Goal: Task Accomplishment & Management: Manage account settings

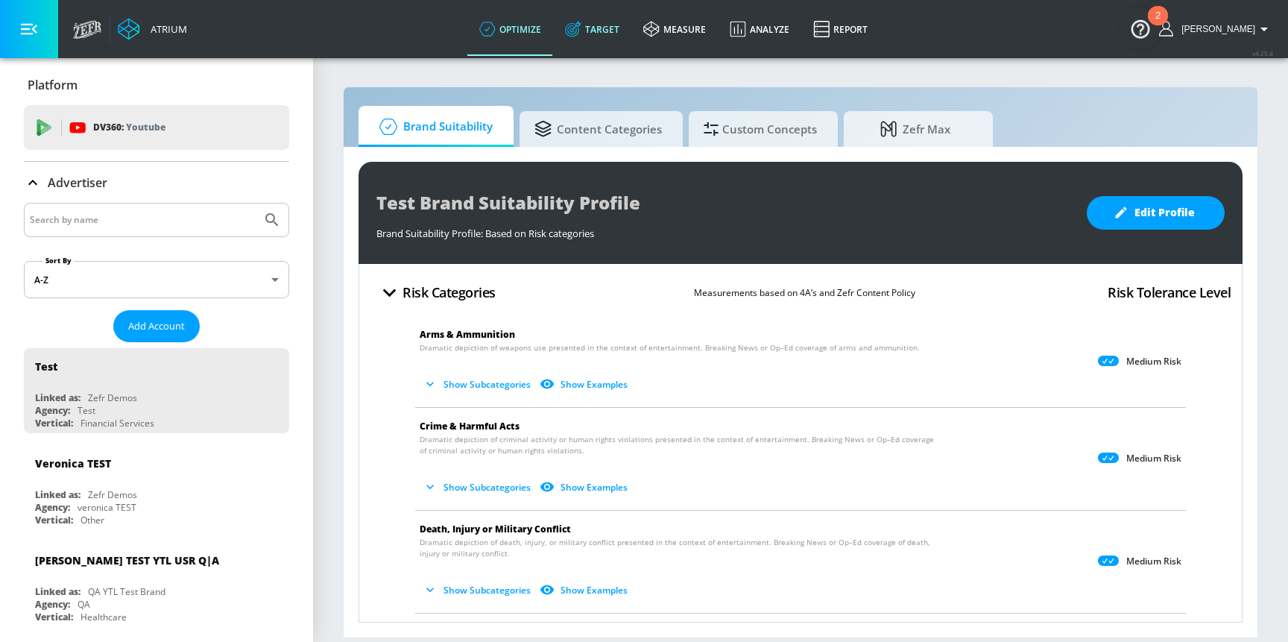
click at [582, 37] on icon at bounding box center [573, 29] width 16 height 16
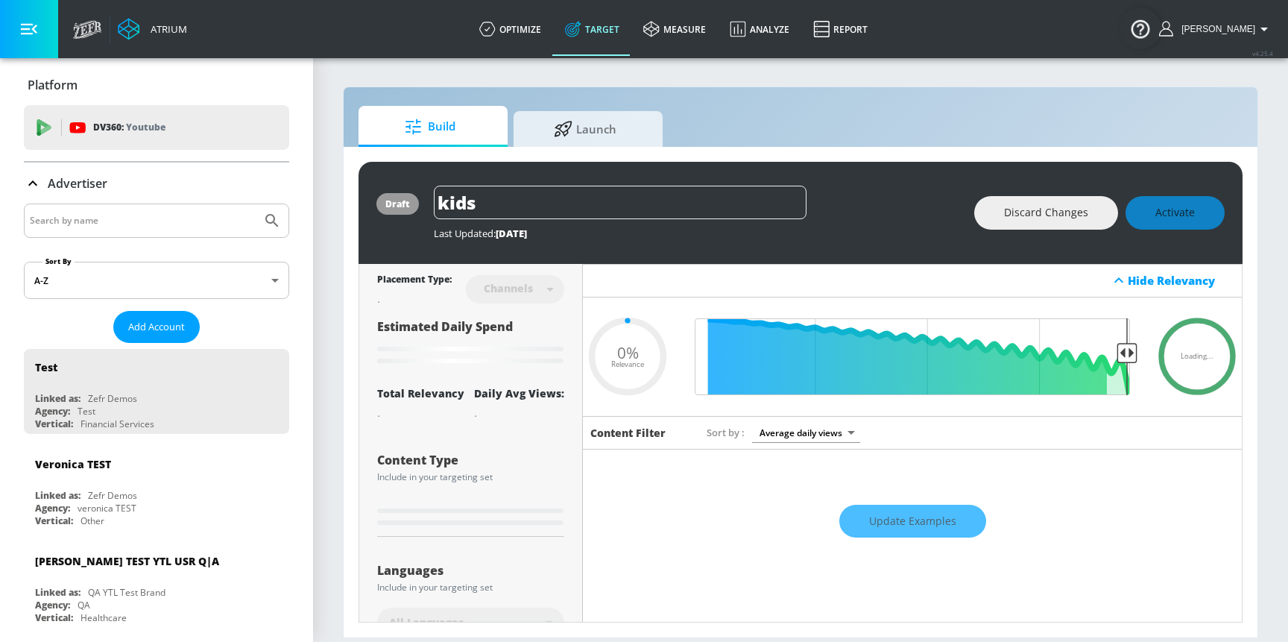
click at [194, 208] on div at bounding box center [156, 221] width 265 height 34
click at [184, 220] on input "Search by name" at bounding box center [143, 220] width 226 height 19
type input "0.59"
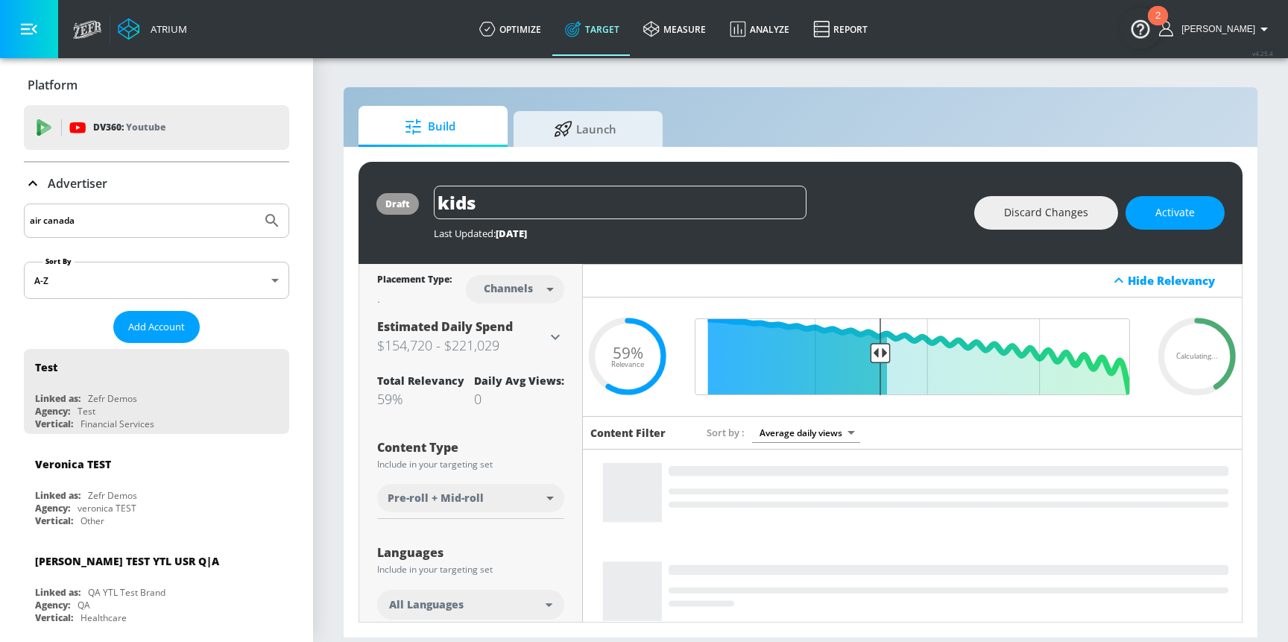
type input "air canada"
click at [256, 204] on button "Submit Search" at bounding box center [272, 220] width 33 height 33
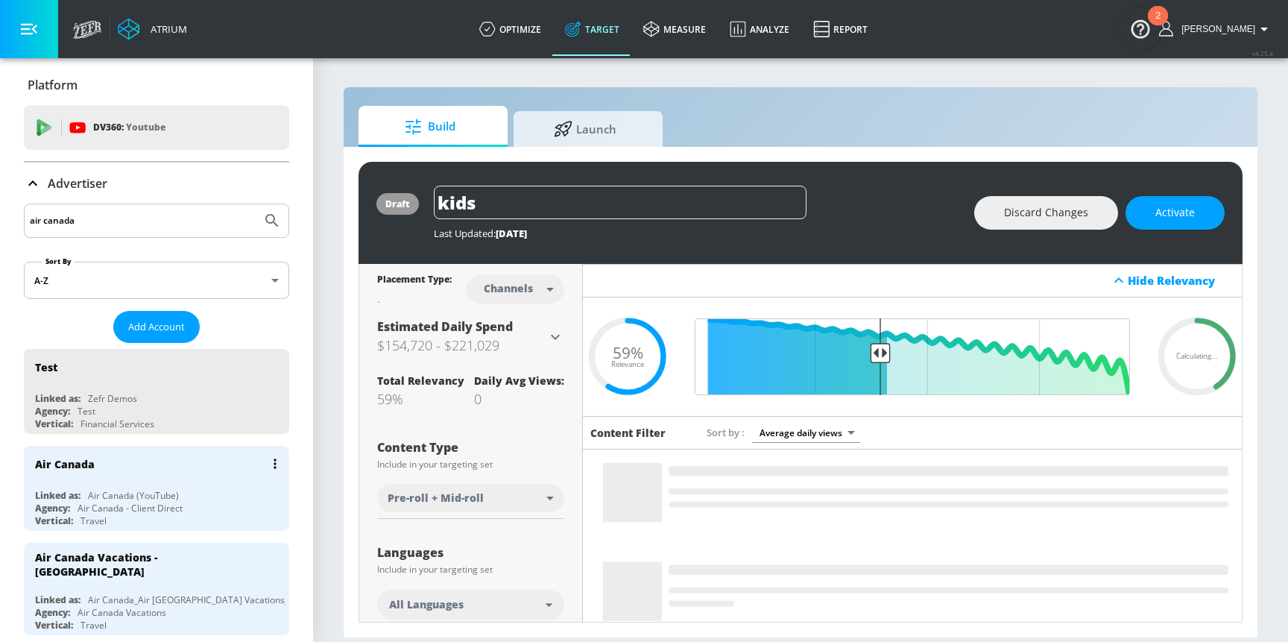
click at [191, 516] on div "Vertical: Travel" at bounding box center [160, 520] width 251 height 13
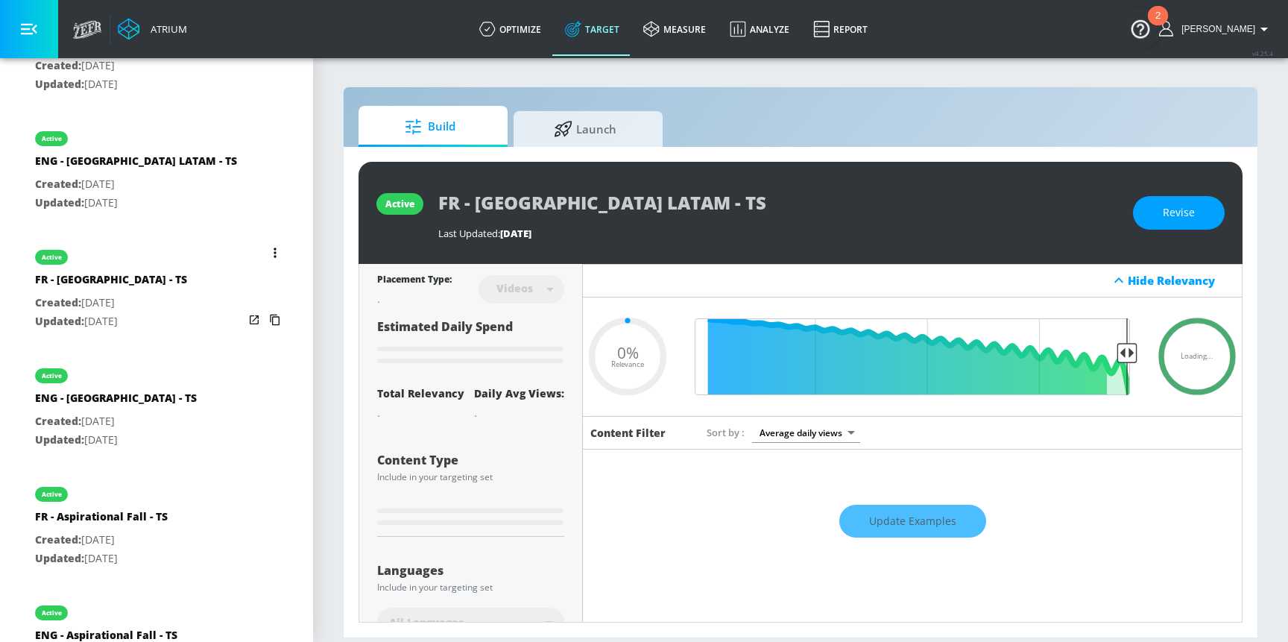
scroll to position [1068, 0]
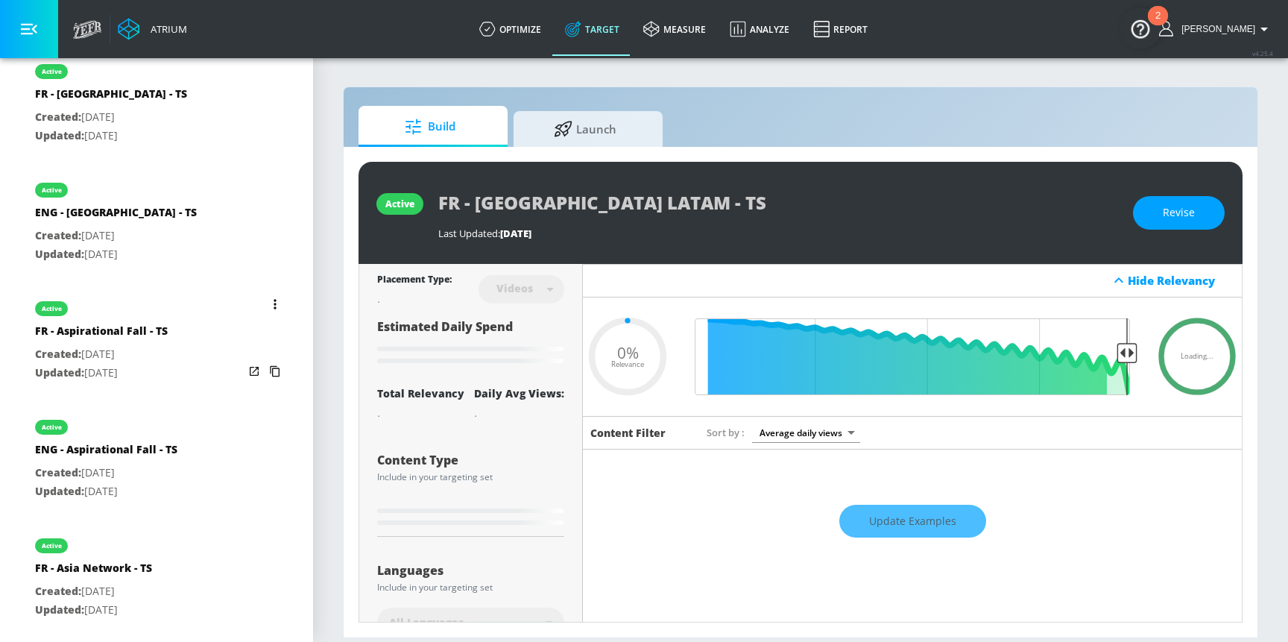
type input "0.32"
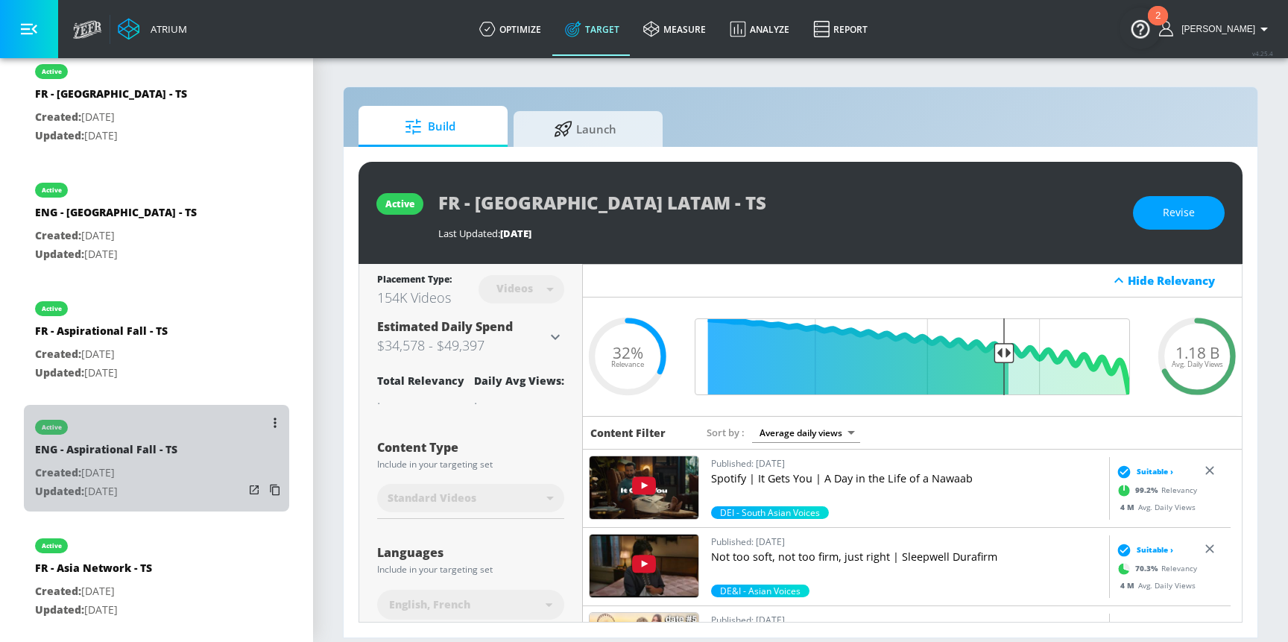
click at [162, 464] on p "Created: [DATE]" at bounding box center [106, 473] width 142 height 19
type input "ENG - Aspirational Fall - TS"
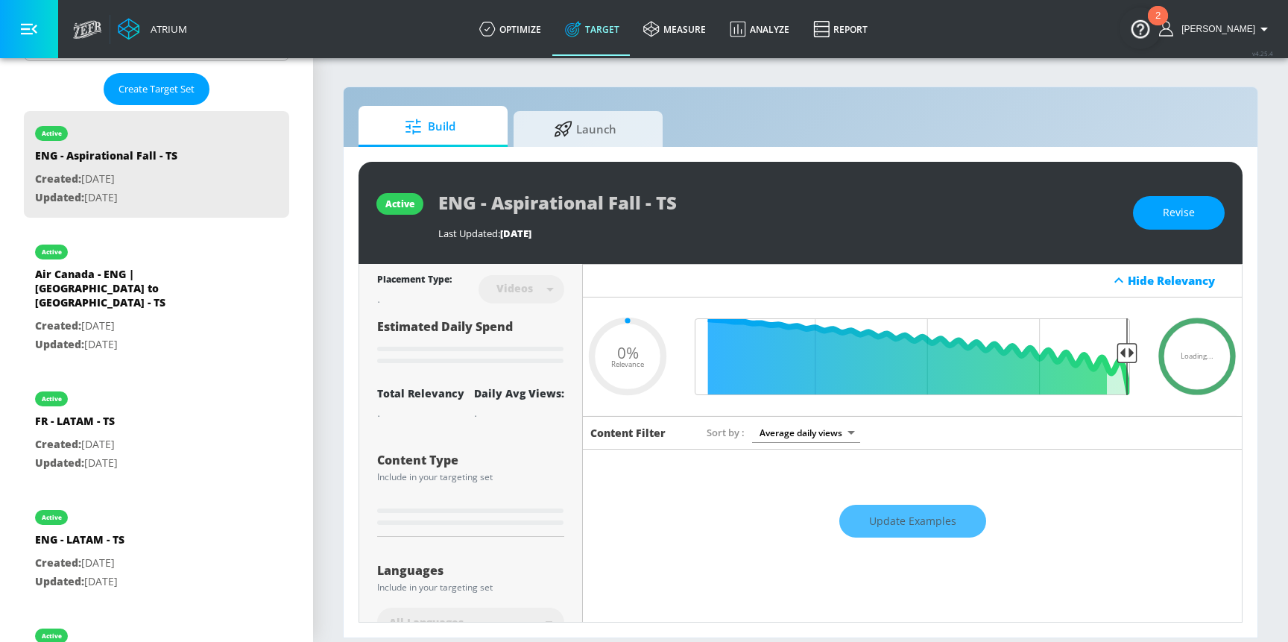
scroll to position [384, 0]
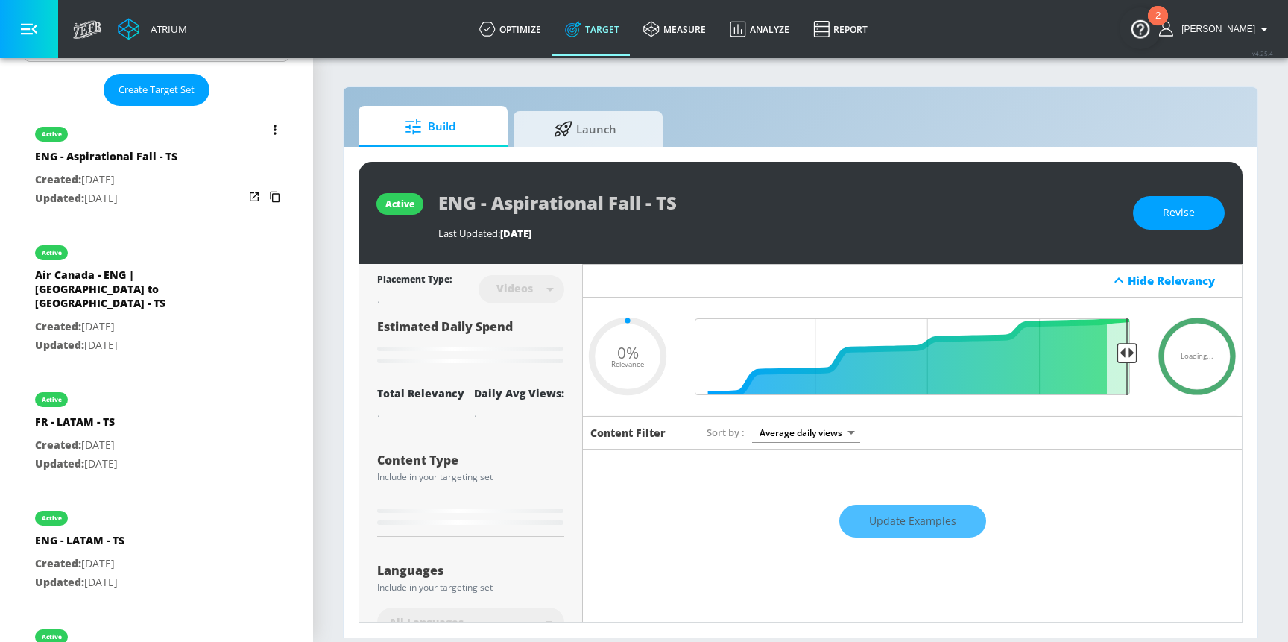
click at [265, 135] on button "list of Target Set" at bounding box center [275, 129] width 21 height 21
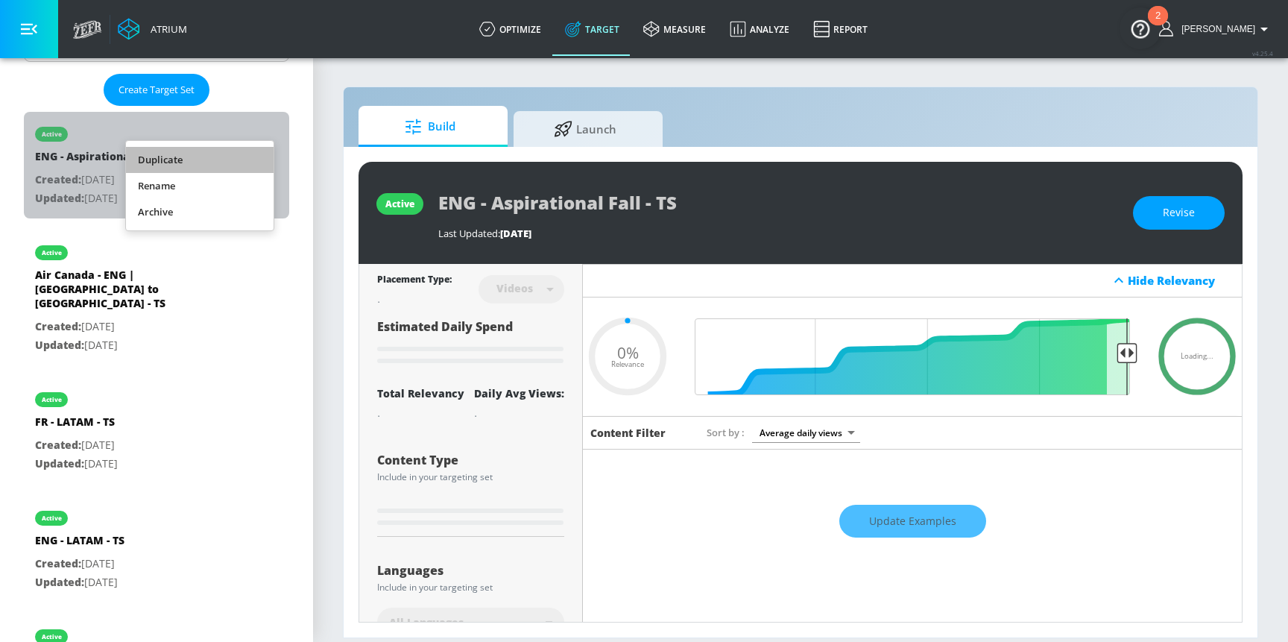
click at [227, 157] on li "Duplicate" at bounding box center [200, 160] width 148 height 26
type input "0.69"
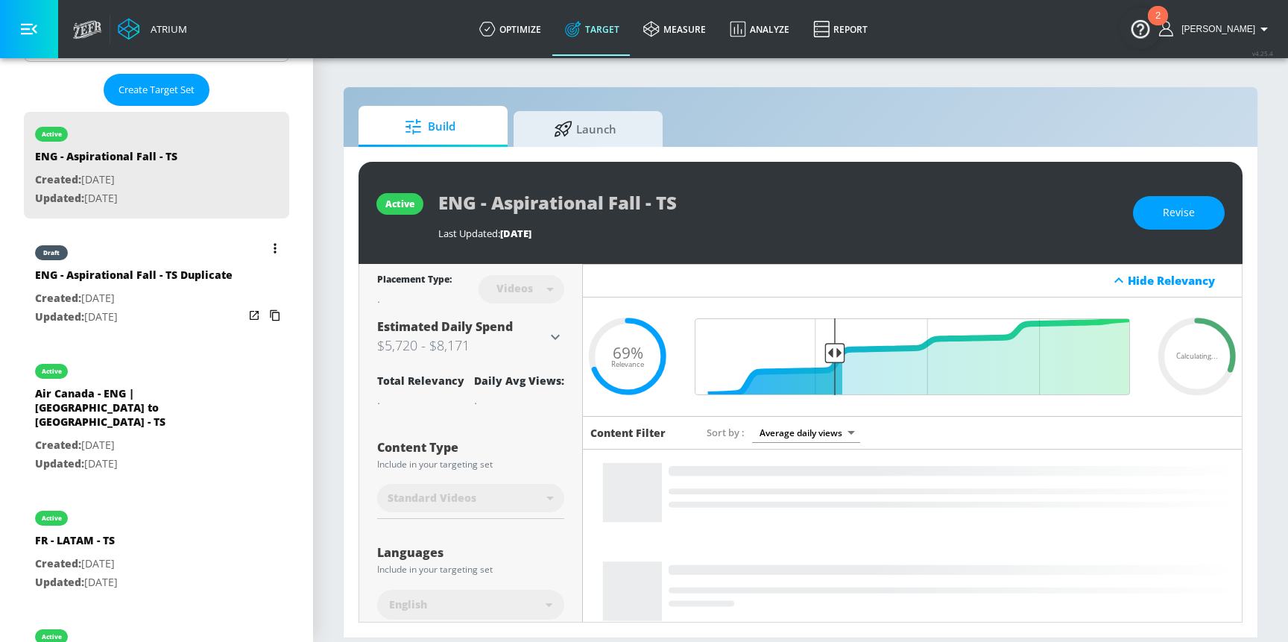
click at [180, 278] on div "ENG - Aspirational Fall - TS Duplicate" at bounding box center [134, 279] width 198 height 22
type input "ENG - Aspirational Fall - TS Duplicate"
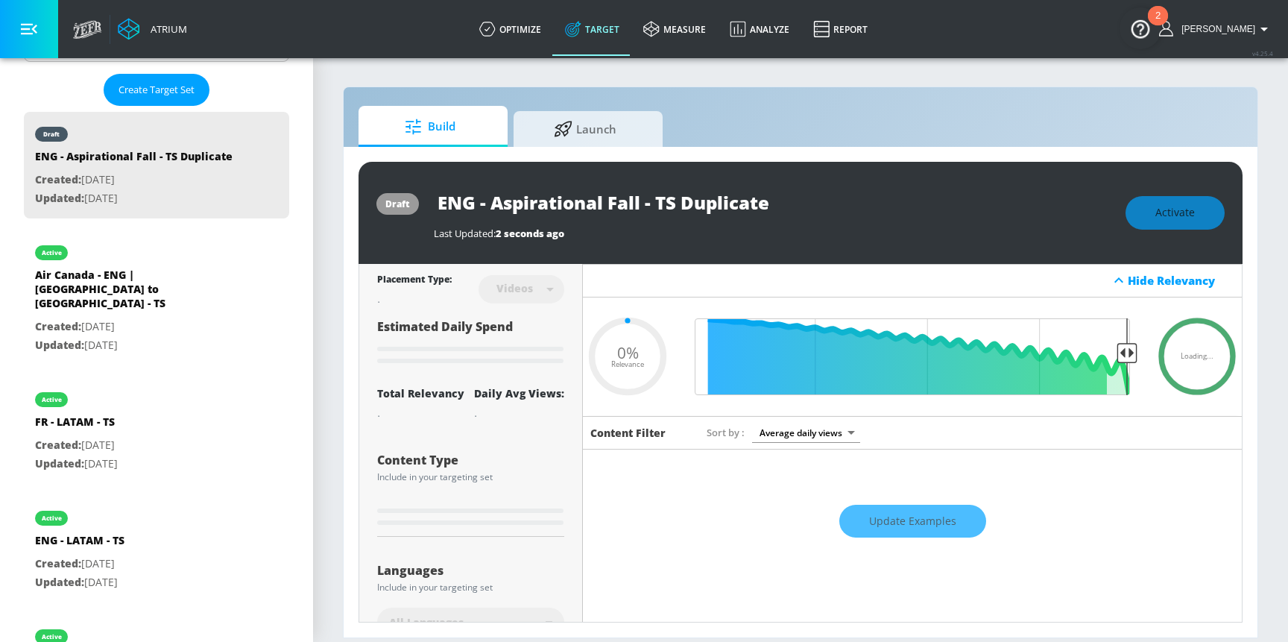
type input "0.69"
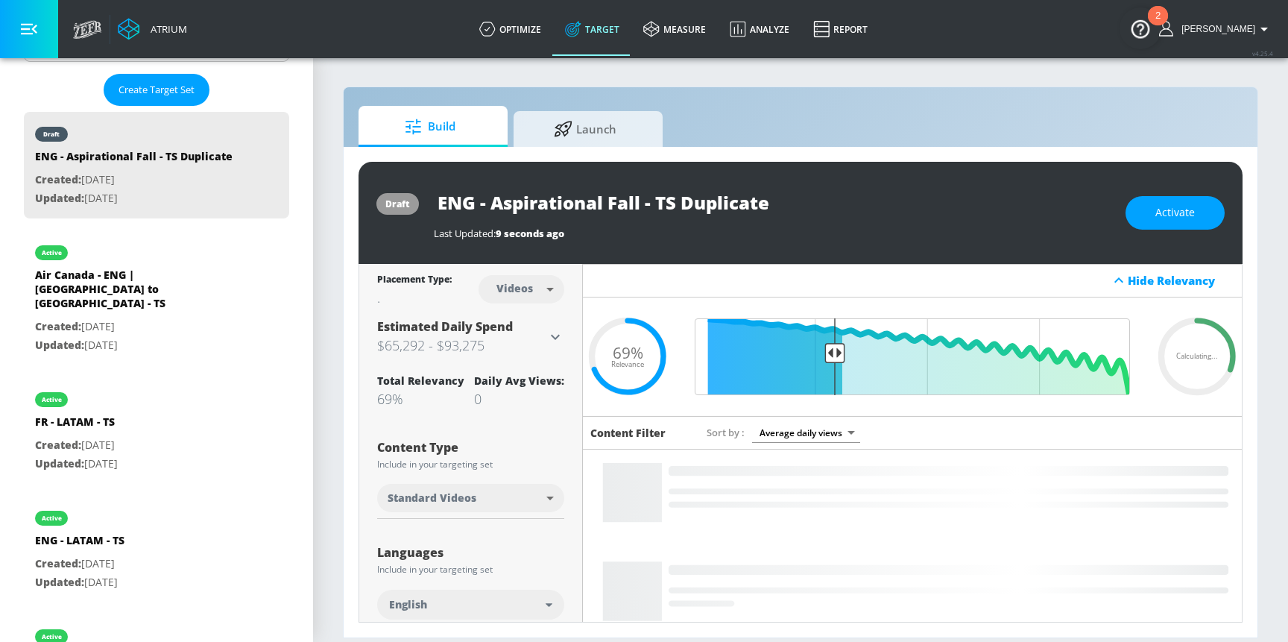
drag, startPoint x: 659, startPoint y: 200, endPoint x: 828, endPoint y: 197, distance: 169.3
click at [828, 197] on div "ENG - Aspirational Fall - TS Duplicate" at bounding box center [772, 203] width 677 height 34
type input "ENG - Aspirational Fall - CT"
click at [798, 207] on icon "button" at bounding box center [793, 202] width 16 height 16
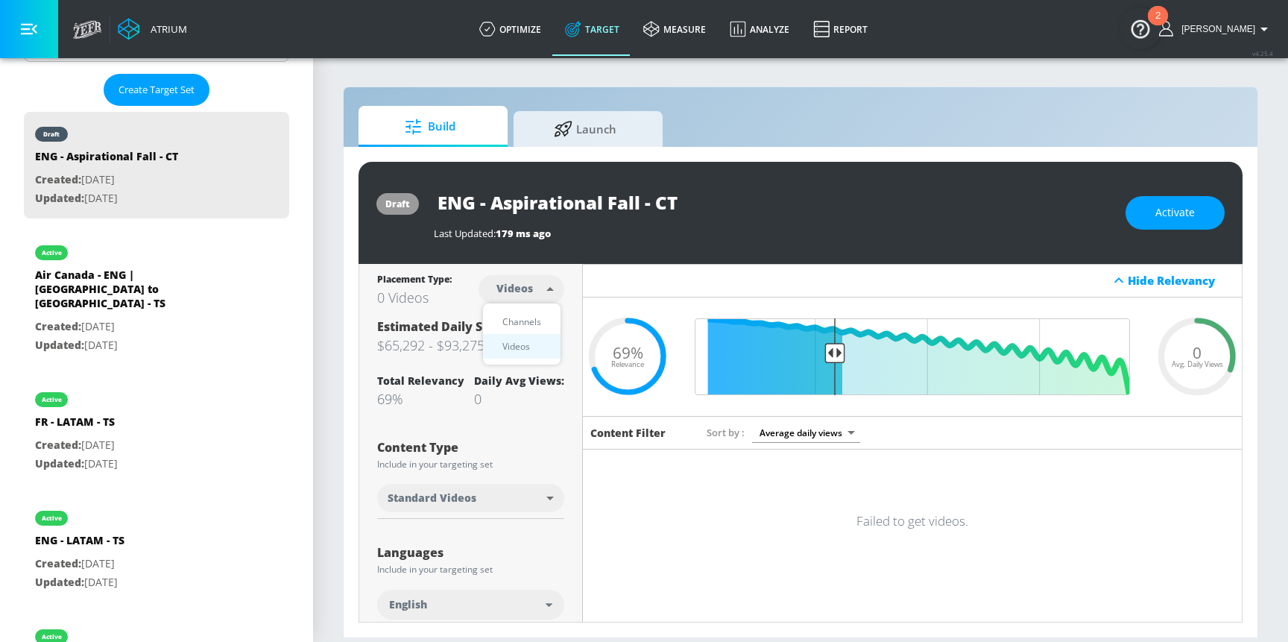
click at [523, 279] on body "Atrium optimize Target measure Analyze Report optimize Target measure Analyze R…" at bounding box center [644, 321] width 1288 height 642
click at [538, 324] on div "Channels" at bounding box center [522, 322] width 54 height 16
type input "channels"
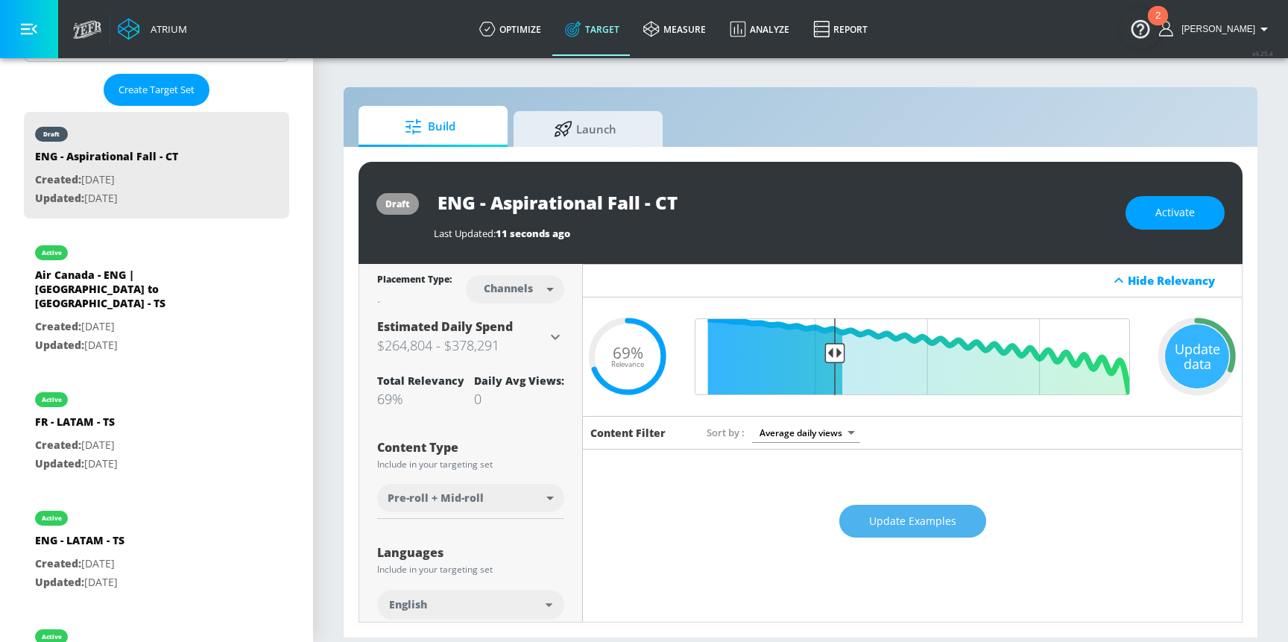
click at [948, 518] on span "Update Examples" at bounding box center [912, 521] width 87 height 19
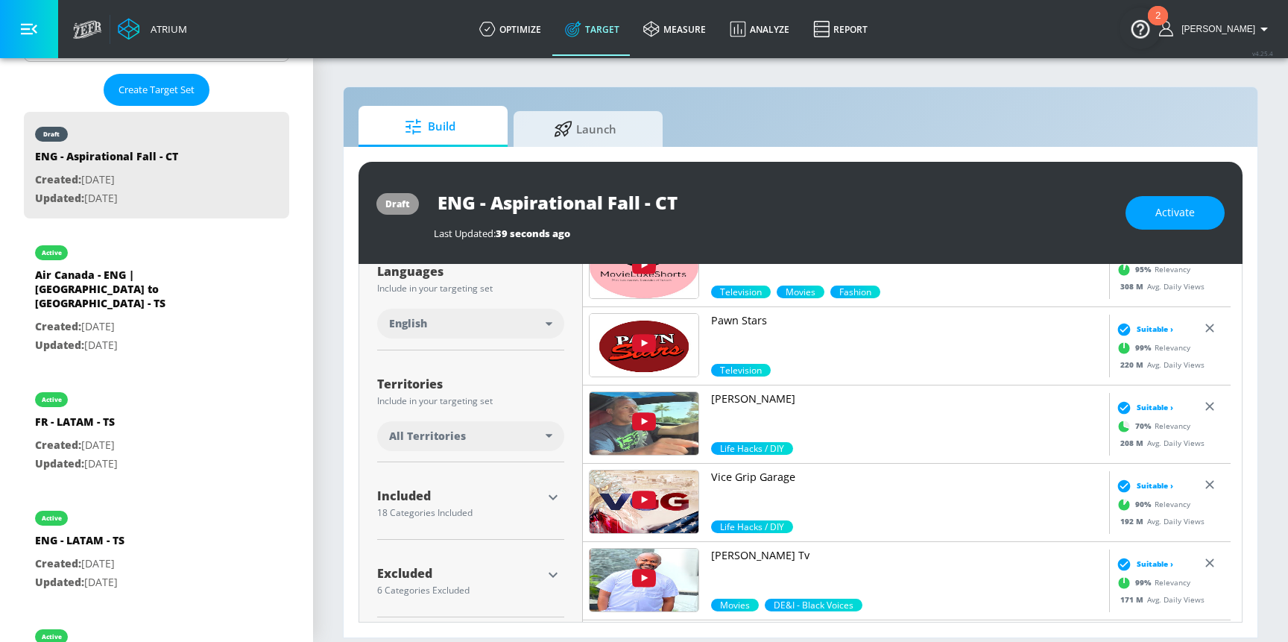
scroll to position [306, 0]
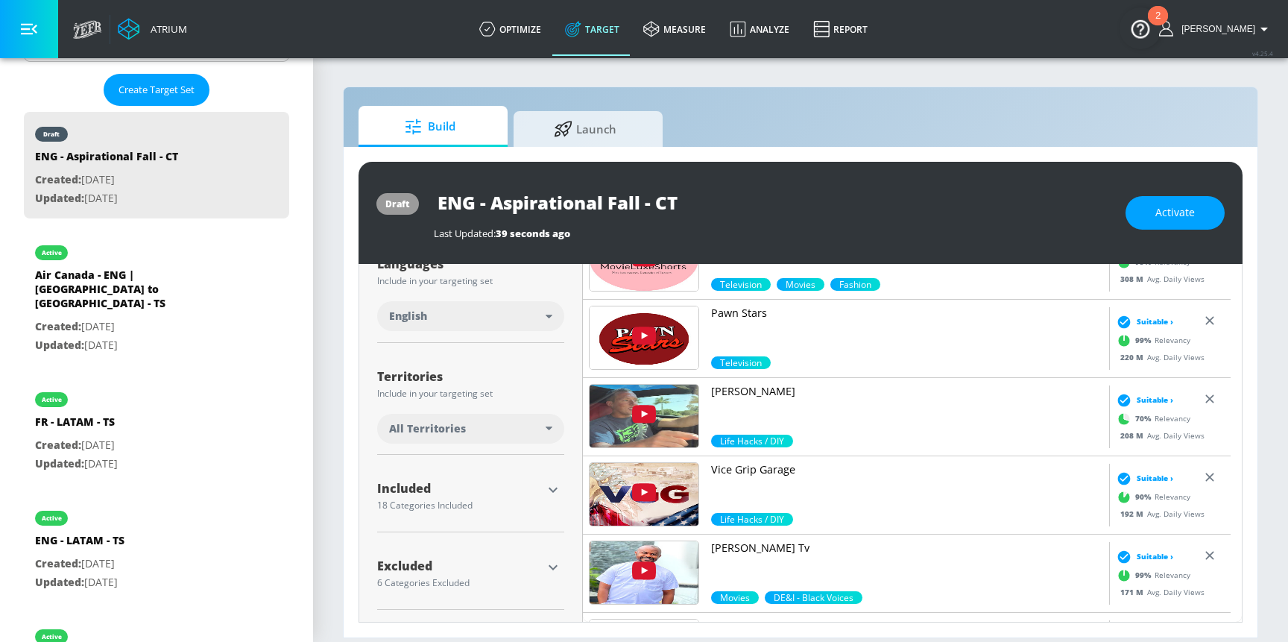
click at [477, 429] on div "All Territories" at bounding box center [467, 428] width 157 height 15
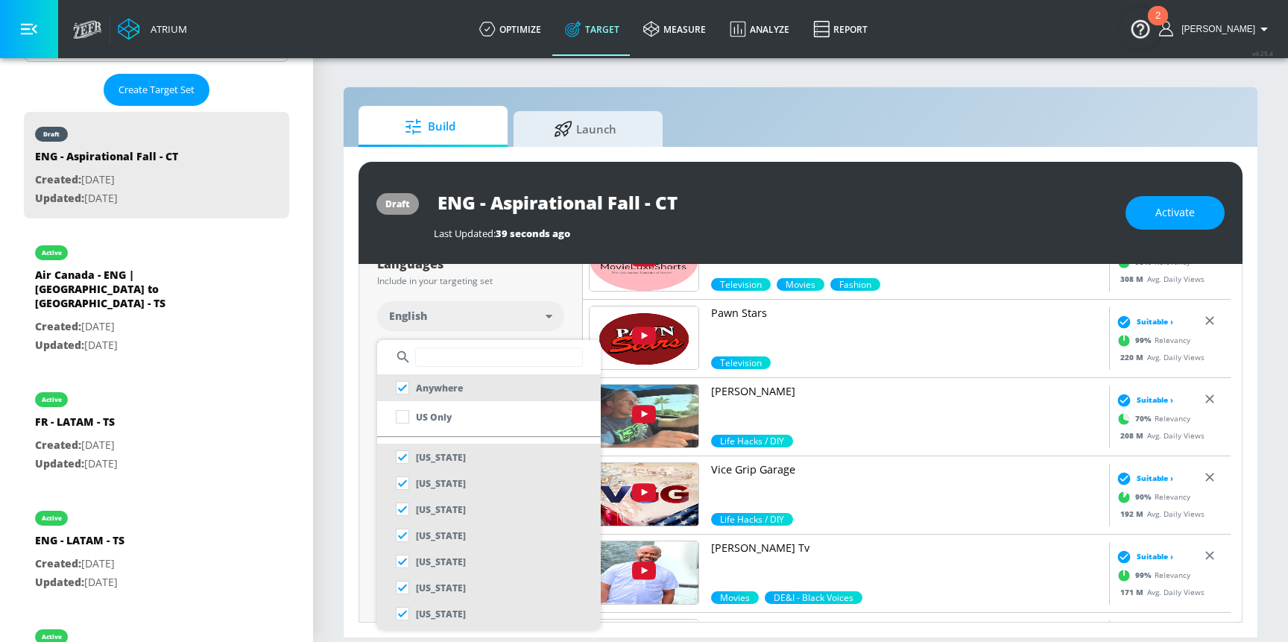
click at [438, 358] on input "text" at bounding box center [499, 356] width 168 height 19
click at [401, 391] on input "checkbox" at bounding box center [402, 387] width 27 height 27
checkbox input "true"
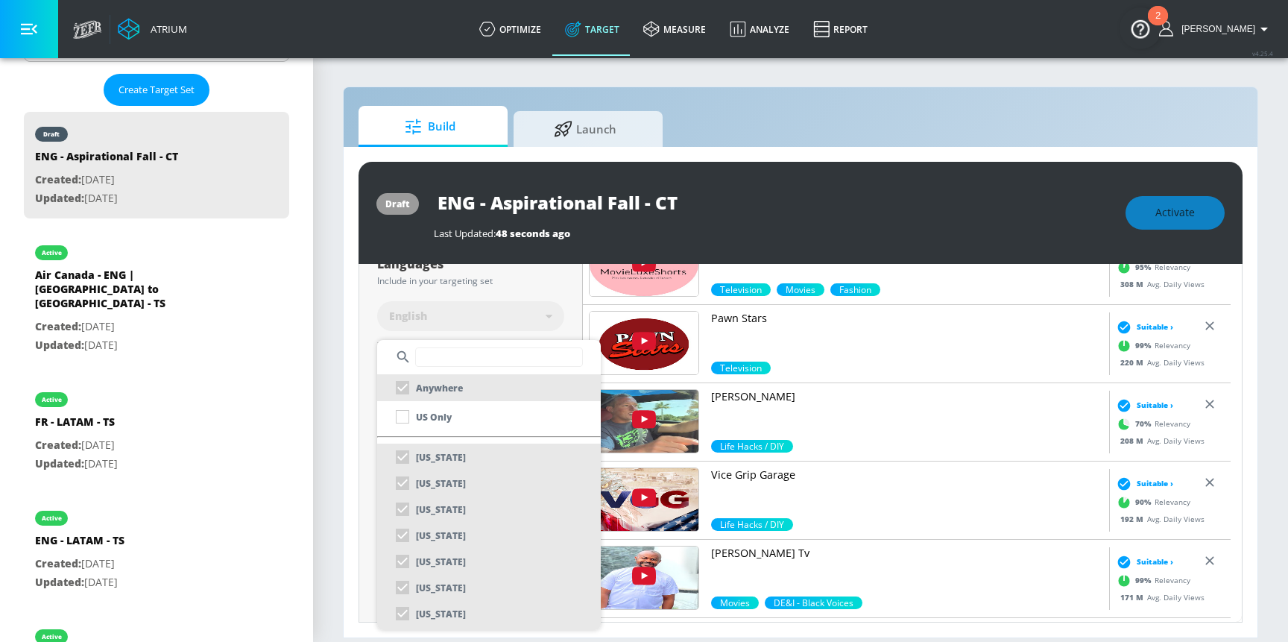
click at [457, 359] on input "text" at bounding box center [499, 356] width 168 height 19
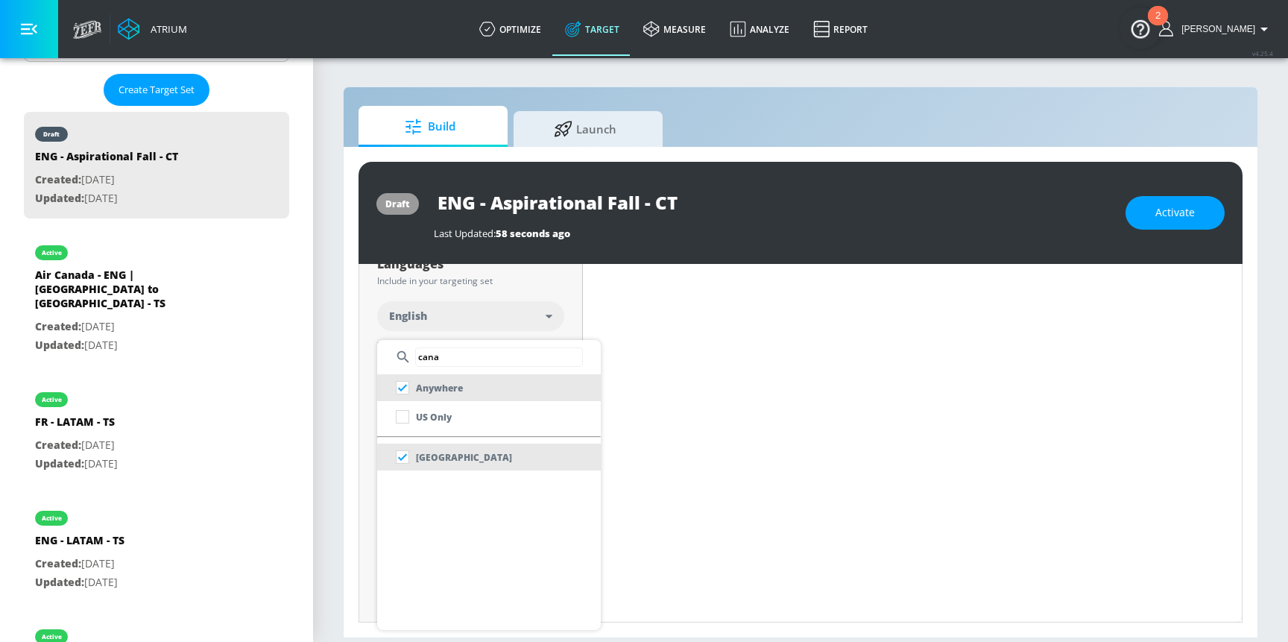
scroll to position [289, 0]
type input "cana"
click at [330, 428] on div at bounding box center [644, 321] width 1288 height 642
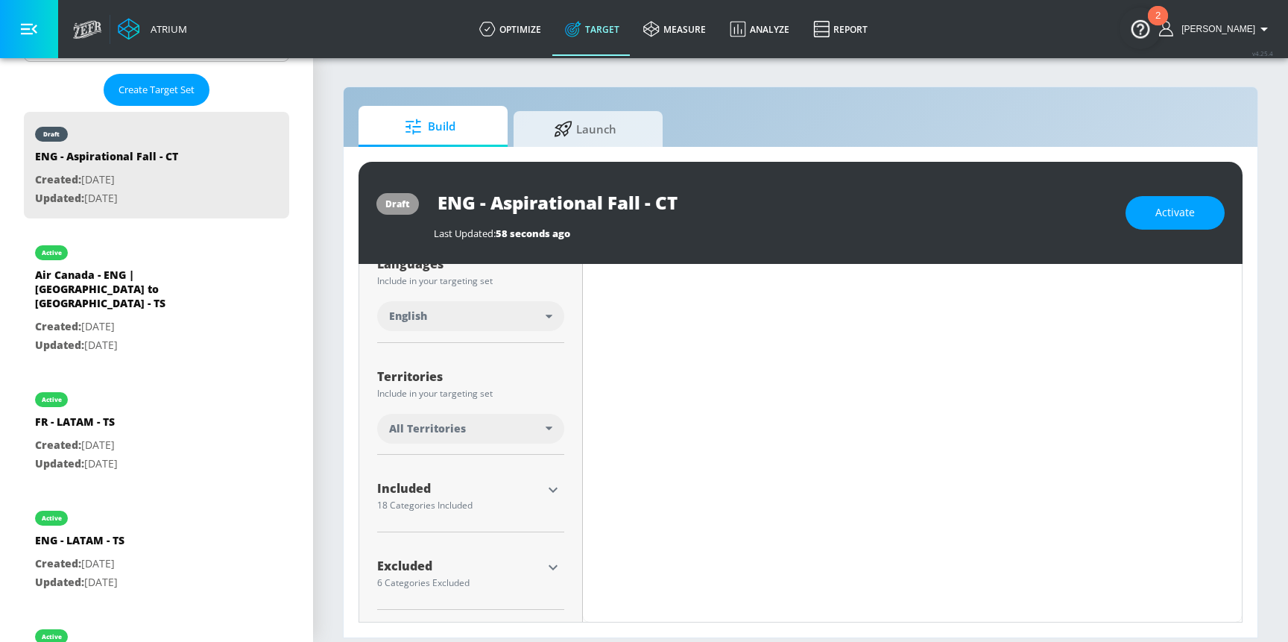
click at [531, 438] on div "All Territories" at bounding box center [470, 429] width 187 height 30
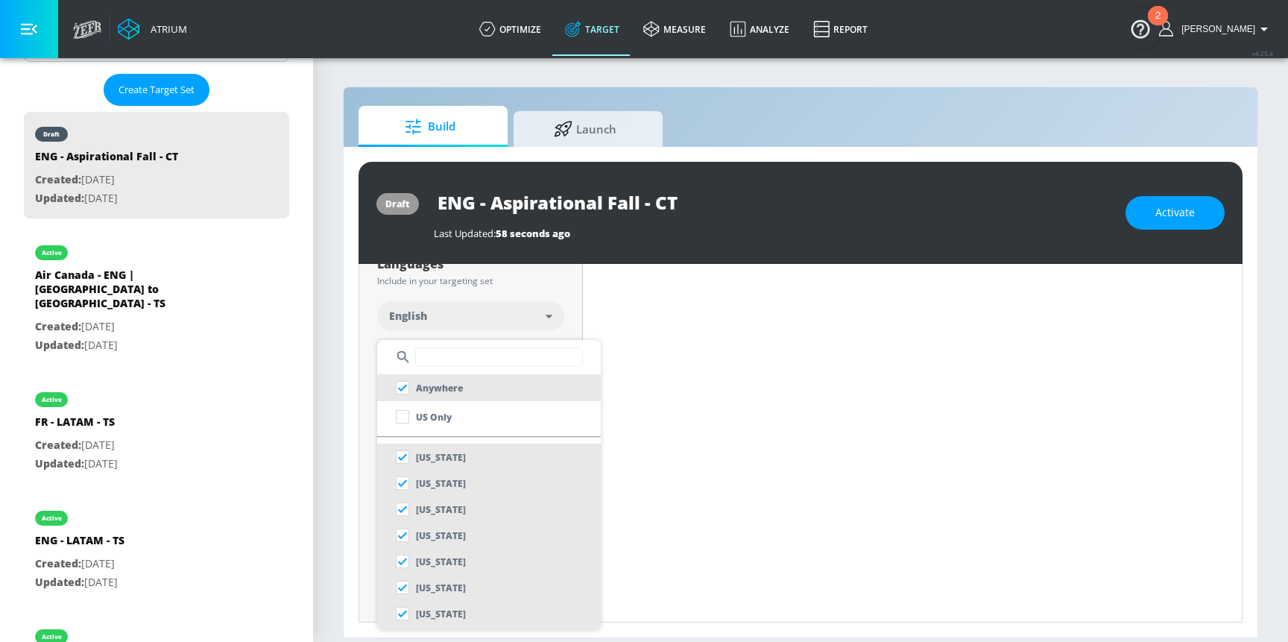
click at [449, 355] on input "text" at bounding box center [499, 356] width 168 height 19
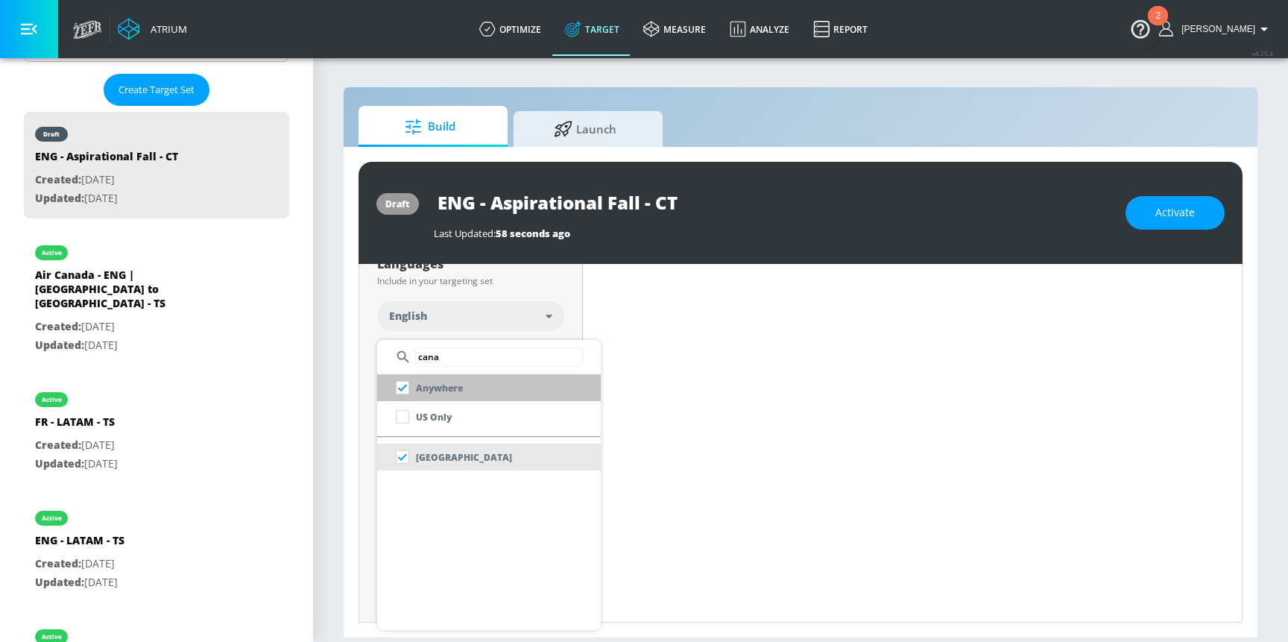
type input "cana"
click at [445, 390] on p "Anywhere" at bounding box center [439, 388] width 47 height 16
click at [404, 386] on div "Anywhere" at bounding box center [426, 387] width 74 height 27
click at [331, 441] on div at bounding box center [644, 321] width 1288 height 642
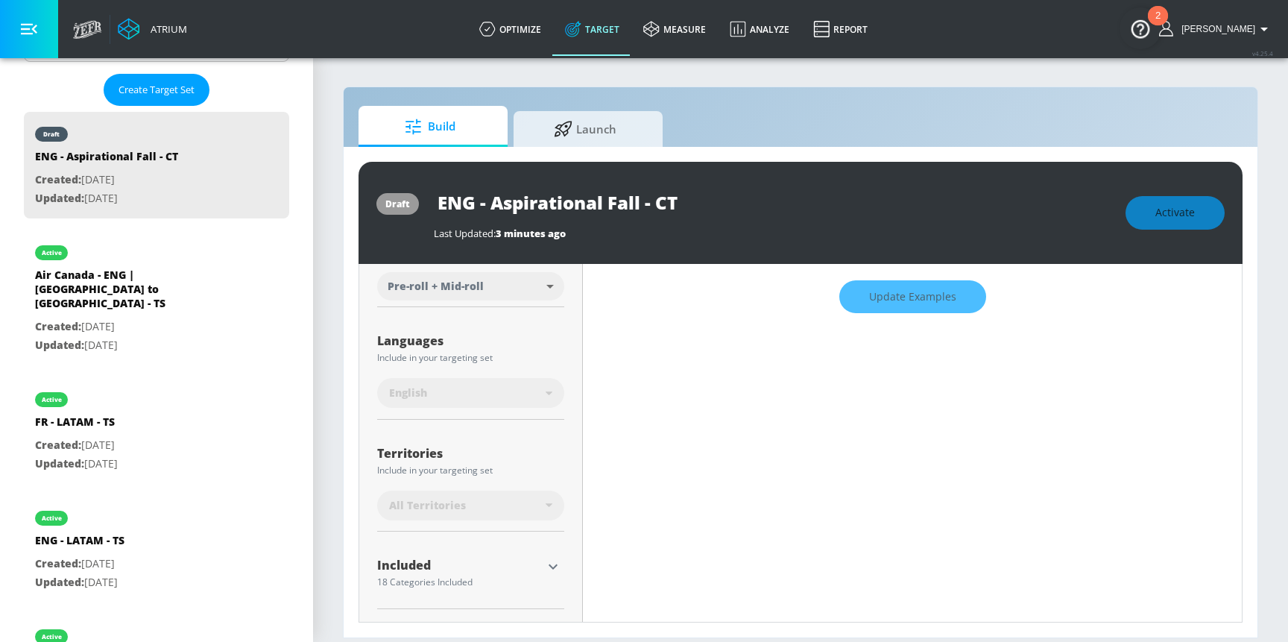
scroll to position [0, 0]
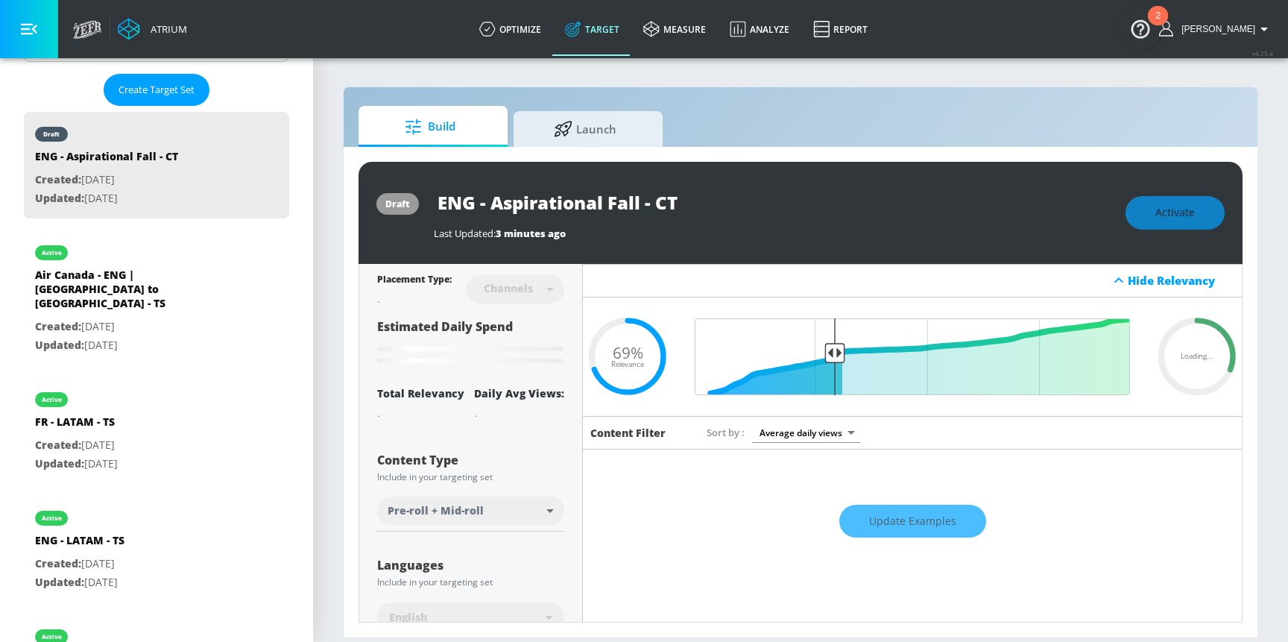
click at [893, 517] on div "Update Examples" at bounding box center [912, 521] width 659 height 52
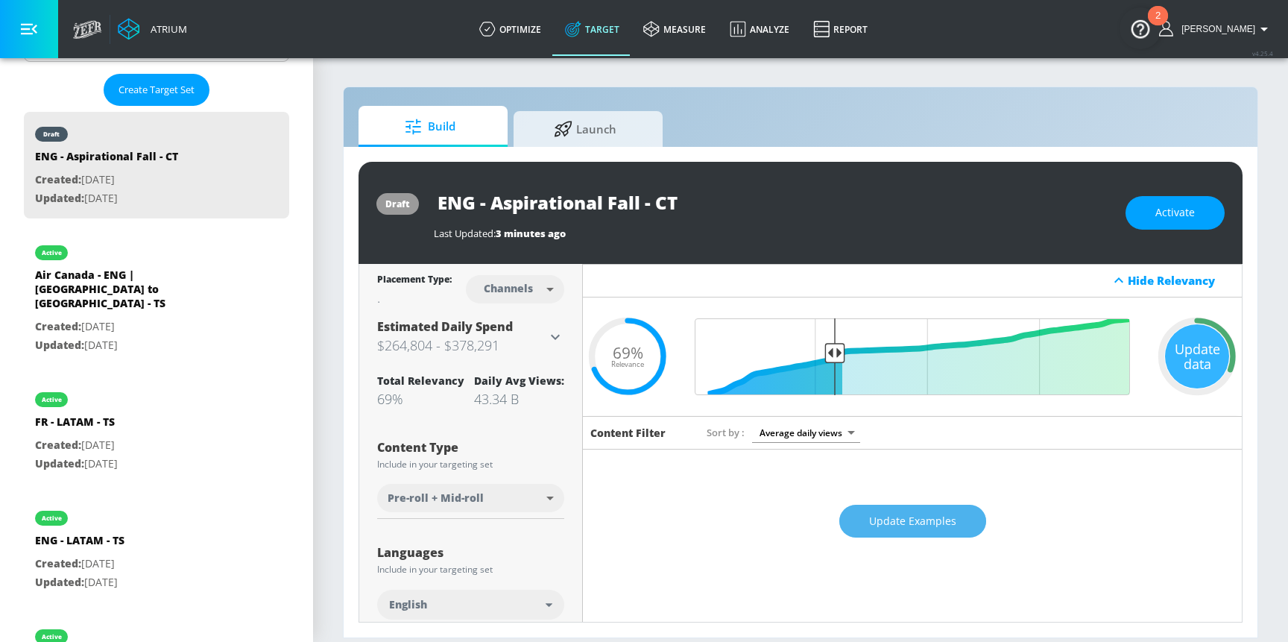
click at [871, 520] on span "Update Examples" at bounding box center [912, 521] width 87 height 19
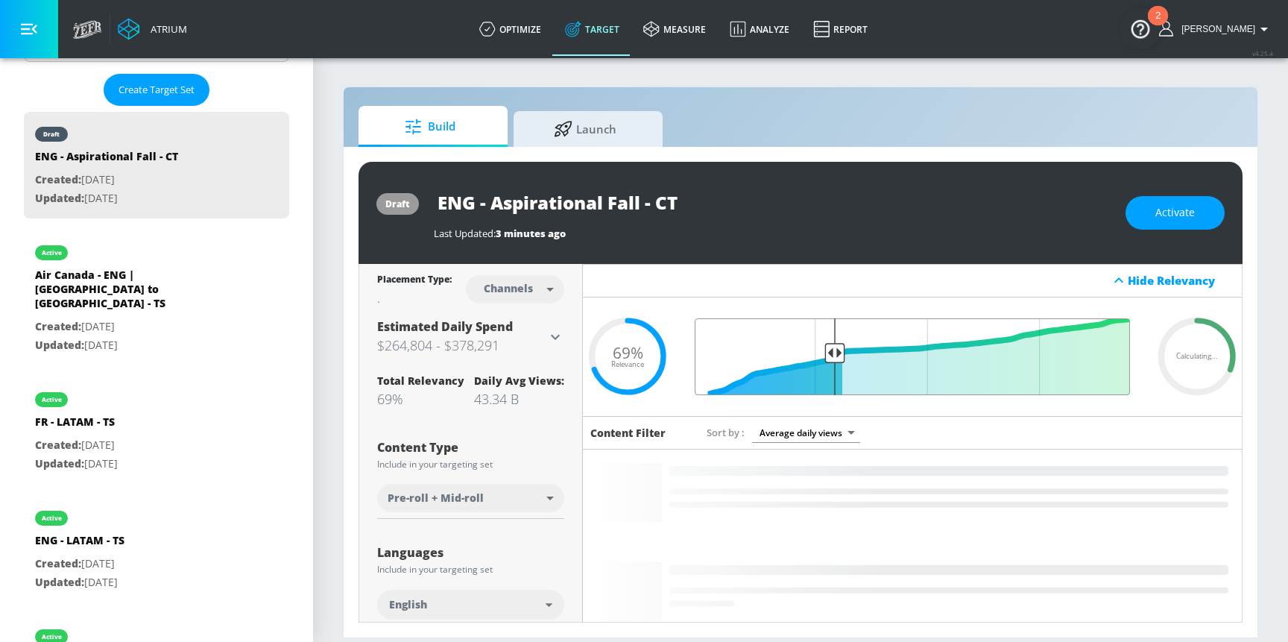
click at [829, 354] on input "Final Threshold" at bounding box center [912, 356] width 450 height 77
click at [686, 194] on input "ENG - Aspirational Fall - CT" at bounding box center [620, 203] width 373 height 34
drag, startPoint x: 548, startPoint y: 207, endPoint x: 416, endPoint y: 207, distance: 132.0
click at [416, 207] on div "draft ENG - Aspirational Fall - CT Last Updated: 3 minutes ago Activate" at bounding box center [801, 213] width 884 height 102
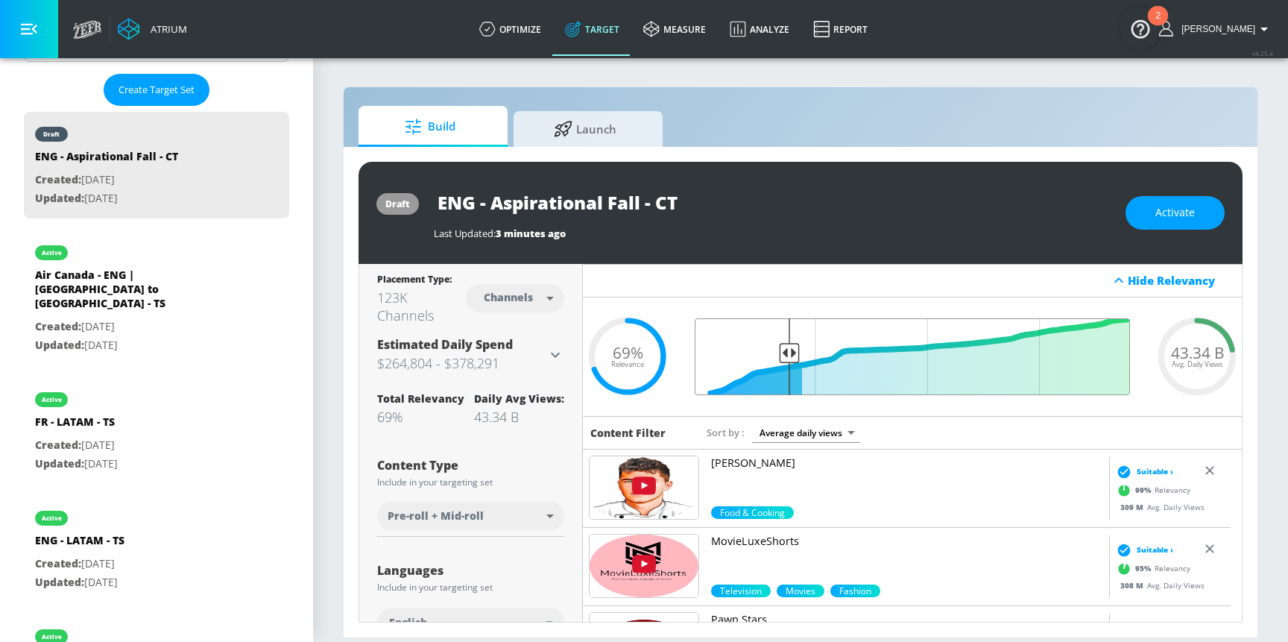
drag, startPoint x: 831, startPoint y: 354, endPoint x: 787, endPoint y: 362, distance: 44.6
type input "0.79"
click at [787, 362] on input "Final Threshold" at bounding box center [912, 356] width 450 height 77
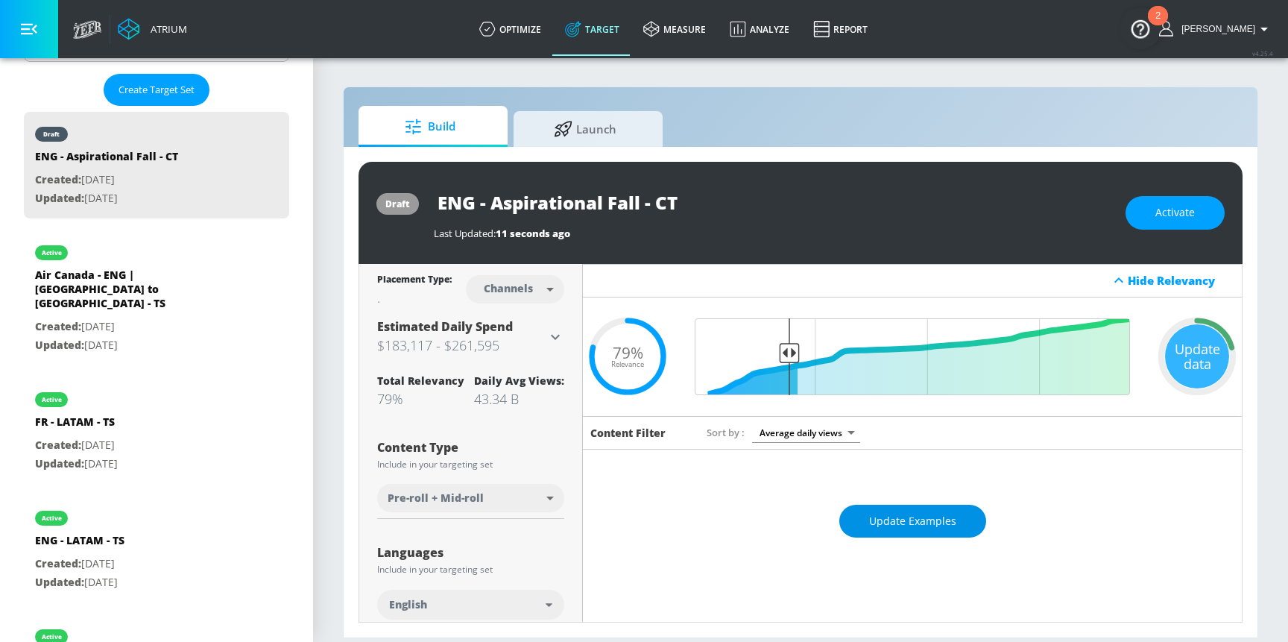
click at [933, 527] on span "Update Examples" at bounding box center [912, 521] width 87 height 19
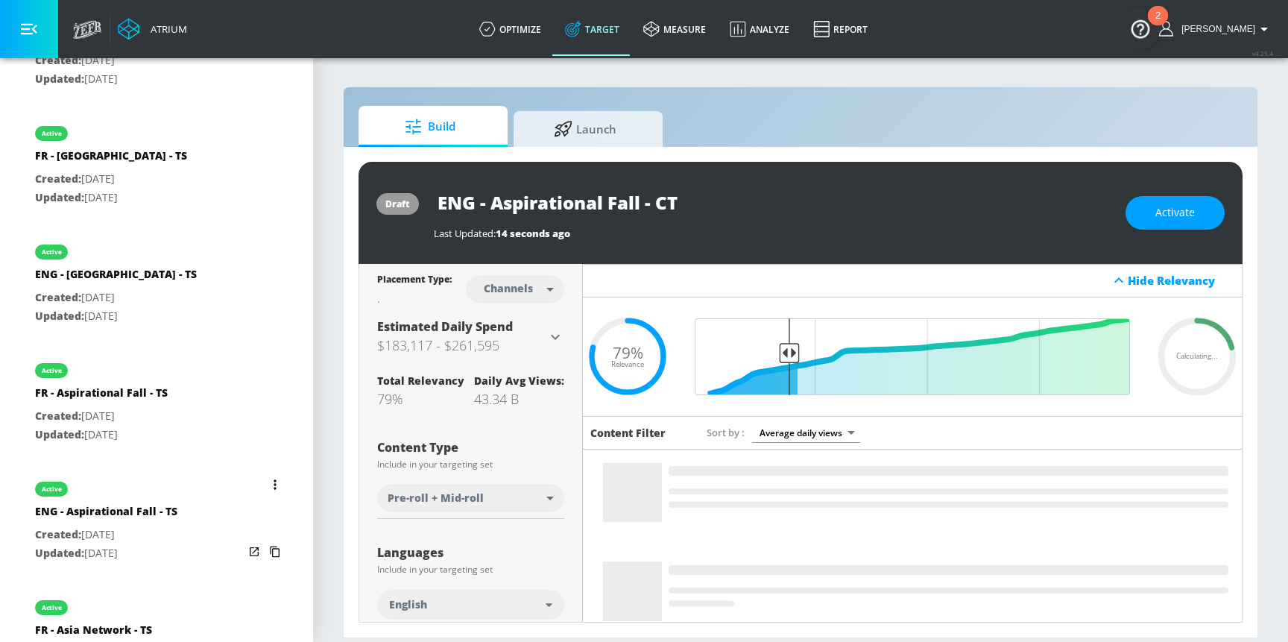
scroll to position [1133, 0]
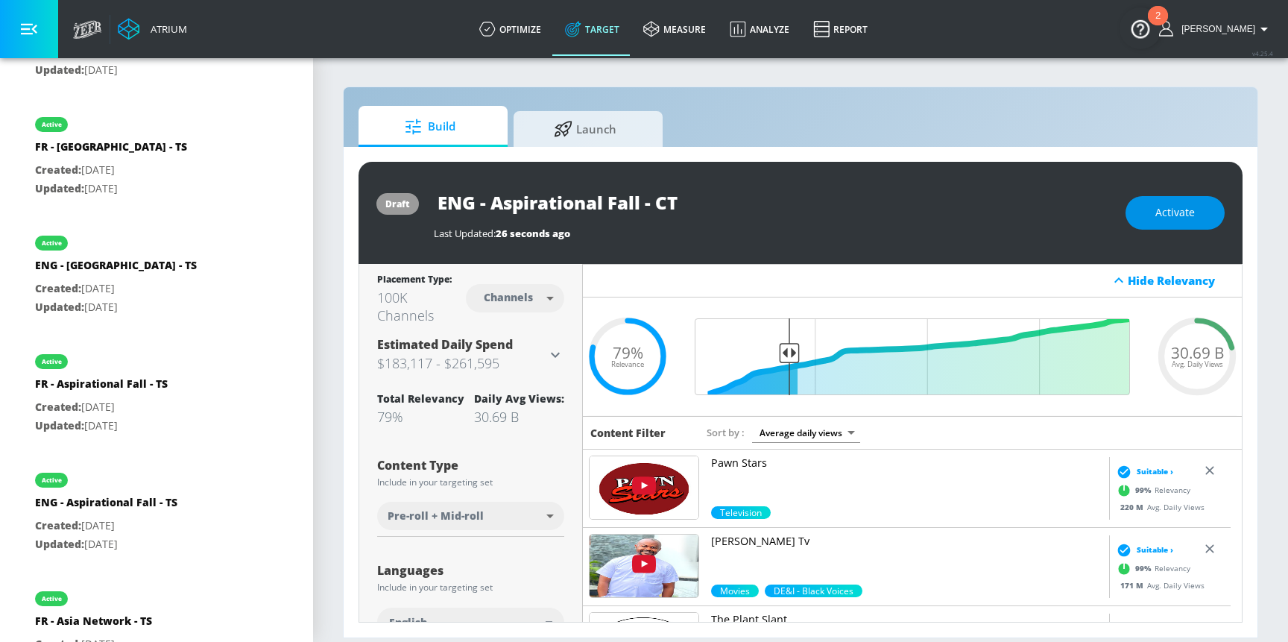
click at [1176, 221] on button "Activate" at bounding box center [1175, 213] width 99 height 34
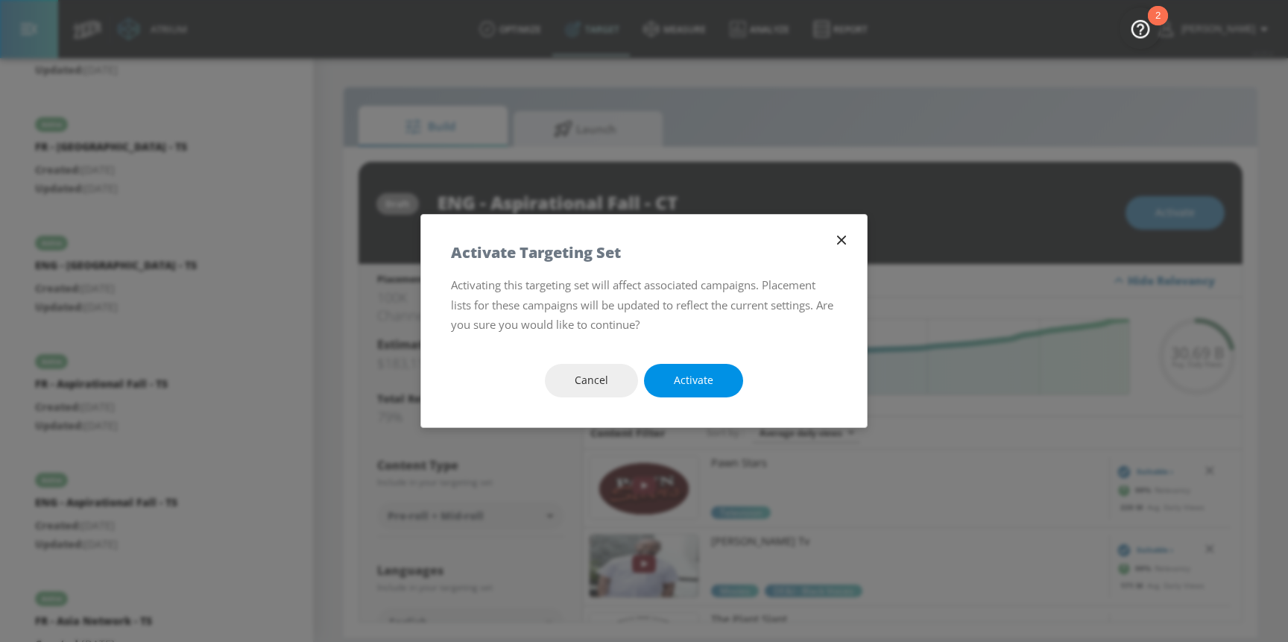
click at [714, 385] on button "Activate" at bounding box center [693, 381] width 99 height 34
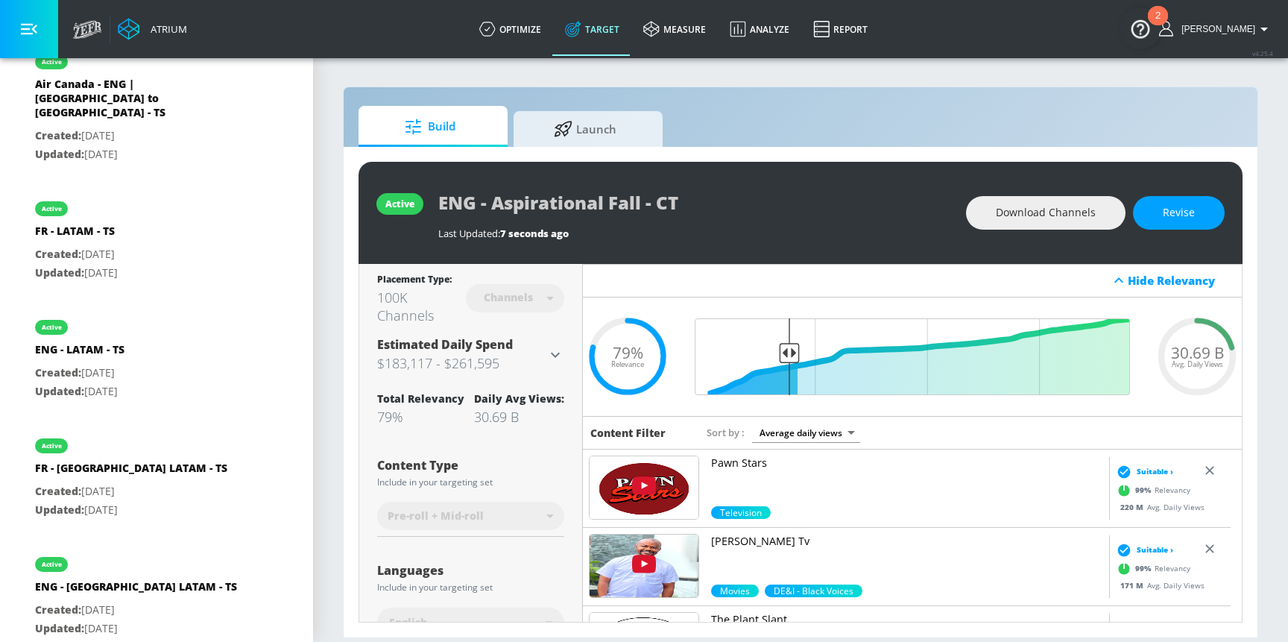
scroll to position [70, 0]
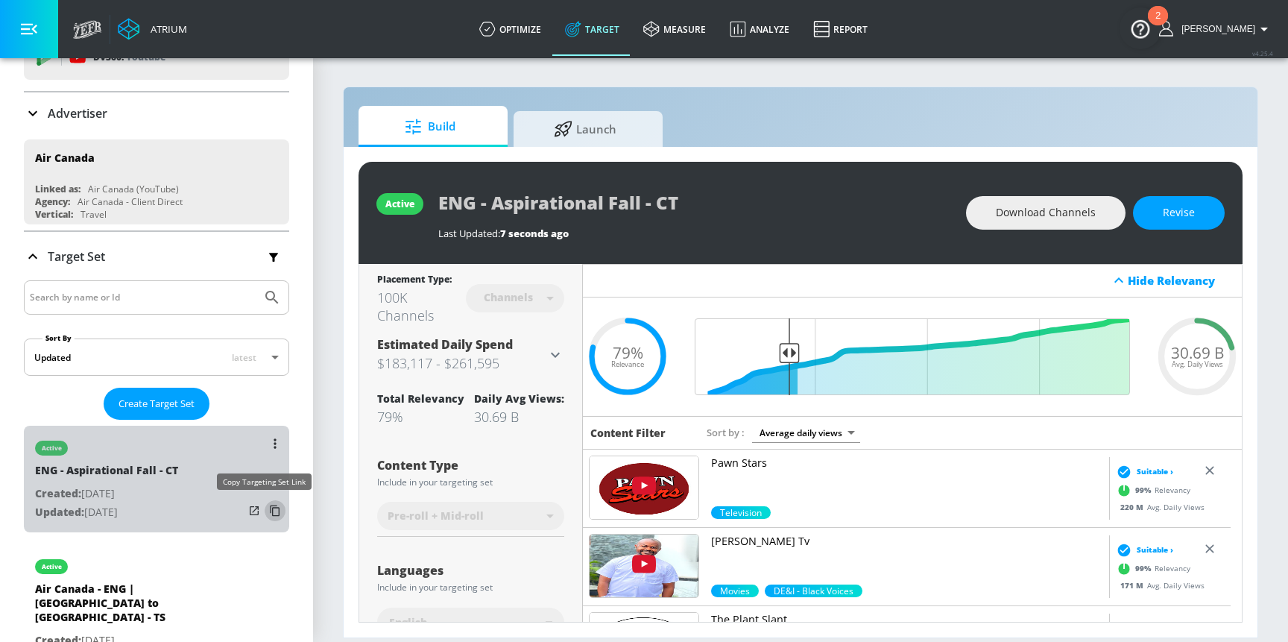
click at [263, 516] on icon "list of Target Set" at bounding box center [275, 511] width 24 height 24
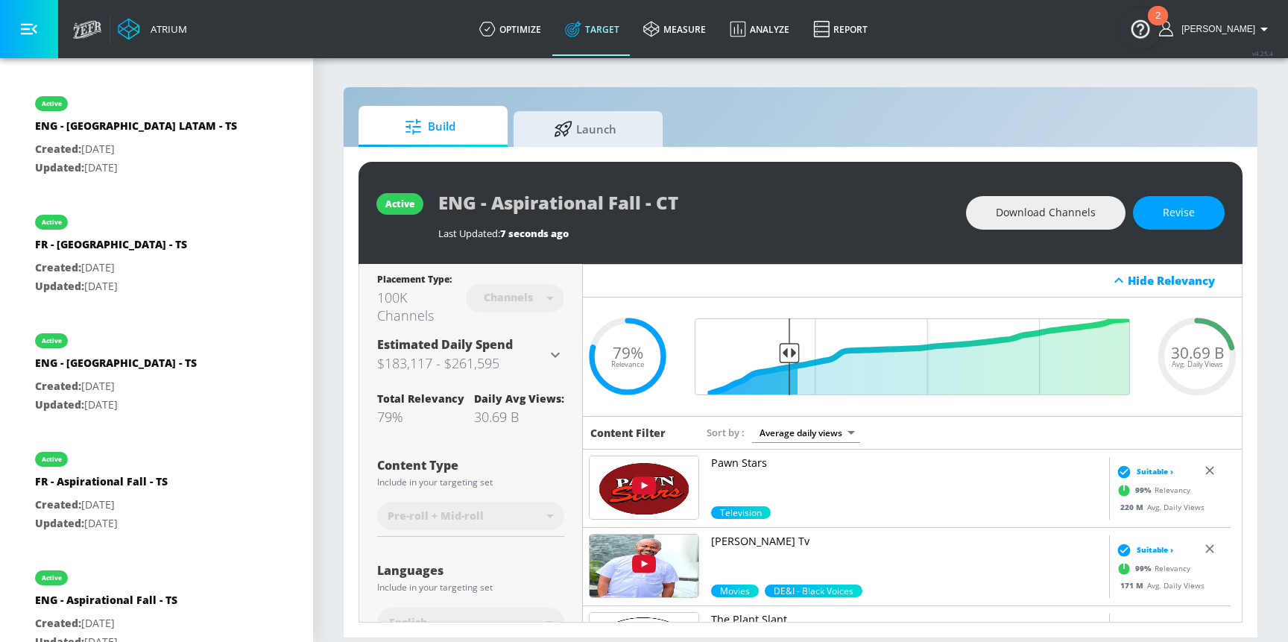
scroll to position [1215, 0]
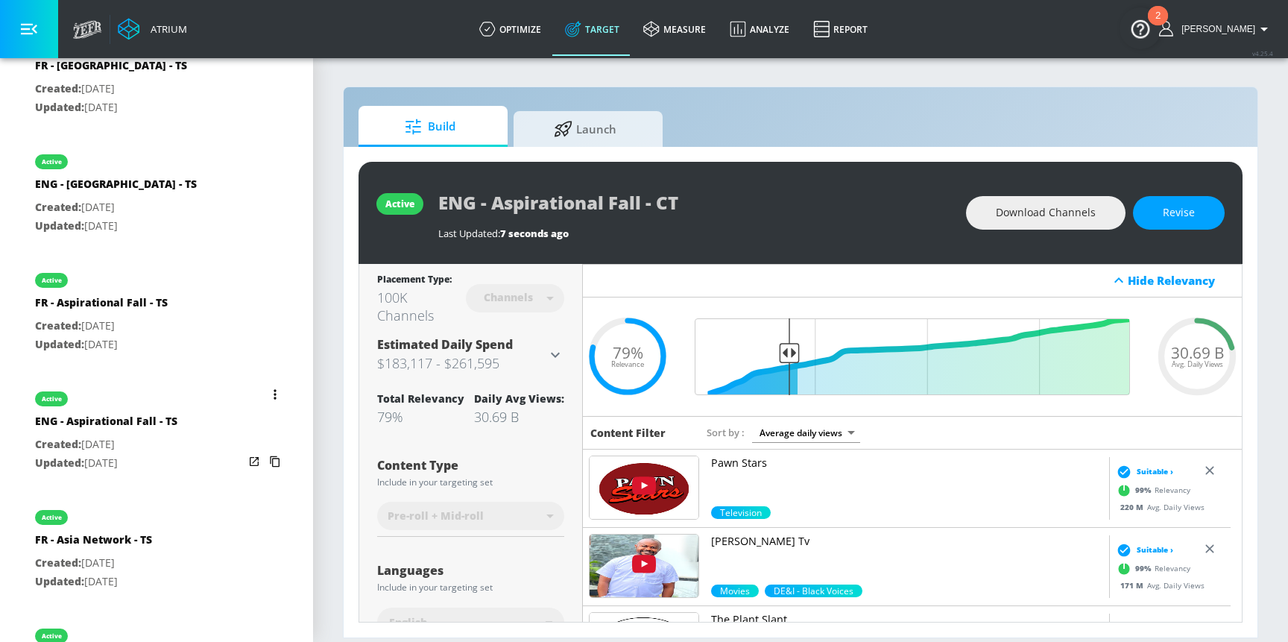
click at [161, 435] on p "Created: [DATE]" at bounding box center [106, 444] width 142 height 19
type input "ENG - Aspirational Fall - TS"
type input "videos"
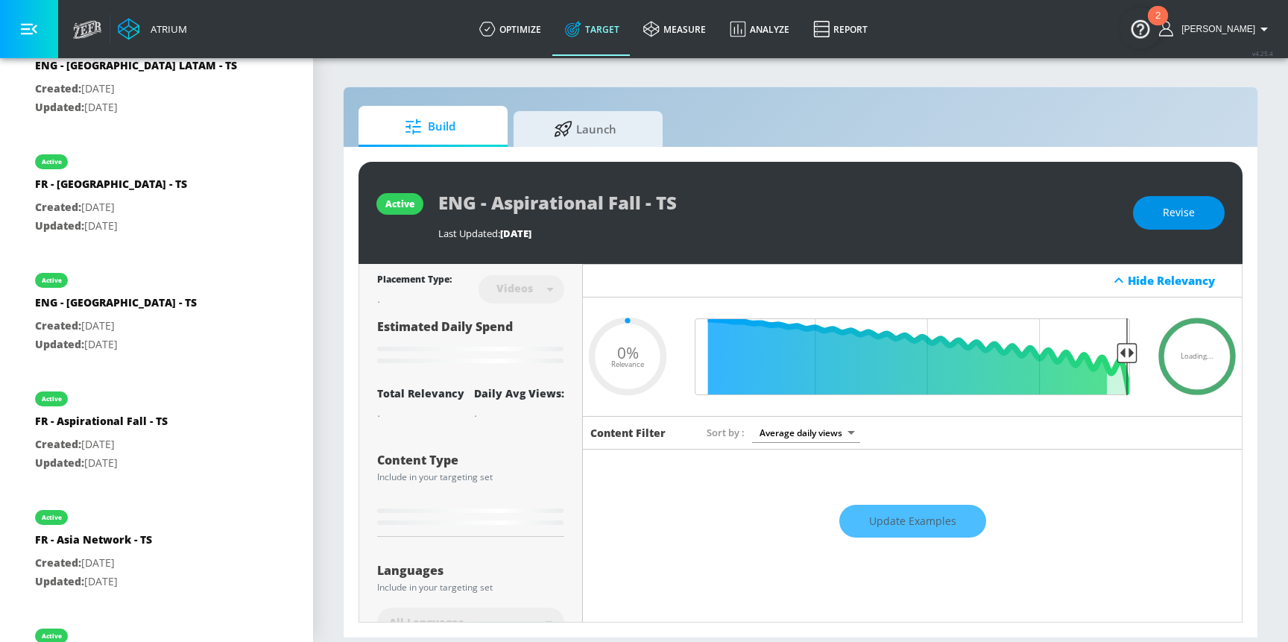
click at [1206, 216] on button "Revise" at bounding box center [1179, 213] width 92 height 34
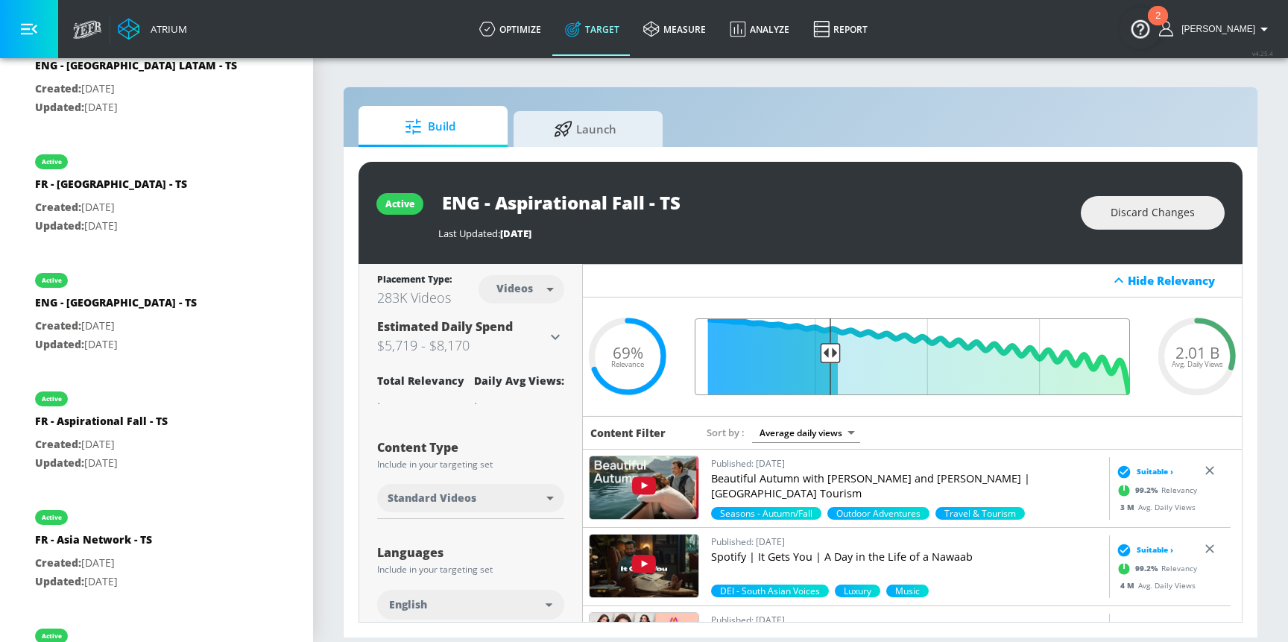
drag, startPoint x: 825, startPoint y: 356, endPoint x: 834, endPoint y: 353, distance: 9.2
click at [827, 355] on input "Final Threshold" at bounding box center [912, 356] width 450 height 77
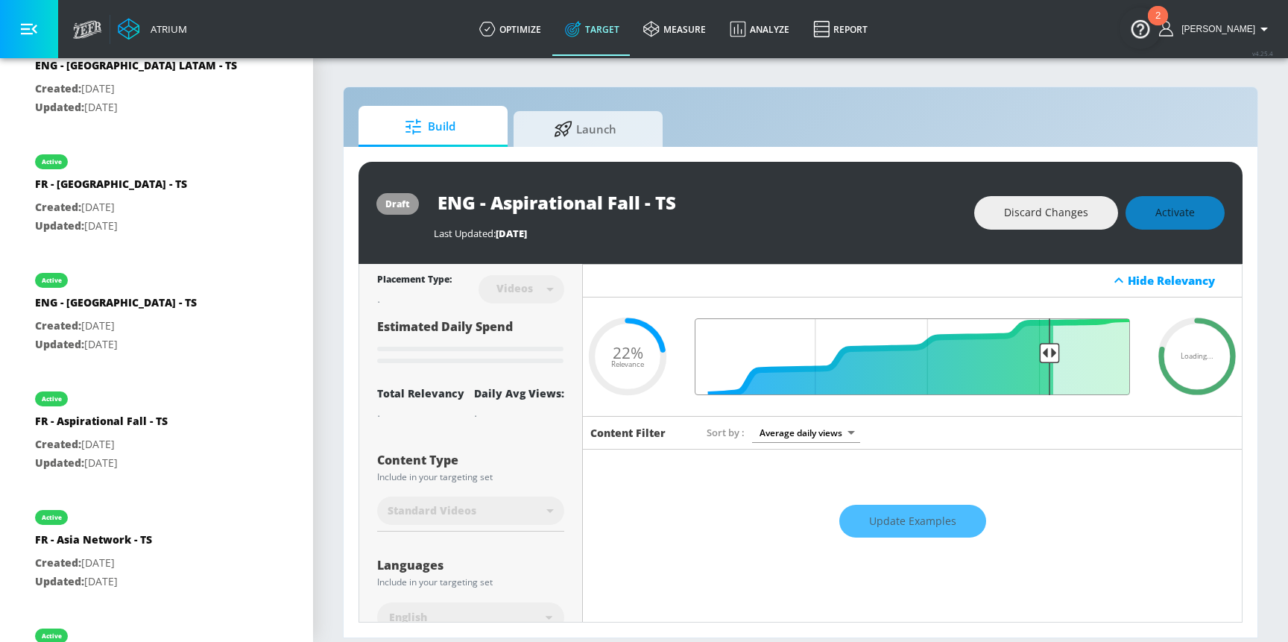
drag, startPoint x: 831, startPoint y: 353, endPoint x: 1042, endPoint y: 355, distance: 211.0
click at [1042, 355] on input "Final Threshold" at bounding box center [912, 356] width 450 height 77
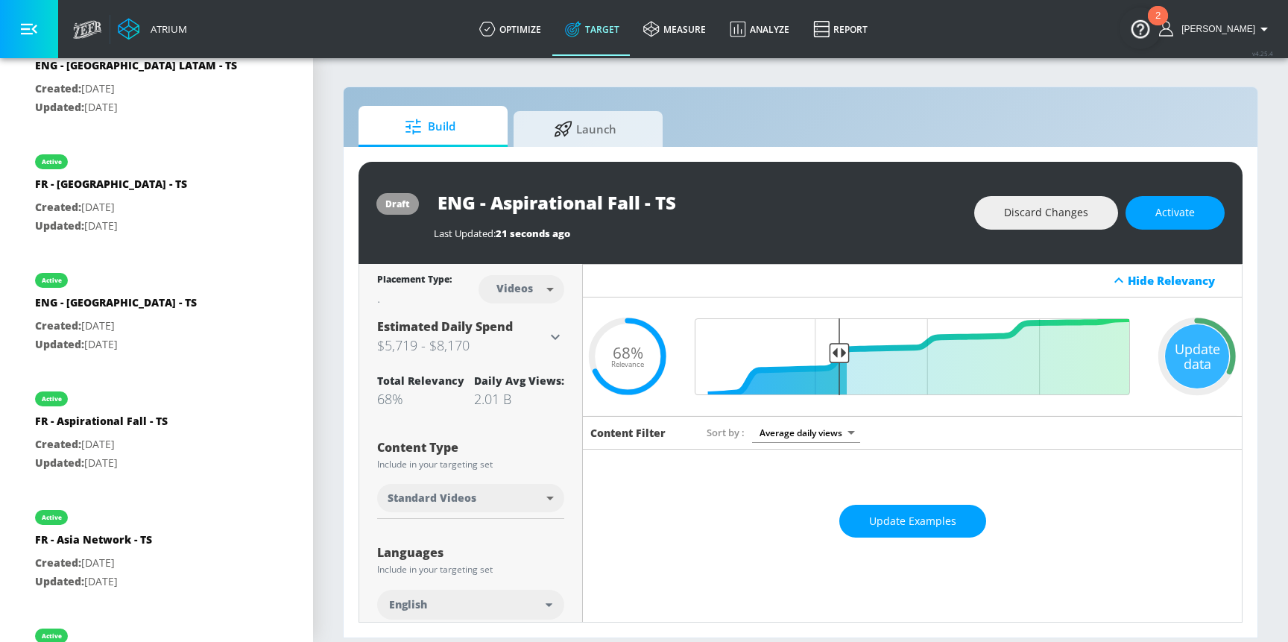
drag, startPoint x: 1162, startPoint y: 215, endPoint x: 1072, endPoint y: 435, distance: 237.7
click at [1092, 400] on div "draft ENG - Aspirational Fall - TS Last Updated: 21 seconds ago Discard Changes…" at bounding box center [801, 392] width 884 height 461
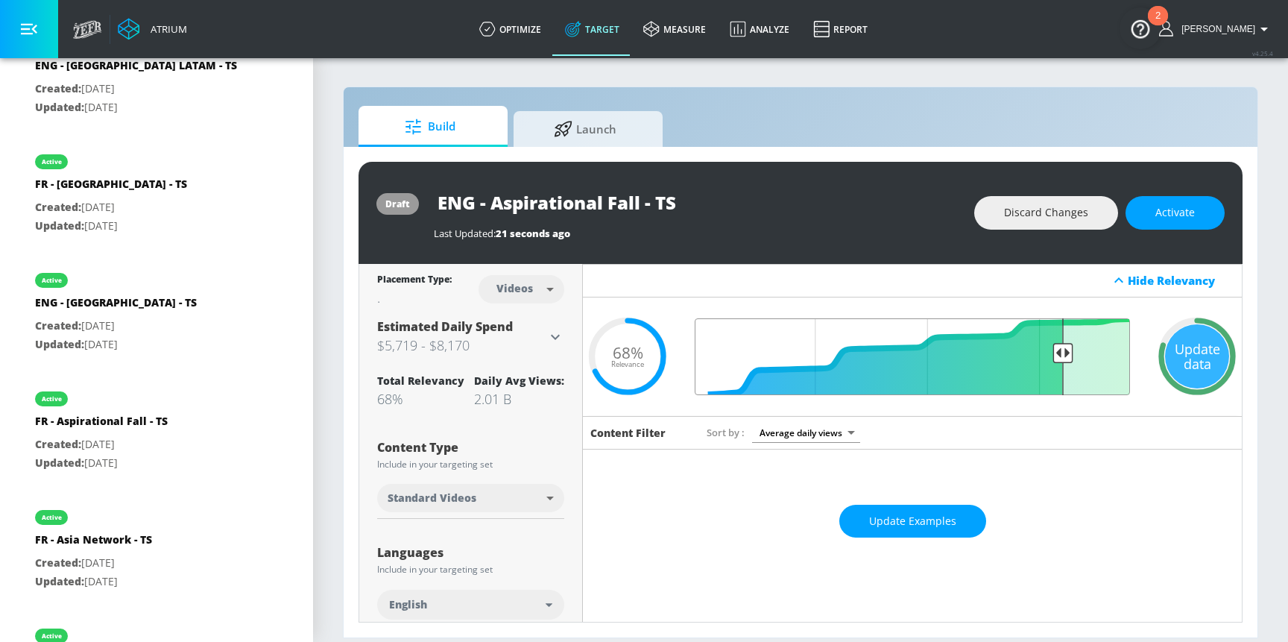
drag, startPoint x: 838, startPoint y: 350, endPoint x: 1044, endPoint y: 380, distance: 207.9
type input "0.19"
click at [1053, 356] on input "Final Threshold" at bounding box center [912, 356] width 450 height 77
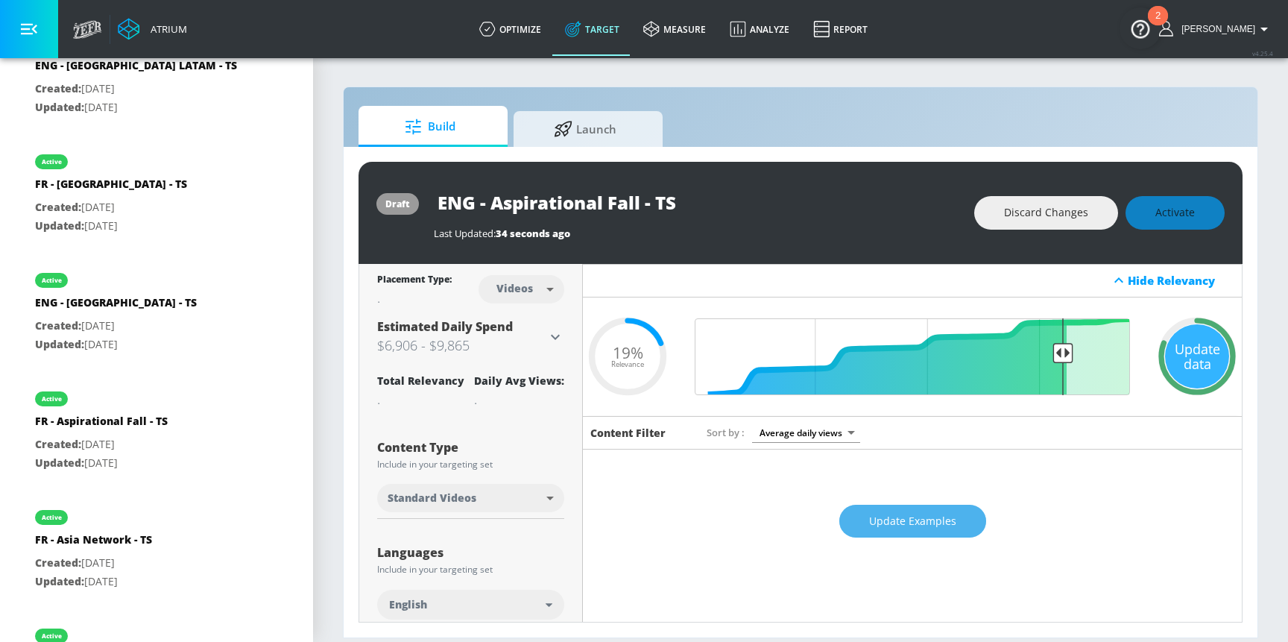
click at [880, 532] on button "Update Examples" at bounding box center [913, 522] width 147 height 34
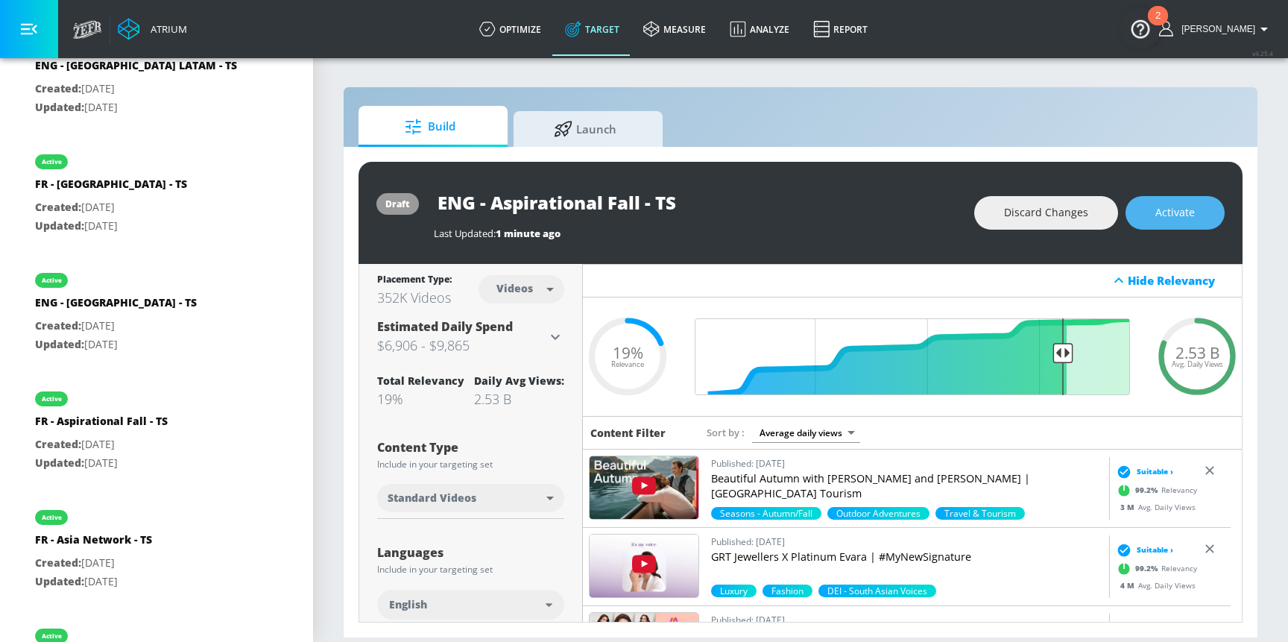
click at [1209, 204] on button "Activate" at bounding box center [1175, 213] width 99 height 34
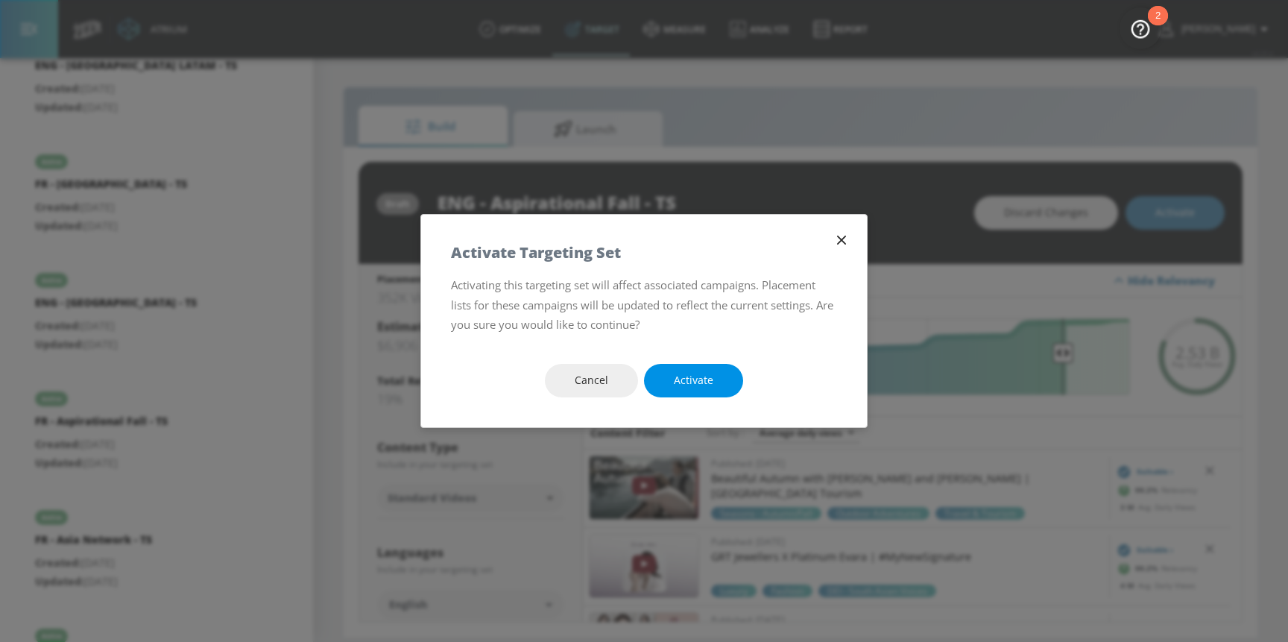
click at [721, 391] on button "Activate" at bounding box center [693, 381] width 99 height 34
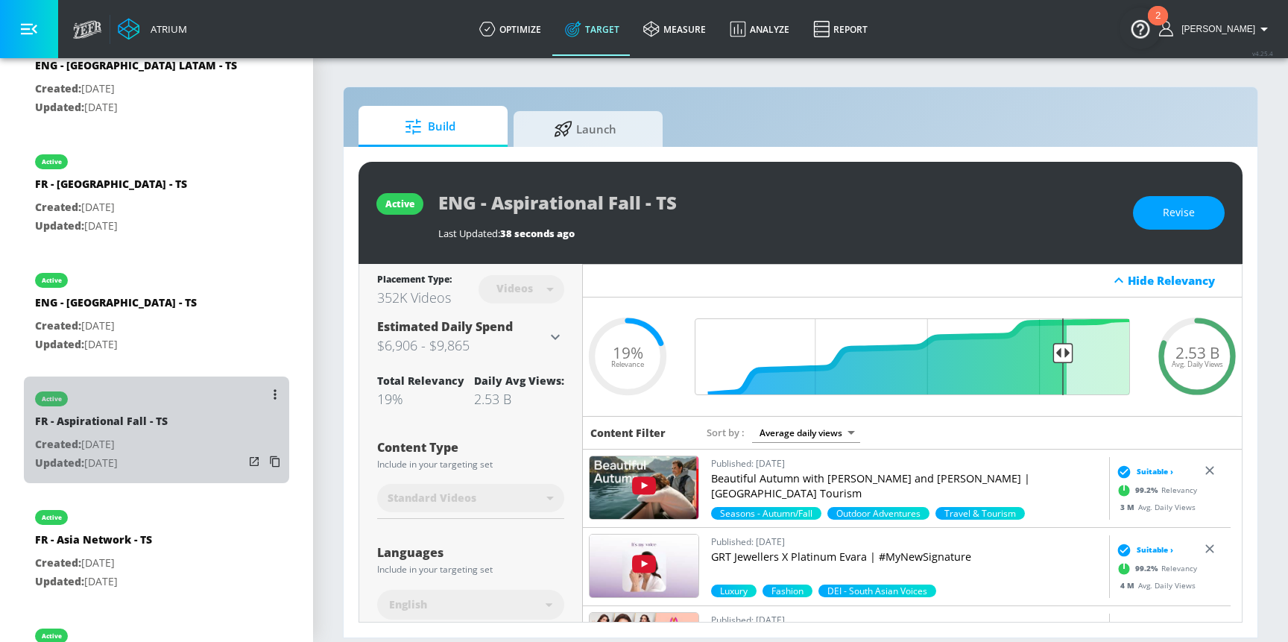
click at [178, 410] on div "active FR - Aspirational Fall - TS Created: [DATE] Updated: [DATE]" at bounding box center [156, 430] width 265 height 107
type input "FR - Aspirational Fall - TS"
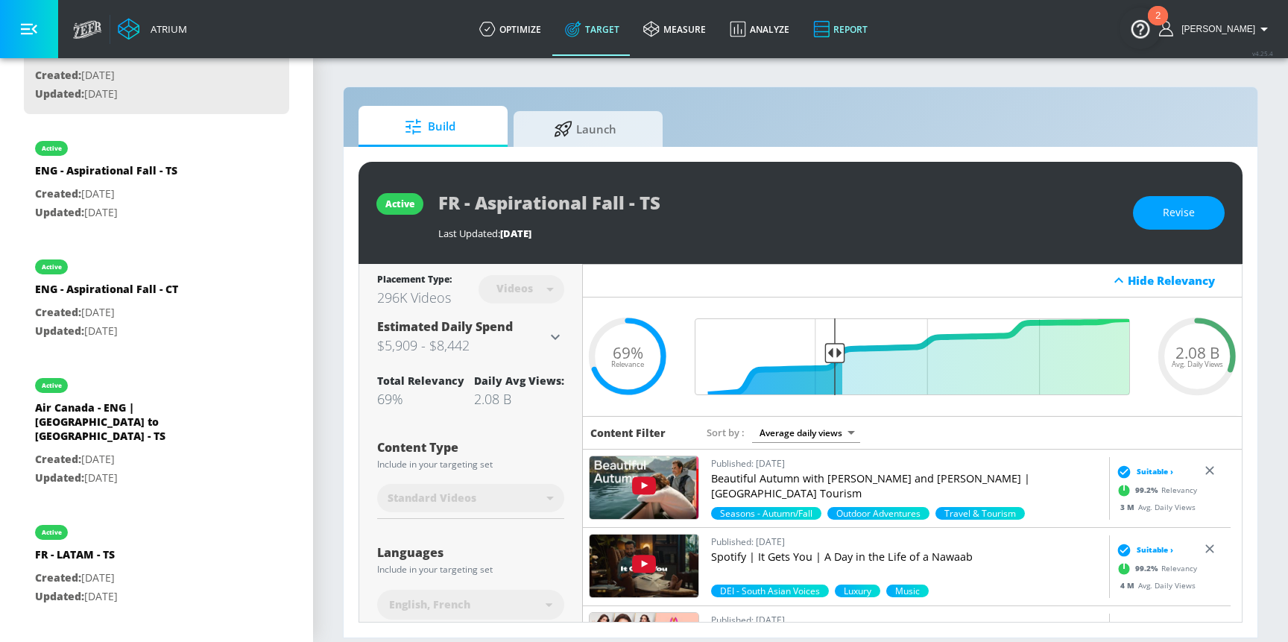
scroll to position [180, 0]
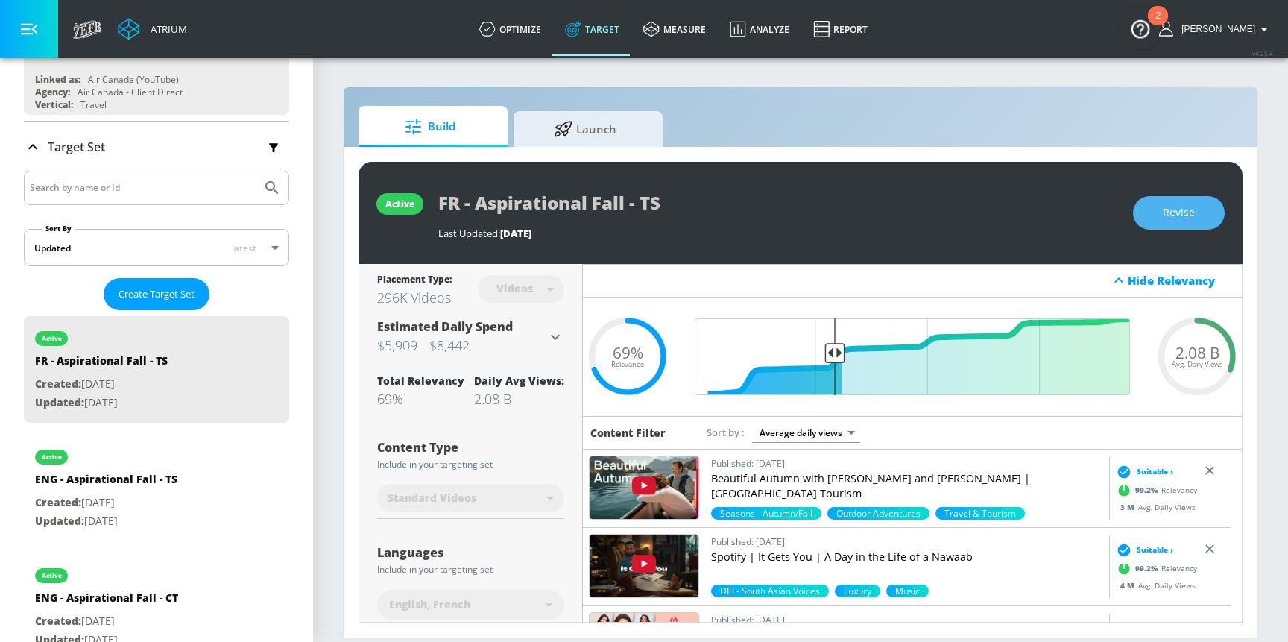
click at [1188, 210] on span "Revise" at bounding box center [1179, 213] width 32 height 19
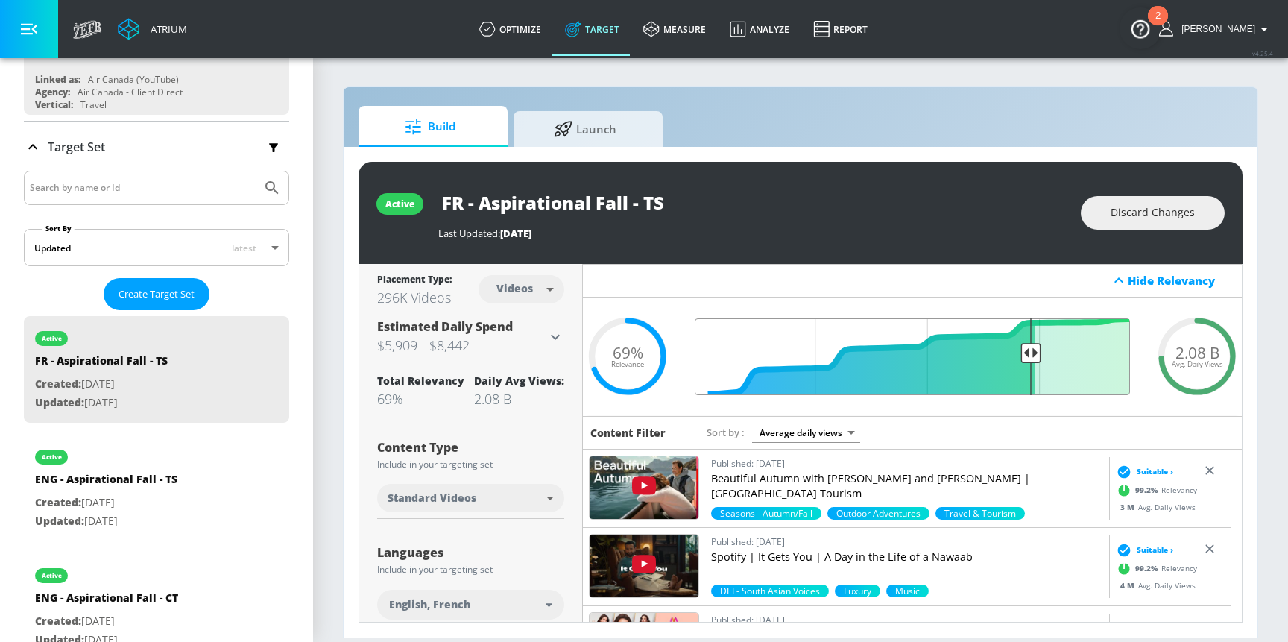
drag, startPoint x: 833, startPoint y: 356, endPoint x: 1024, endPoint y: 342, distance: 191.3
click at [1024, 342] on input "Final Threshold" at bounding box center [912, 356] width 450 height 77
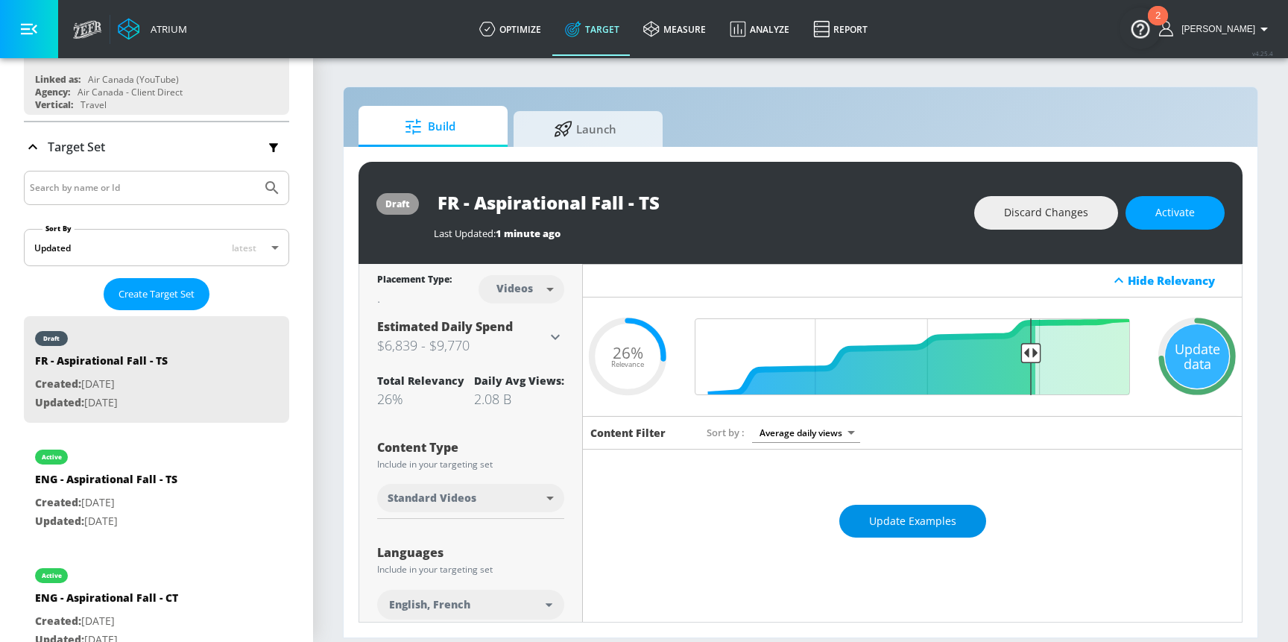
click at [945, 520] on span "Update Examples" at bounding box center [912, 521] width 87 height 19
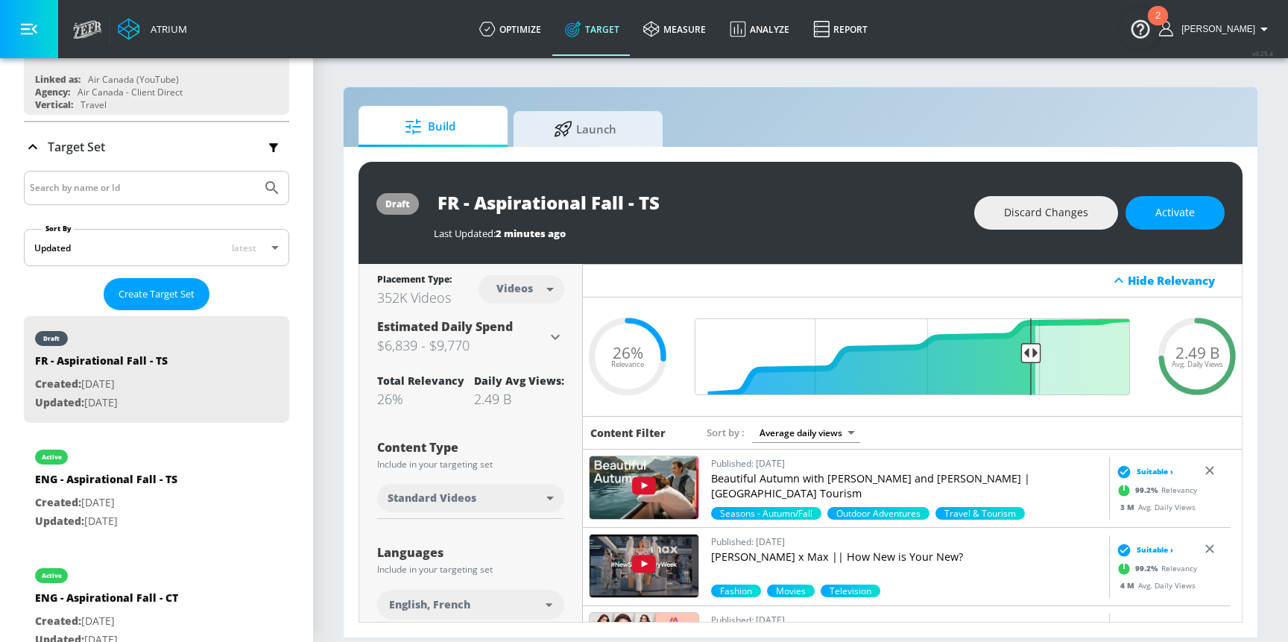
drag, startPoint x: 1180, startPoint y: 223, endPoint x: 1068, endPoint y: 330, distance: 154.0
click at [1120, 273] on div "draft FR - Aspirational Fall - TS Last Updated: 2 minutes ago Discard Changes A…" at bounding box center [801, 392] width 884 height 461
drag, startPoint x: 1025, startPoint y: 359, endPoint x: 1065, endPoint y: 356, distance: 40.3
type input "0.16"
click at [1065, 356] on input "Final Threshold" at bounding box center [912, 356] width 450 height 77
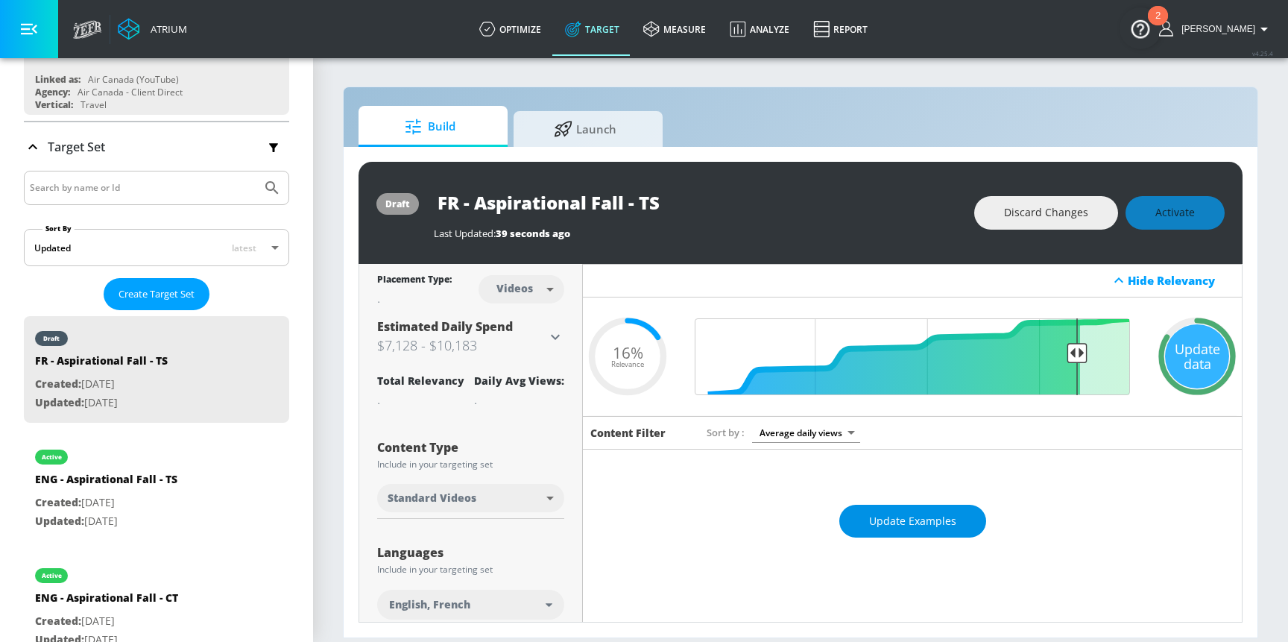
click at [919, 512] on span "Update Examples" at bounding box center [912, 521] width 87 height 19
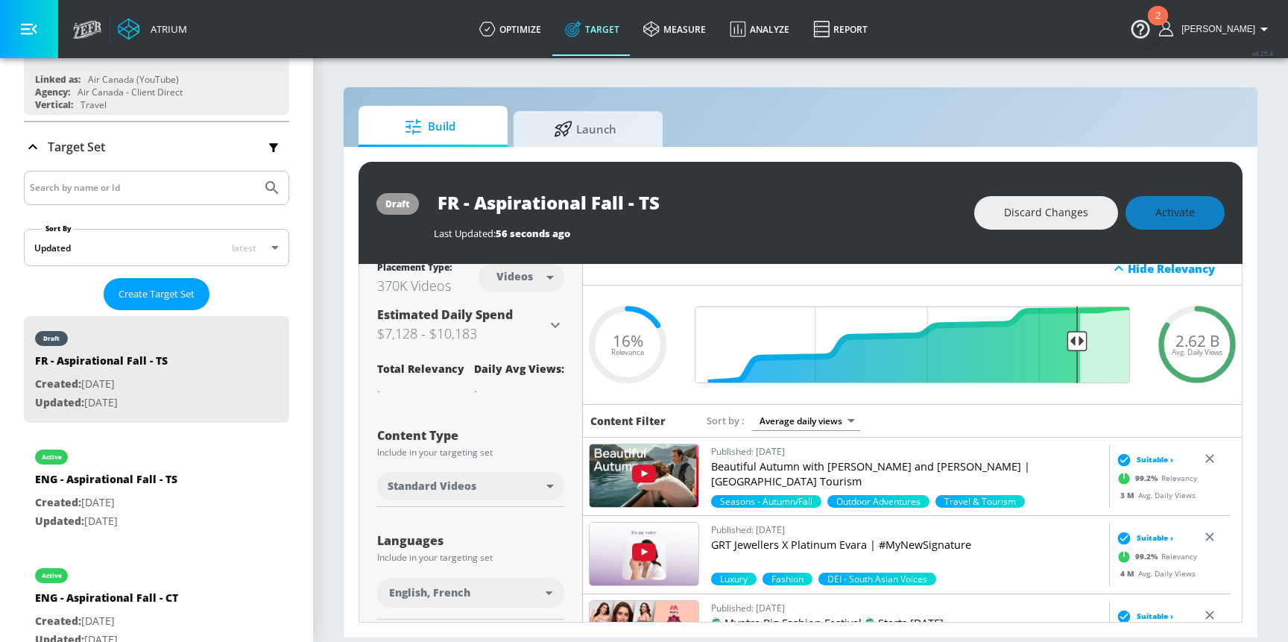
scroll to position [0, 0]
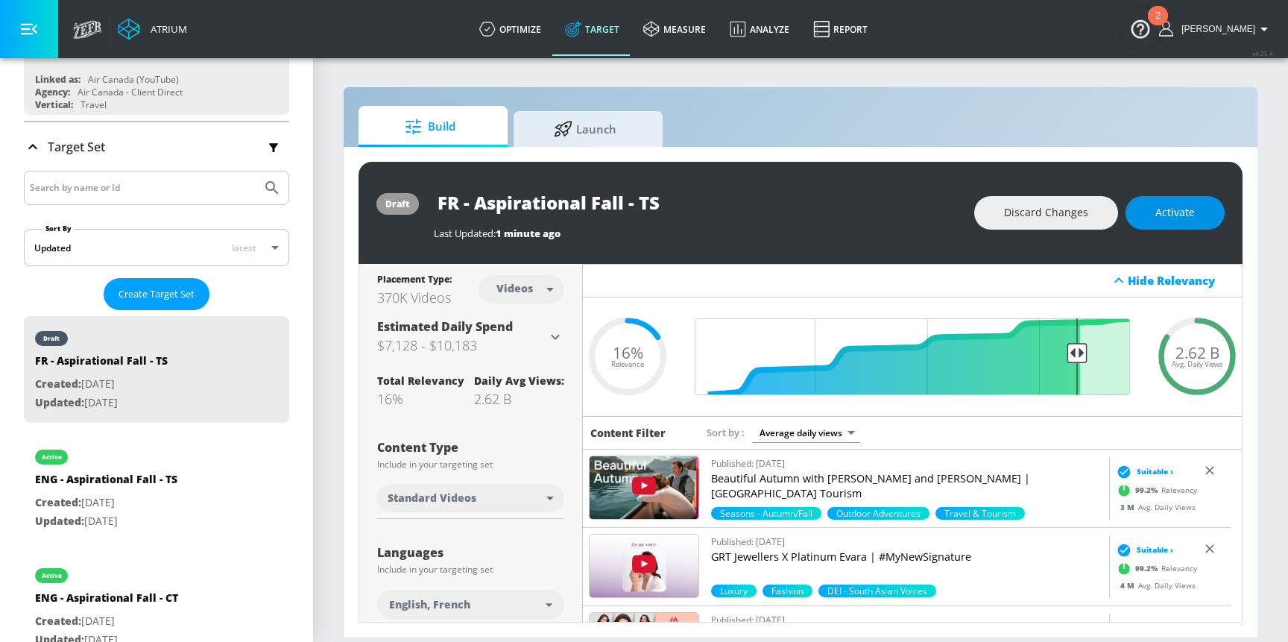
click at [1164, 216] on span "Activate" at bounding box center [1176, 213] width 40 height 19
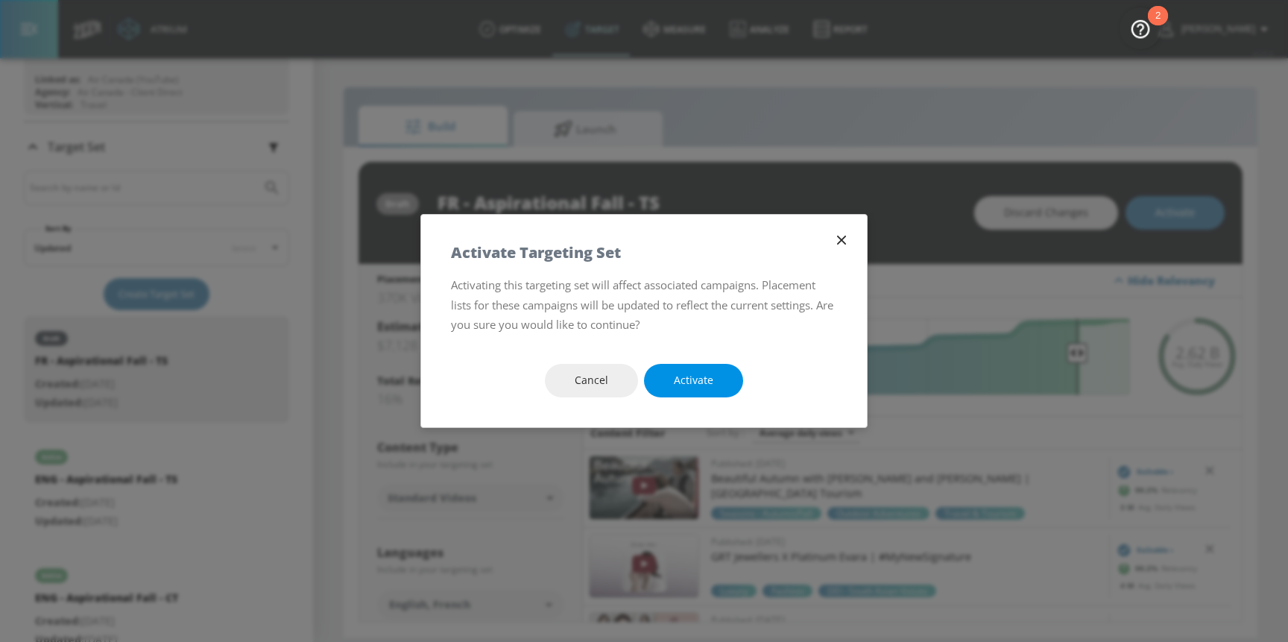
click at [725, 395] on button "Activate" at bounding box center [693, 381] width 99 height 34
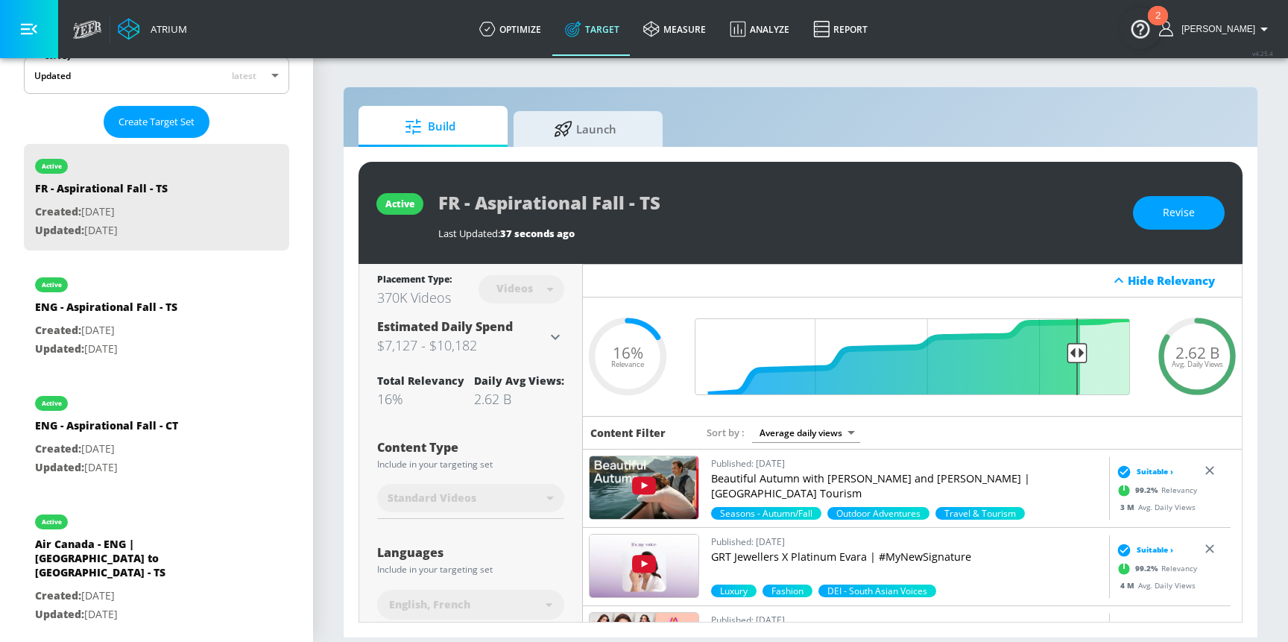
scroll to position [361, 0]
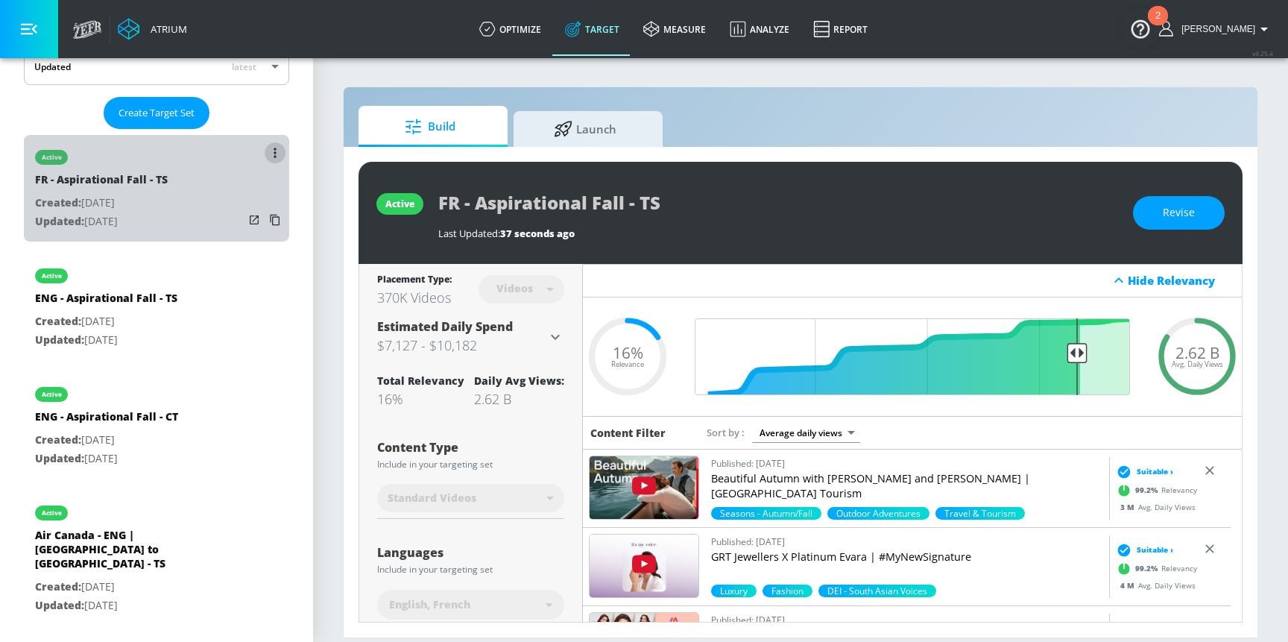
click at [265, 144] on button "list of Target Set" at bounding box center [275, 152] width 21 height 21
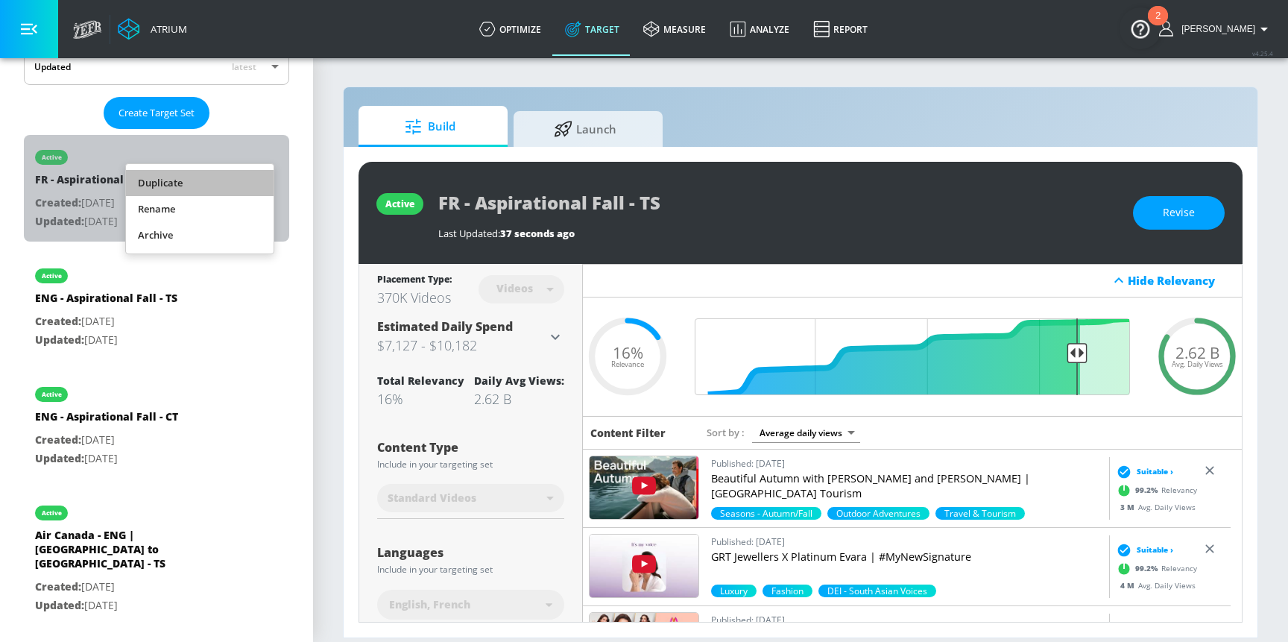
click at [206, 178] on li "Duplicate" at bounding box center [200, 183] width 148 height 26
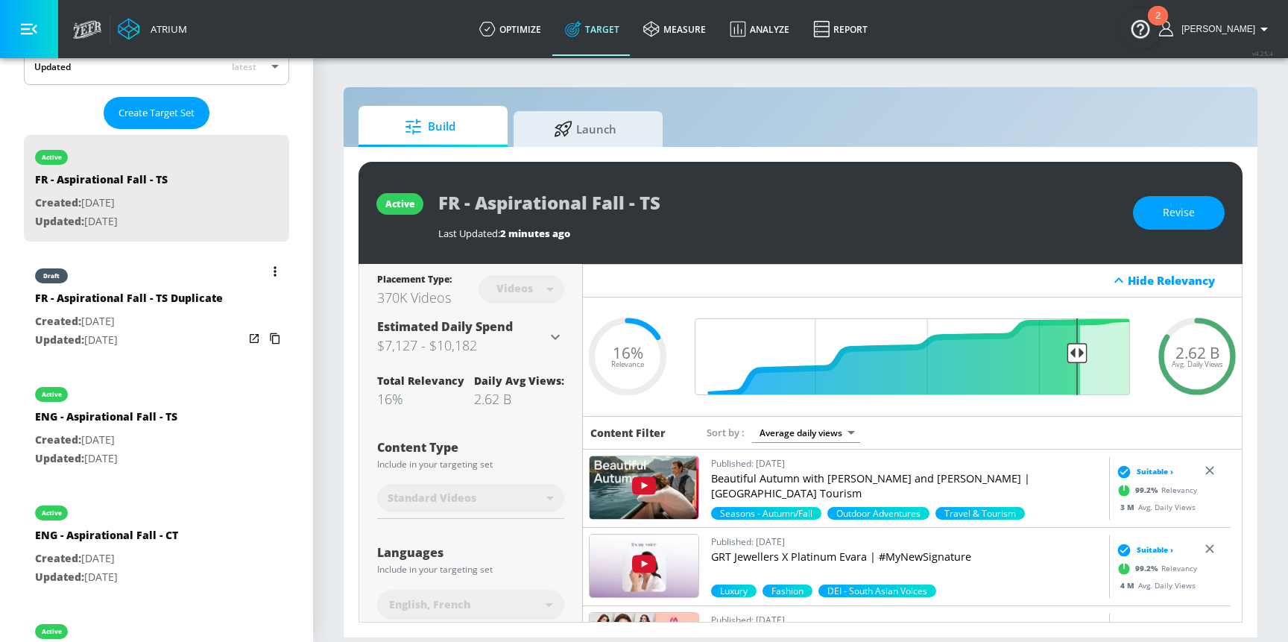
click at [169, 292] on div "FR - Aspirational Fall - TS Duplicate" at bounding box center [129, 302] width 188 height 22
type input "FR - Aspirational Fall - TS Duplicate"
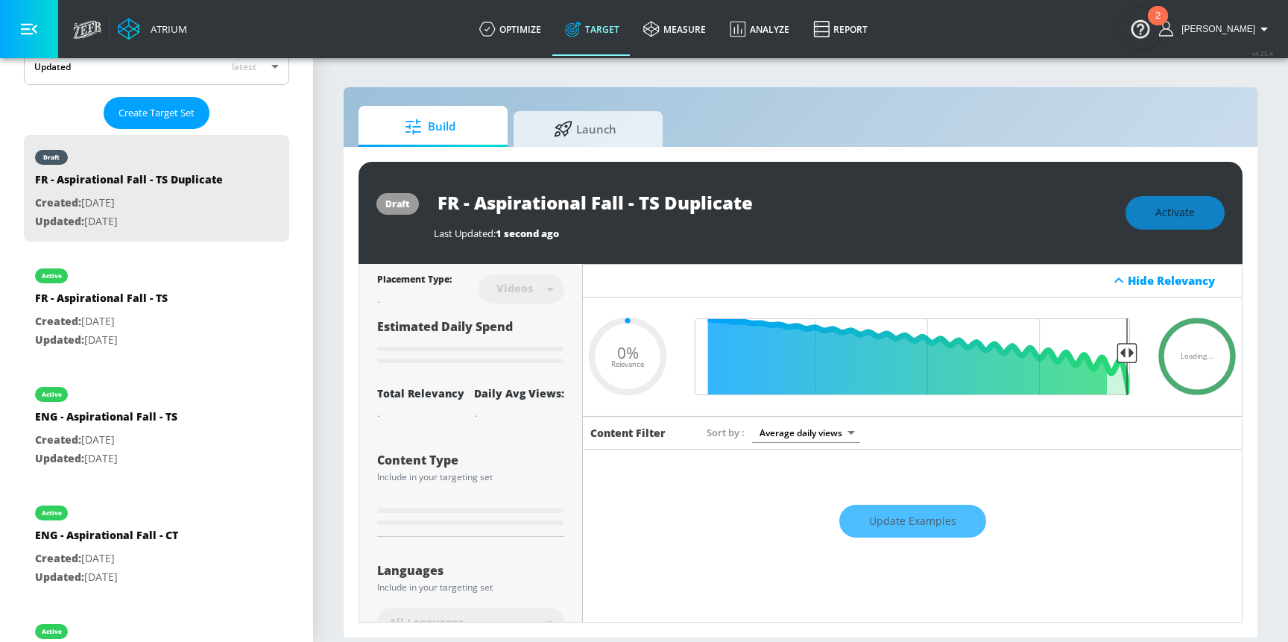
type input "0.16"
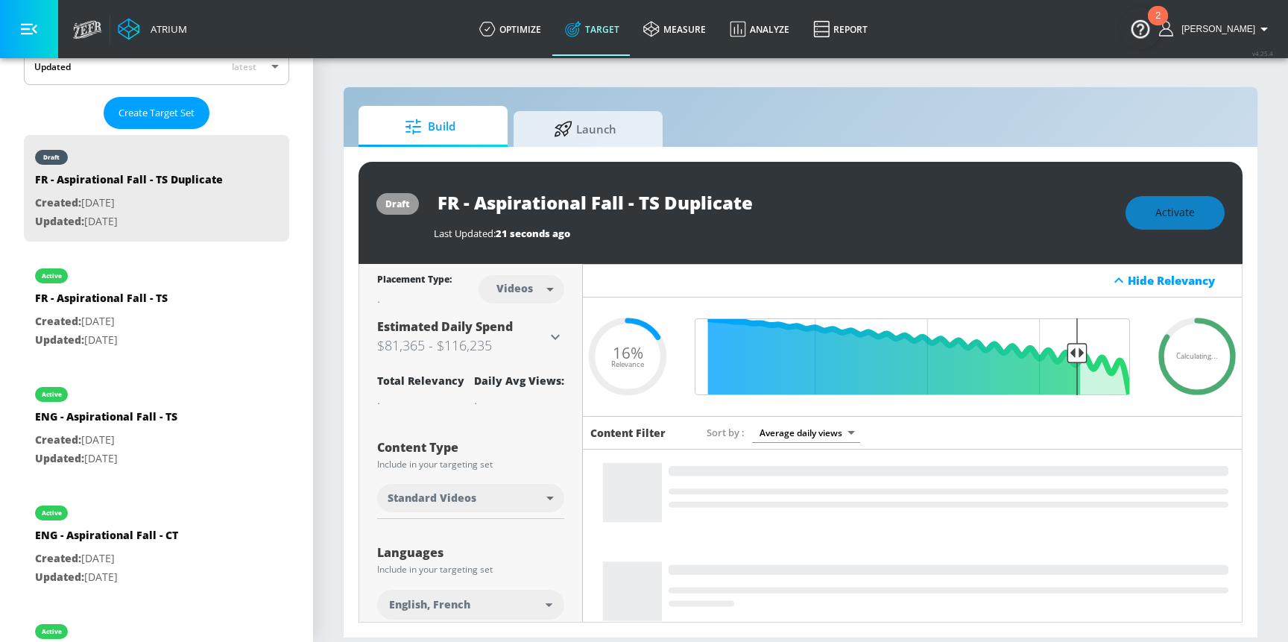
drag, startPoint x: 643, startPoint y: 198, endPoint x: 754, endPoint y: 201, distance: 111.1
click at [754, 201] on input "FR - Aspirational Fall - TS Duplicate" at bounding box center [620, 203] width 373 height 34
type input "FR - Aspirational Fall - CT"
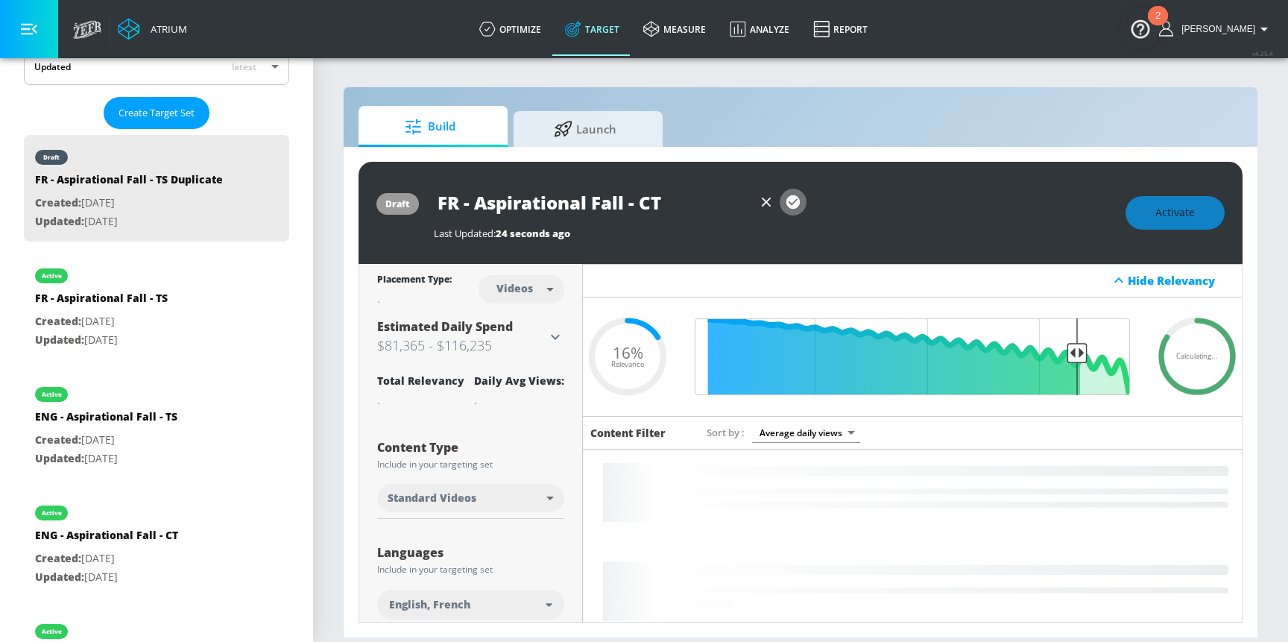
click at [788, 203] on icon "button" at bounding box center [793, 201] width 13 height 13
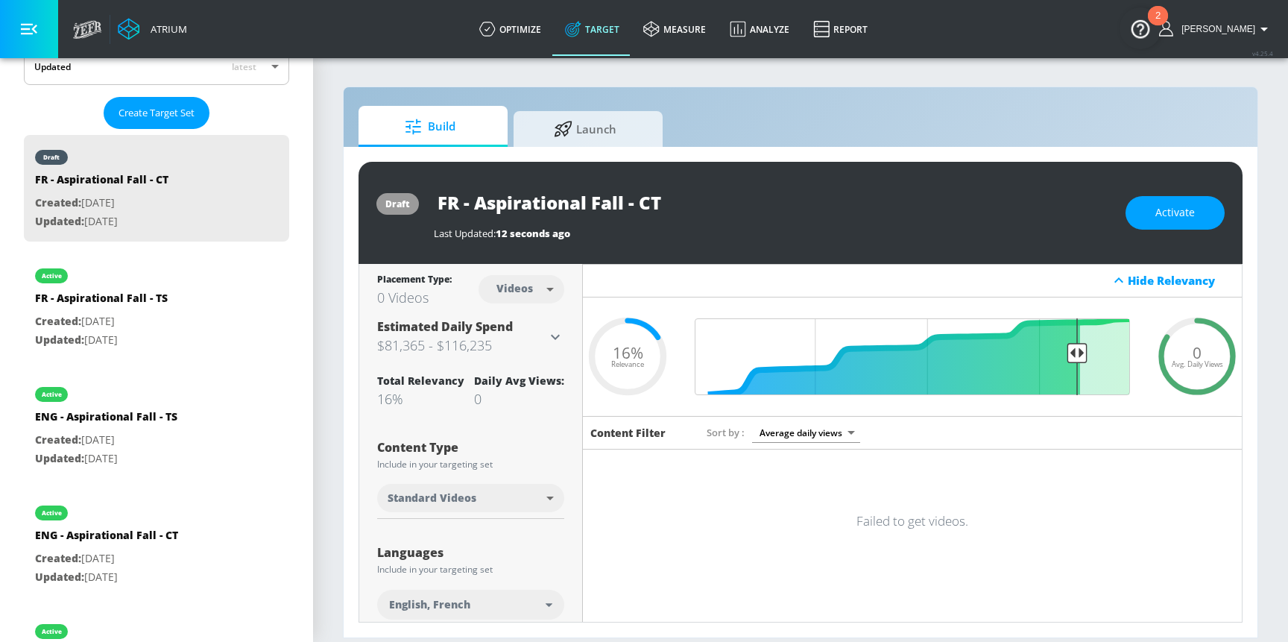
click at [552, 286] on body "Atrium optimize Target measure Analyze Report optimize Target measure Analyze R…" at bounding box center [644, 321] width 1288 height 642
click at [533, 315] on div "Channels" at bounding box center [522, 322] width 54 height 16
type input "channels"
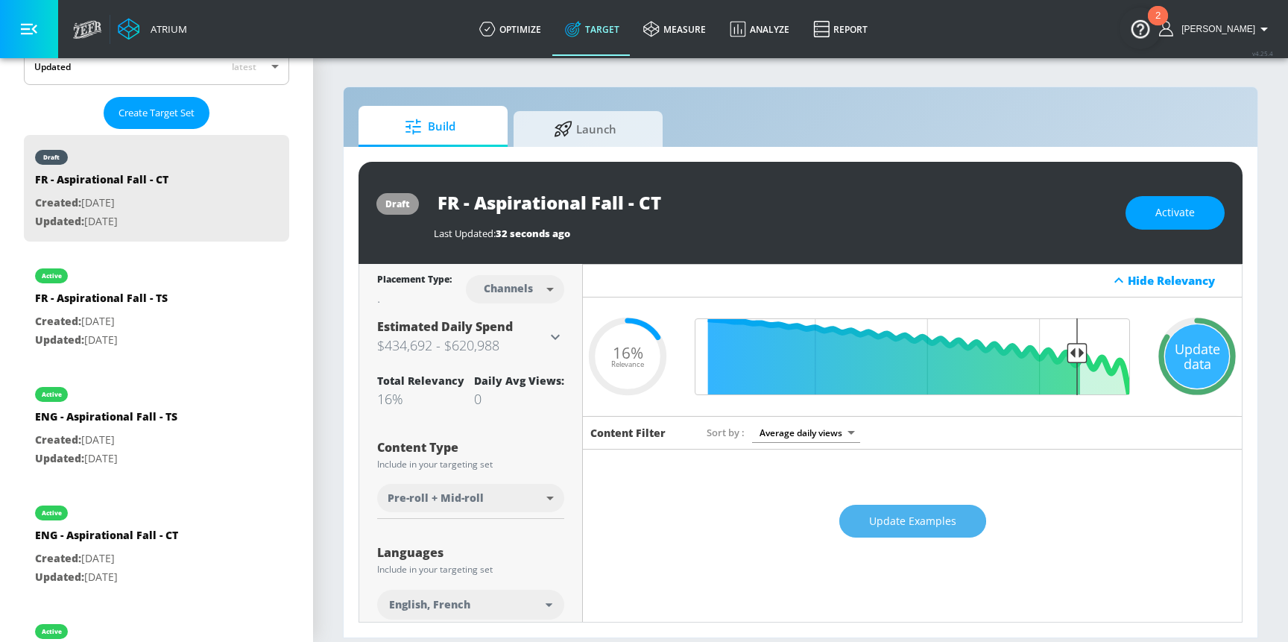
click at [888, 518] on span "Update Examples" at bounding box center [912, 521] width 87 height 19
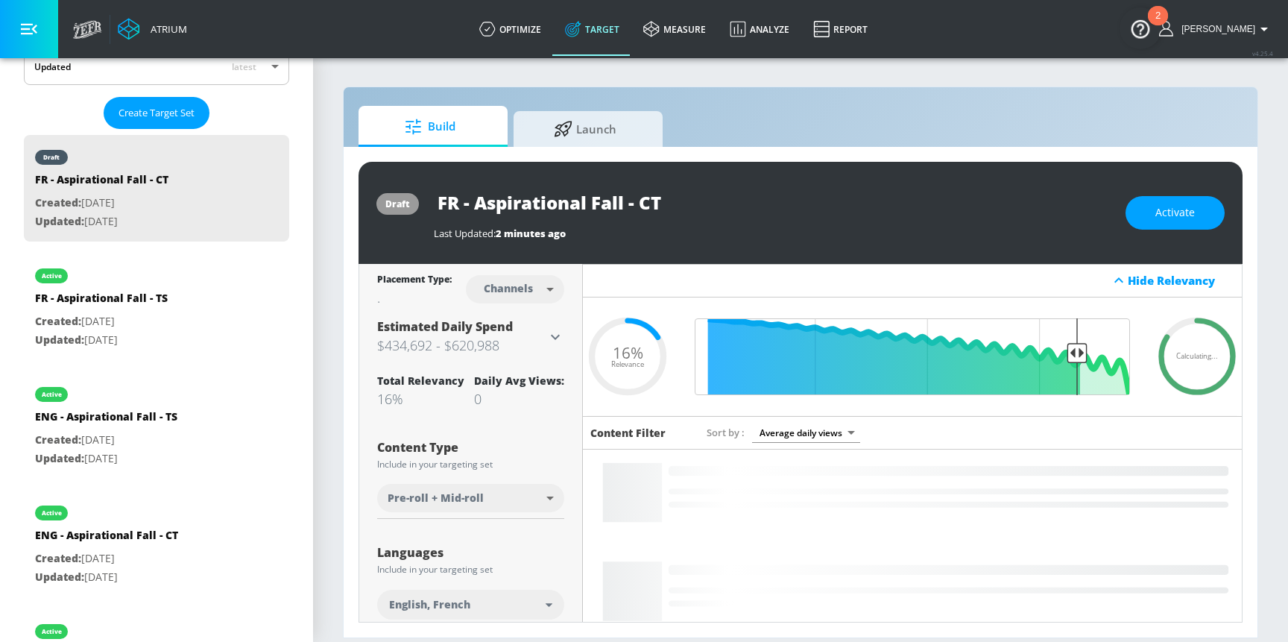
drag, startPoint x: 438, startPoint y: 204, endPoint x: 866, endPoint y: 210, distance: 427.3
click at [866, 210] on div "FR - Aspirational Fall - CT" at bounding box center [772, 203] width 677 height 34
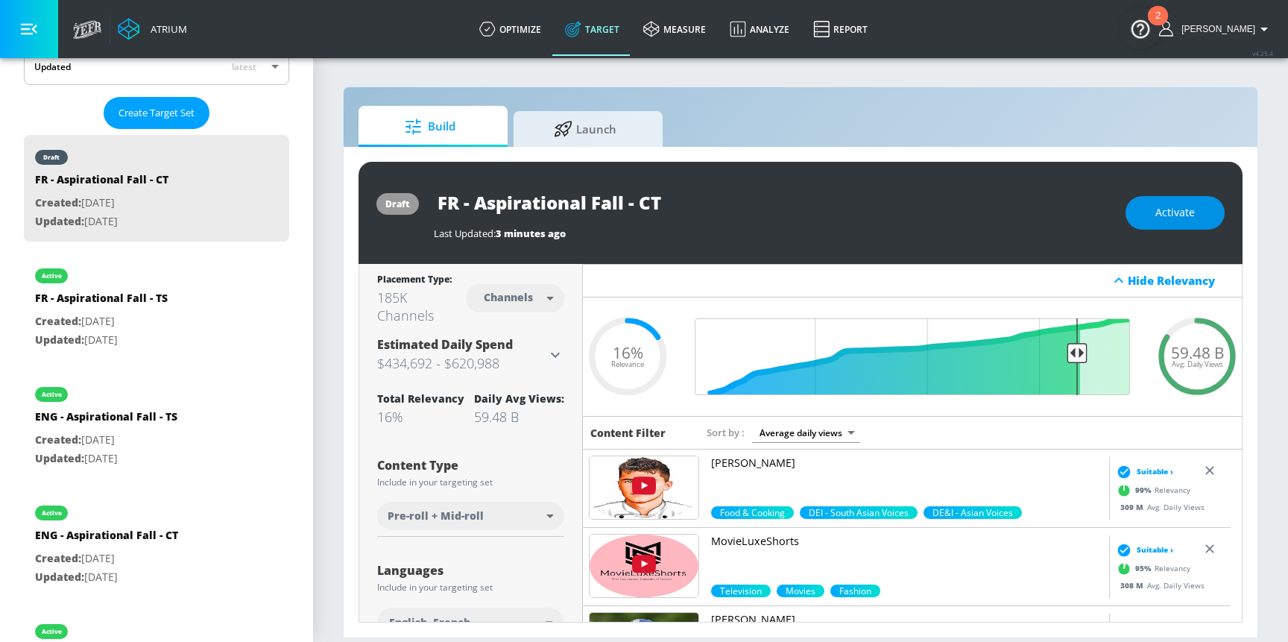
click at [1171, 216] on span "Activate" at bounding box center [1176, 213] width 40 height 19
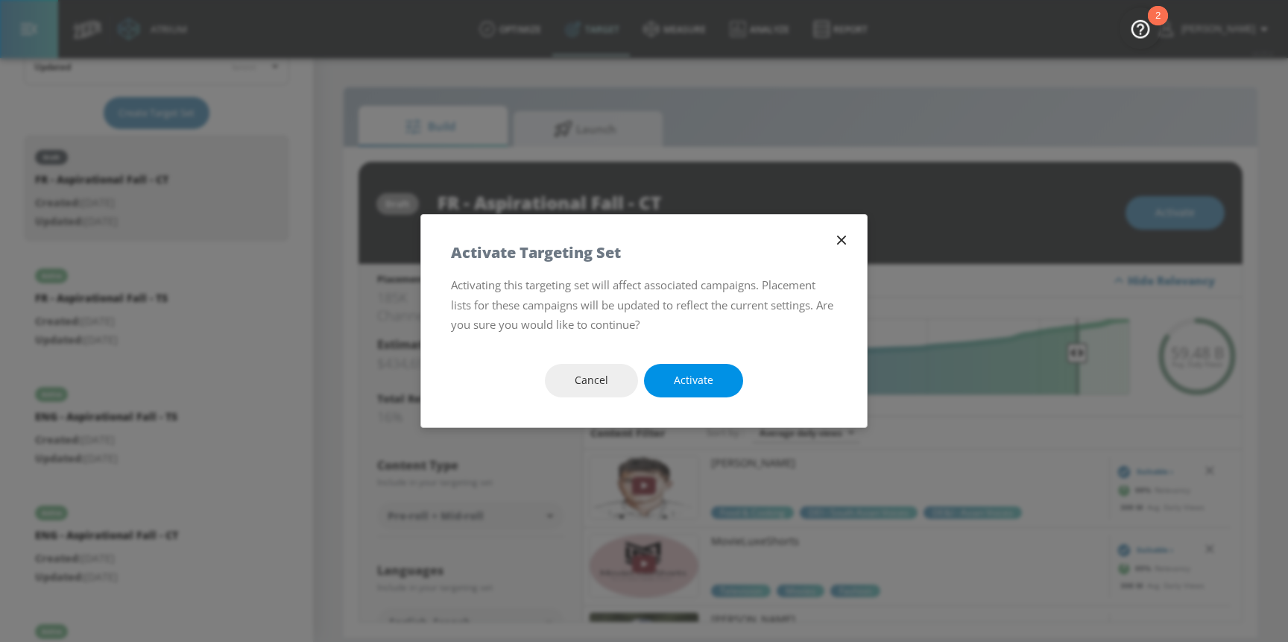
click at [696, 386] on span "Activate" at bounding box center [694, 380] width 40 height 19
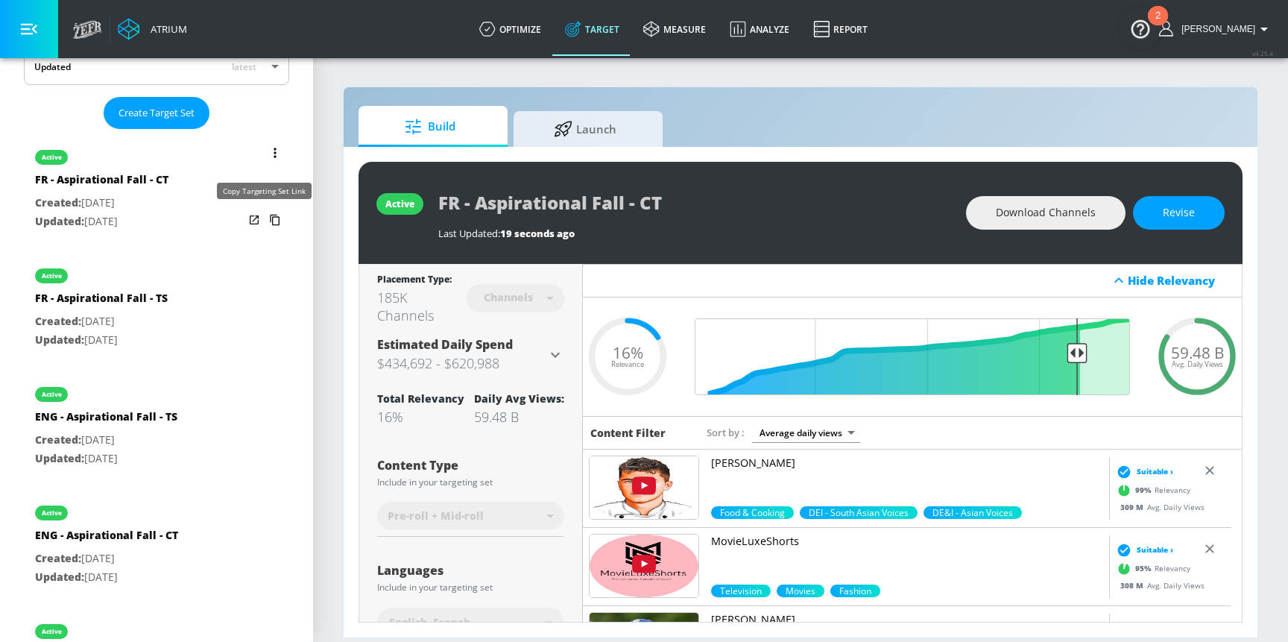
click at [263, 227] on icon "list of Target Set" at bounding box center [275, 220] width 24 height 24
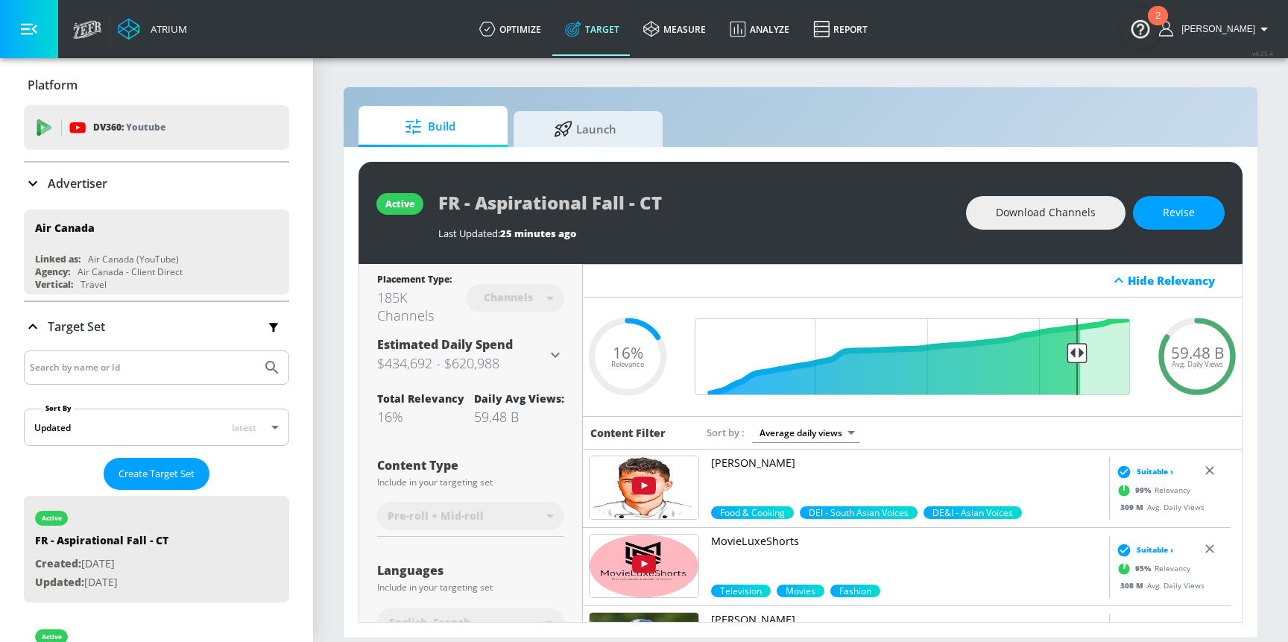
click at [34, 173] on div "Advertiser" at bounding box center [156, 184] width 265 height 42
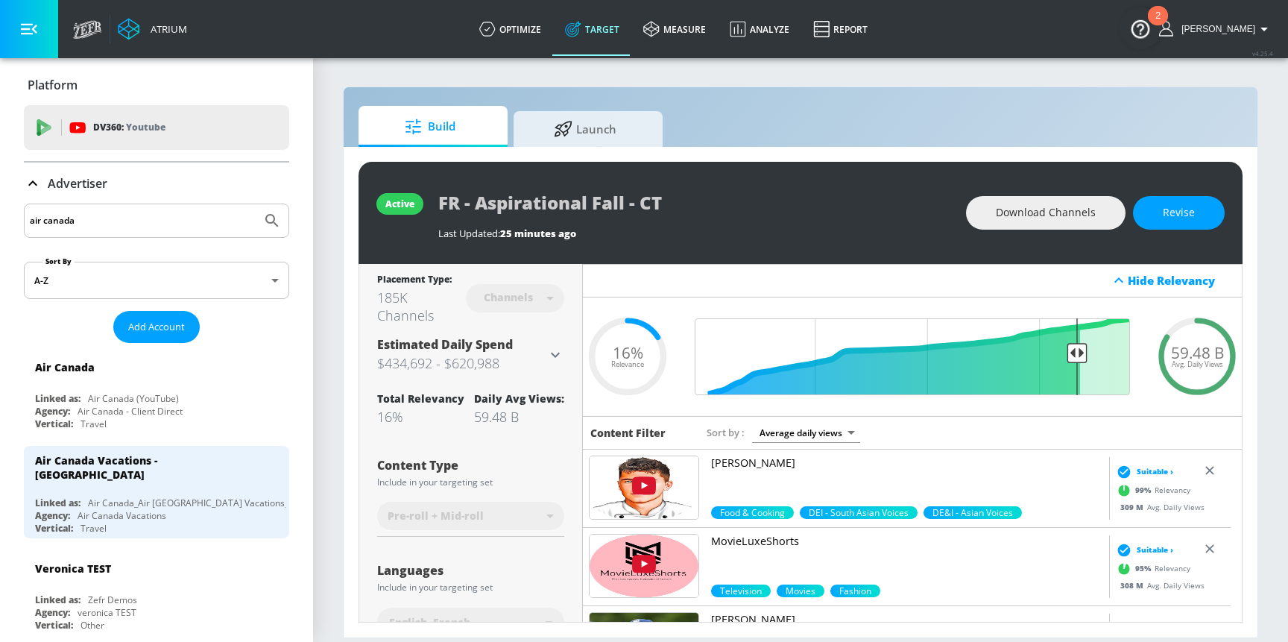
drag, startPoint x: 137, startPoint y: 230, endPoint x: -60, endPoint y: 223, distance: 197.0
click at [0, 223] on html "Atrium optimize Target measure Analyze Report optimize Target measure Analyze R…" at bounding box center [644, 321] width 1288 height 642
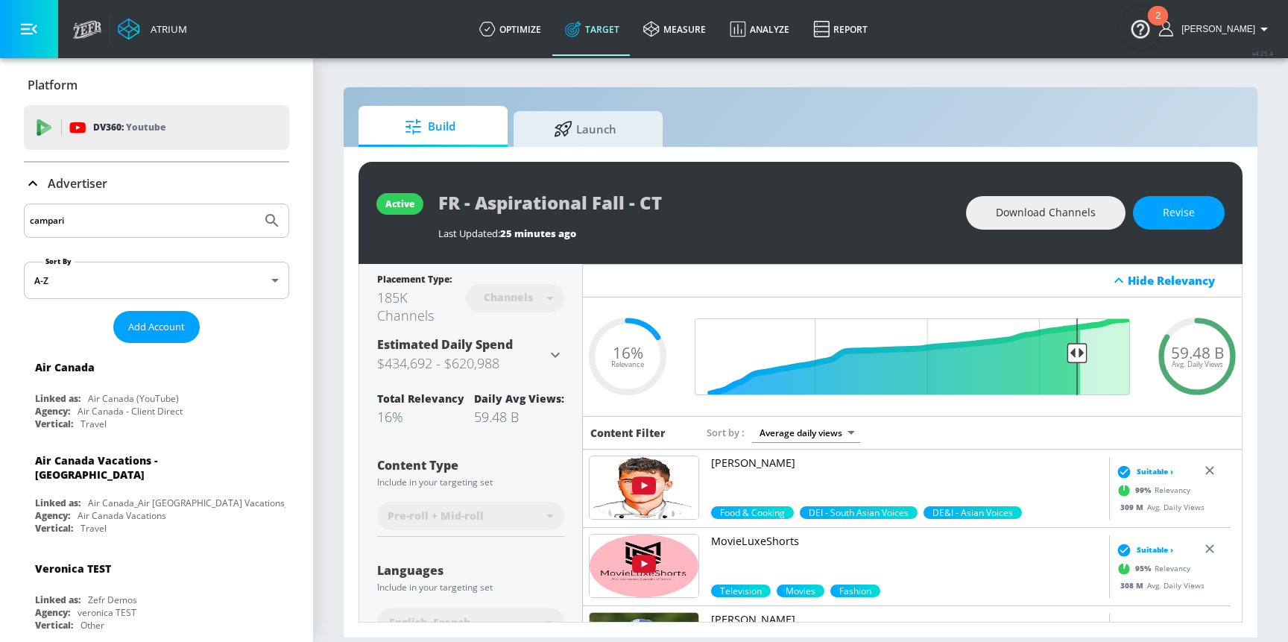
type input "campari"
click at [256, 204] on button "Submit Search" at bounding box center [272, 220] width 33 height 33
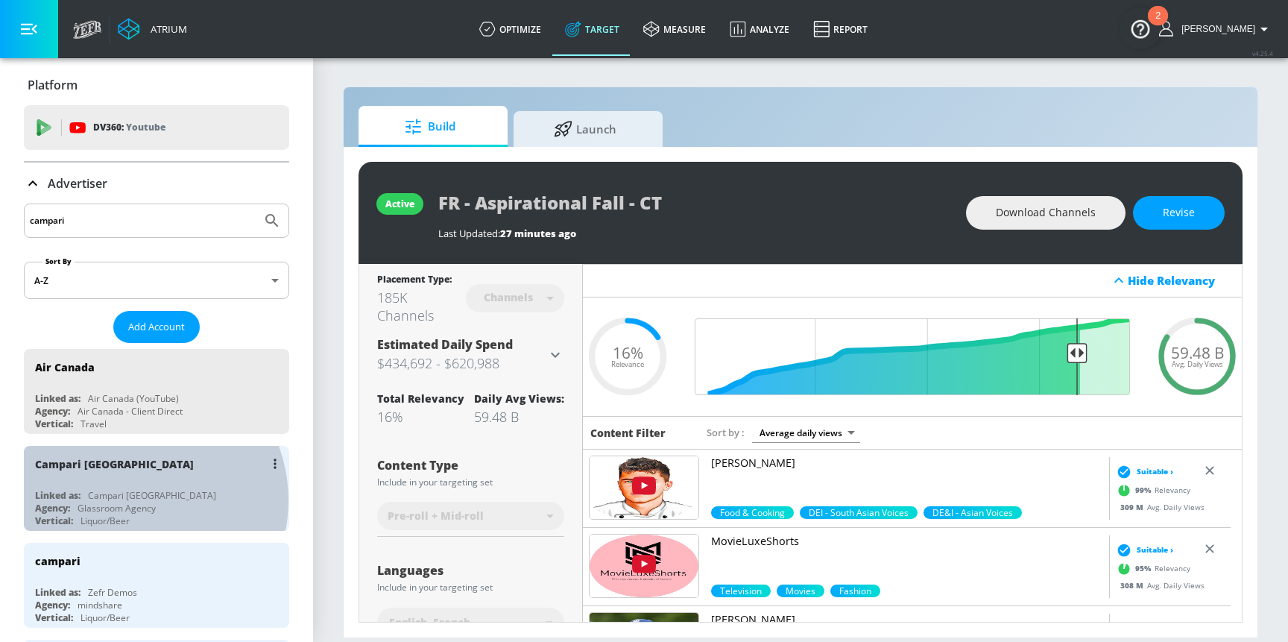
click at [130, 500] on div "Campari [GEOGRAPHIC_DATA]" at bounding box center [152, 495] width 128 height 13
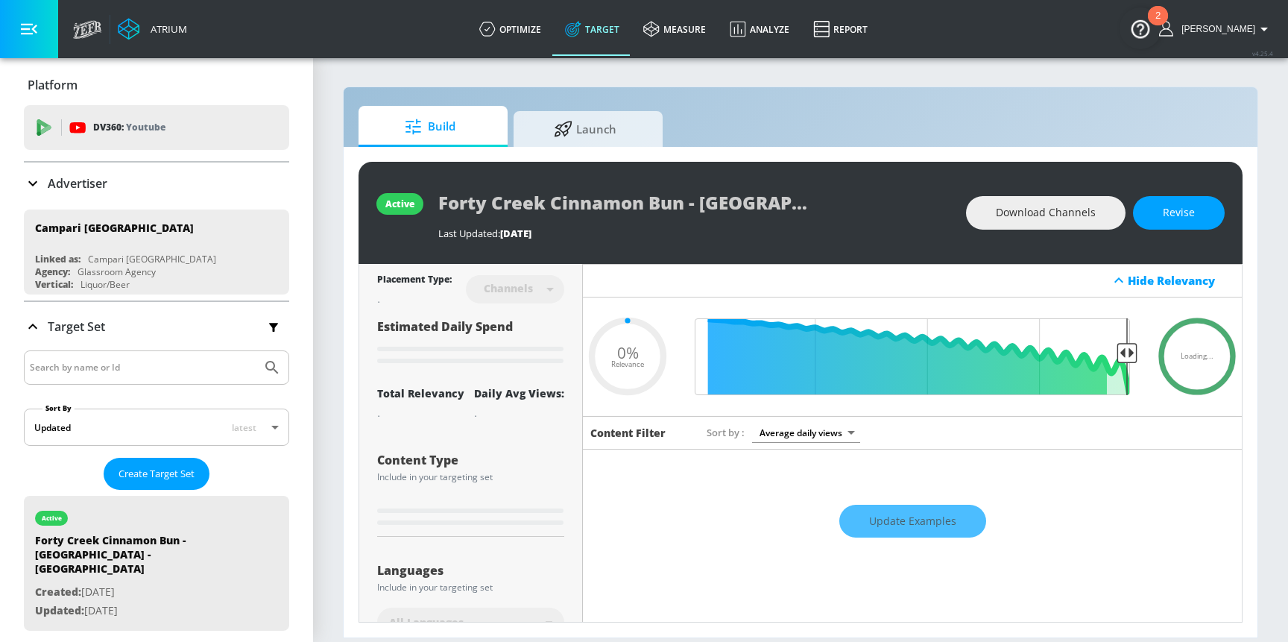
type input "0.52"
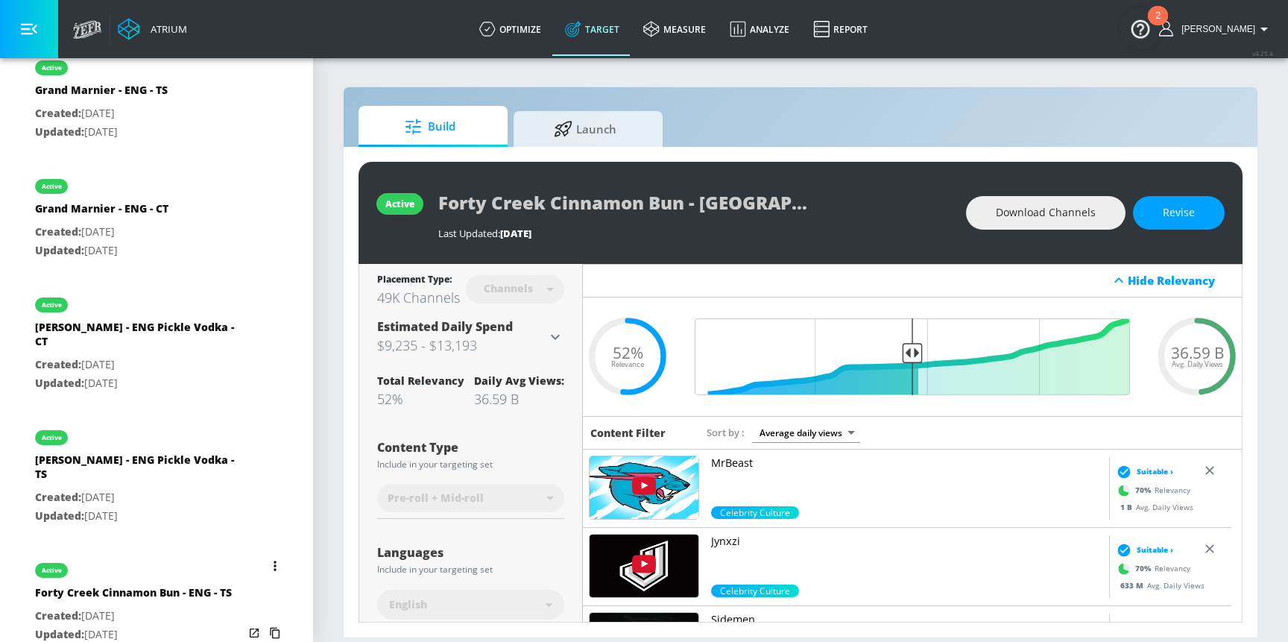
scroll to position [595, 0]
click at [140, 588] on div "Forty Creek Cinnamon Bun - ENG - TS" at bounding box center [133, 599] width 197 height 22
type input "Forty Creek Cinnamon Bun - ENG - TS"
type input "videos"
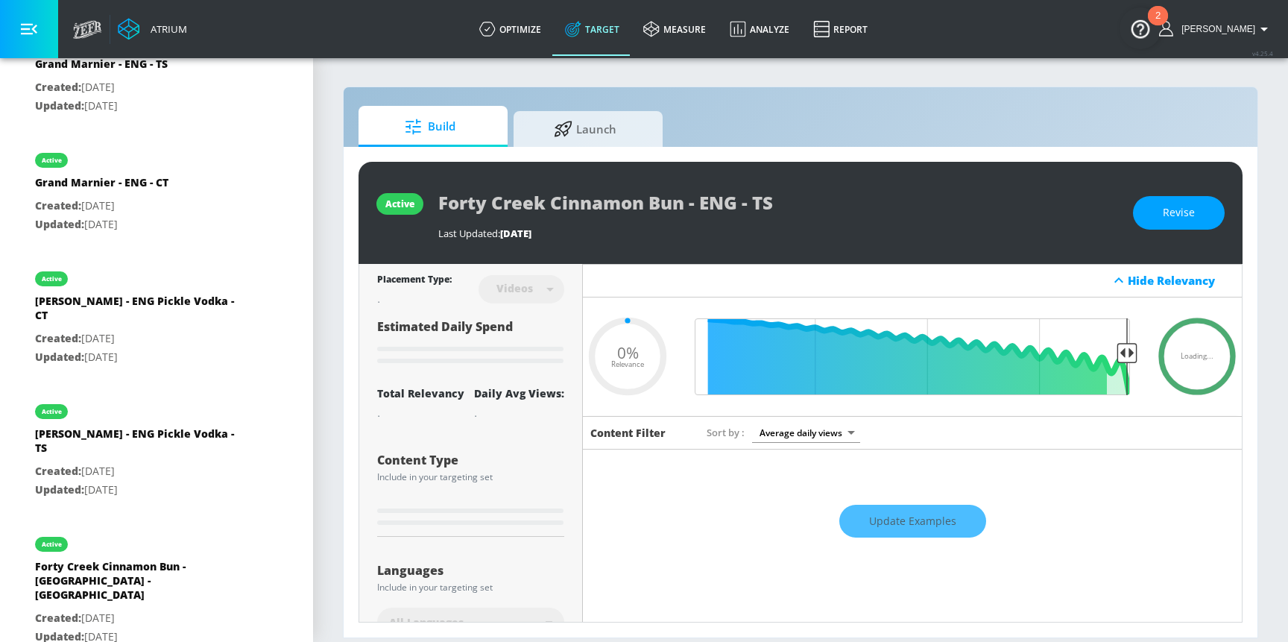
type input "0.2"
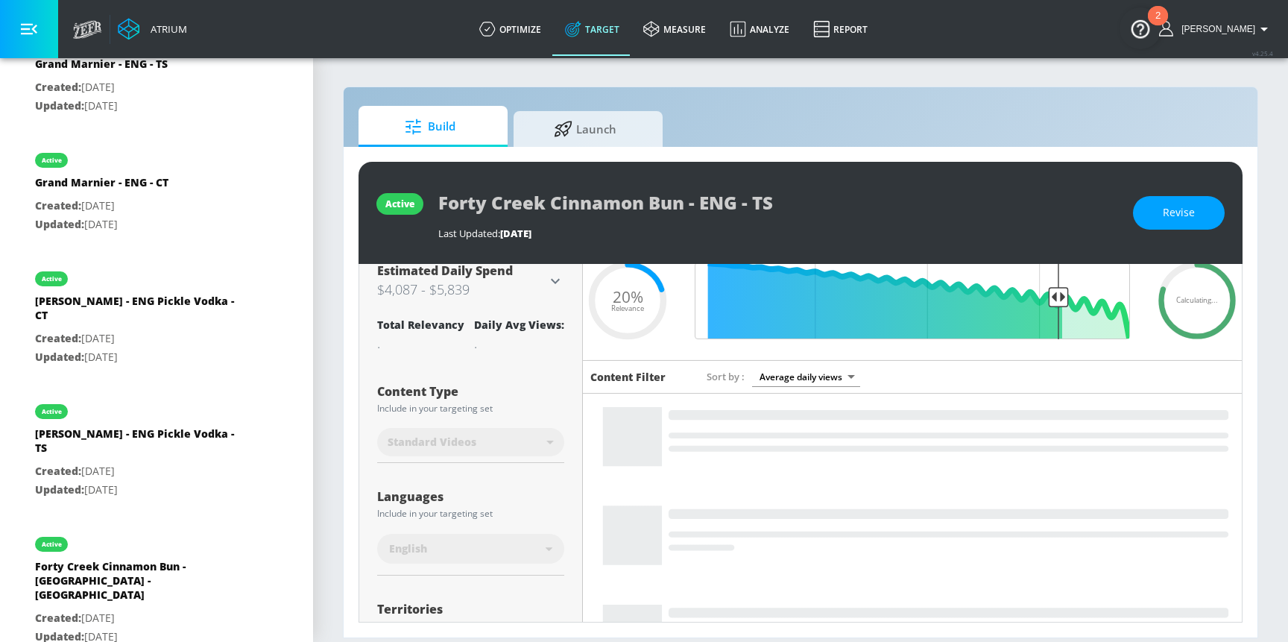
scroll to position [168, 0]
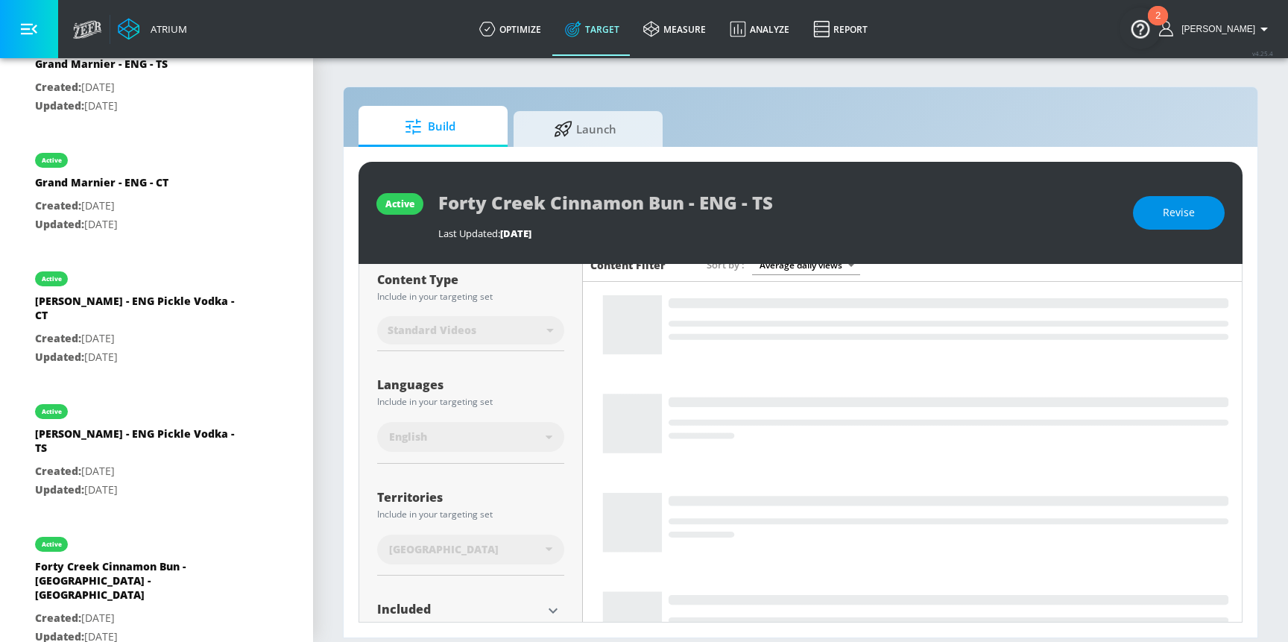
click at [1163, 215] on button "Revise" at bounding box center [1179, 213] width 92 height 34
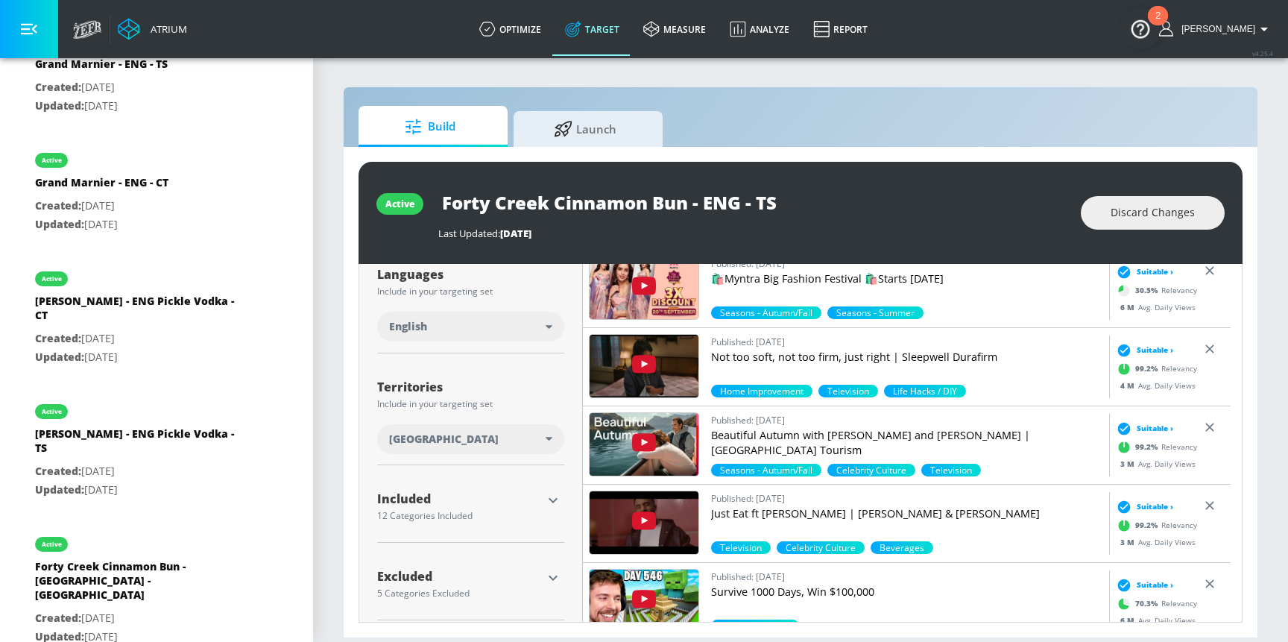
scroll to position [289, 0]
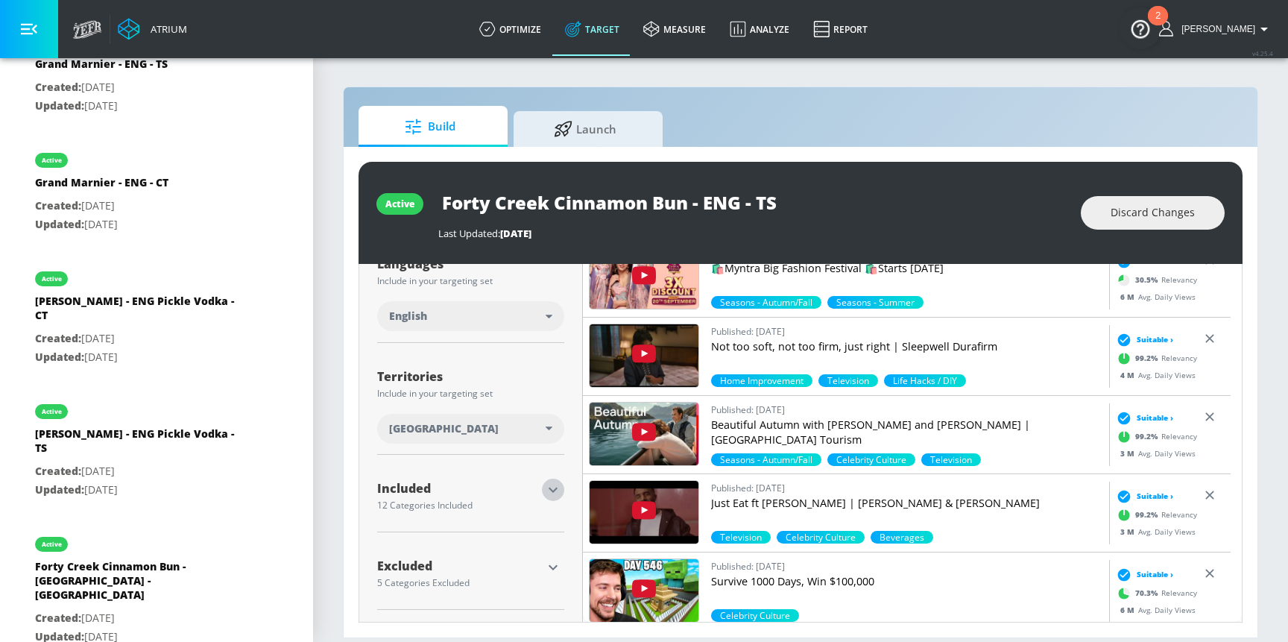
click at [555, 488] on icon "button" at bounding box center [553, 490] width 18 height 18
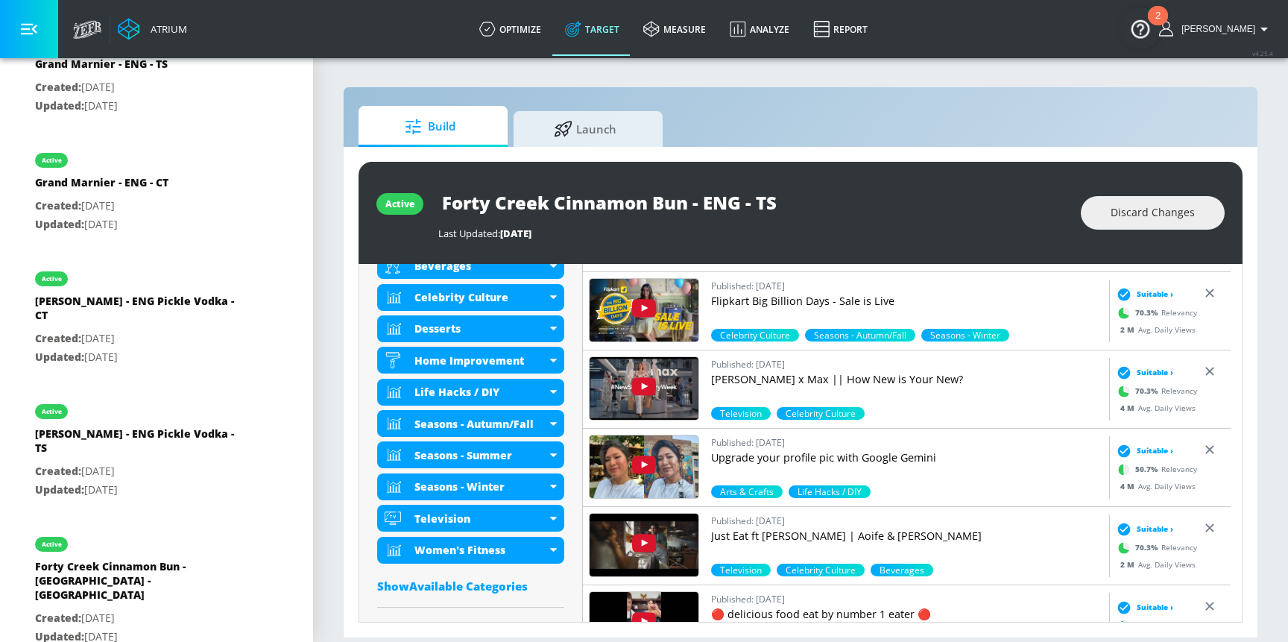
scroll to position [655, 0]
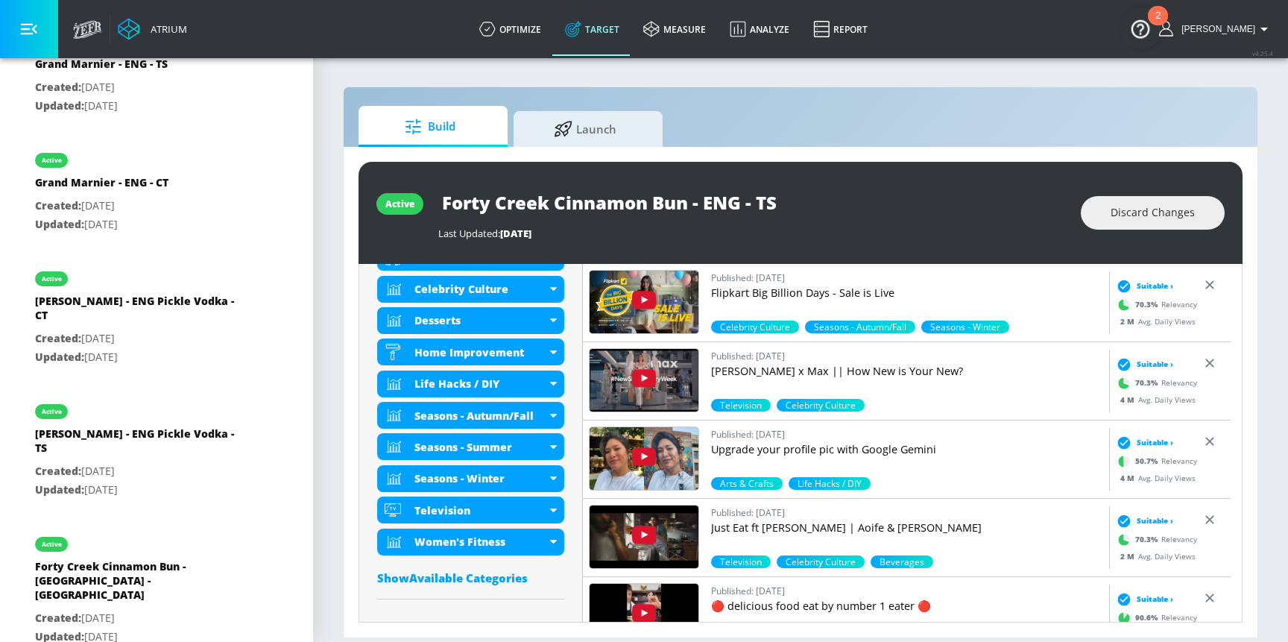
click at [500, 582] on div "Show Available Categories" at bounding box center [470, 577] width 187 height 15
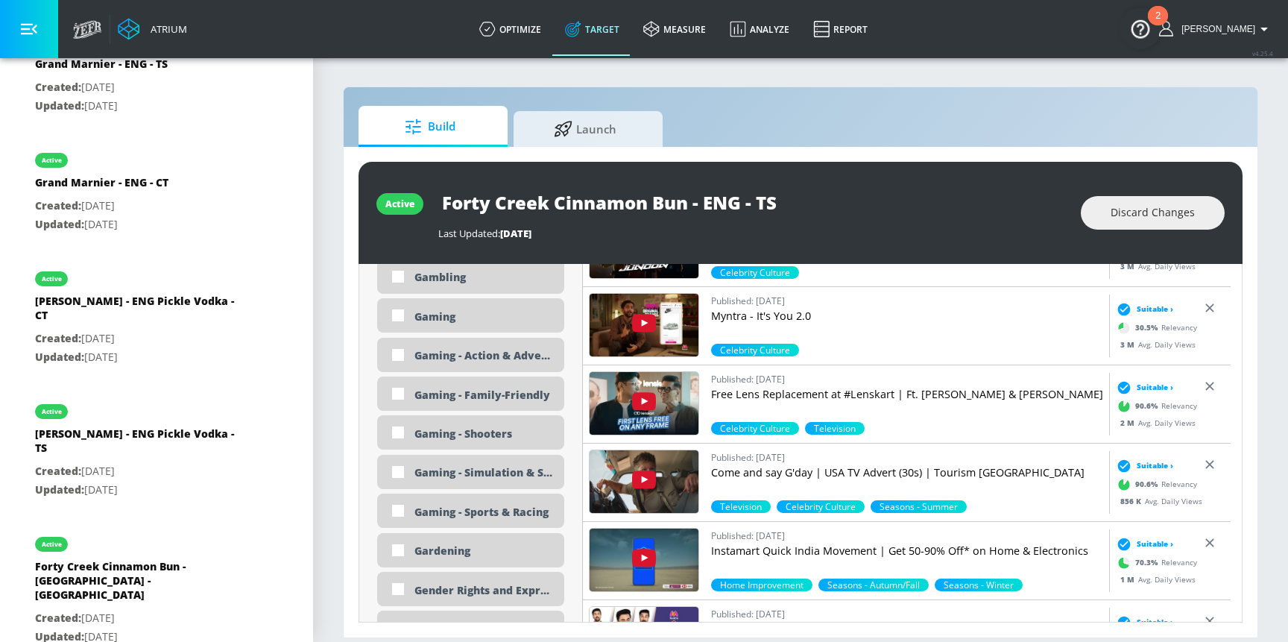
scroll to position [2043, 0]
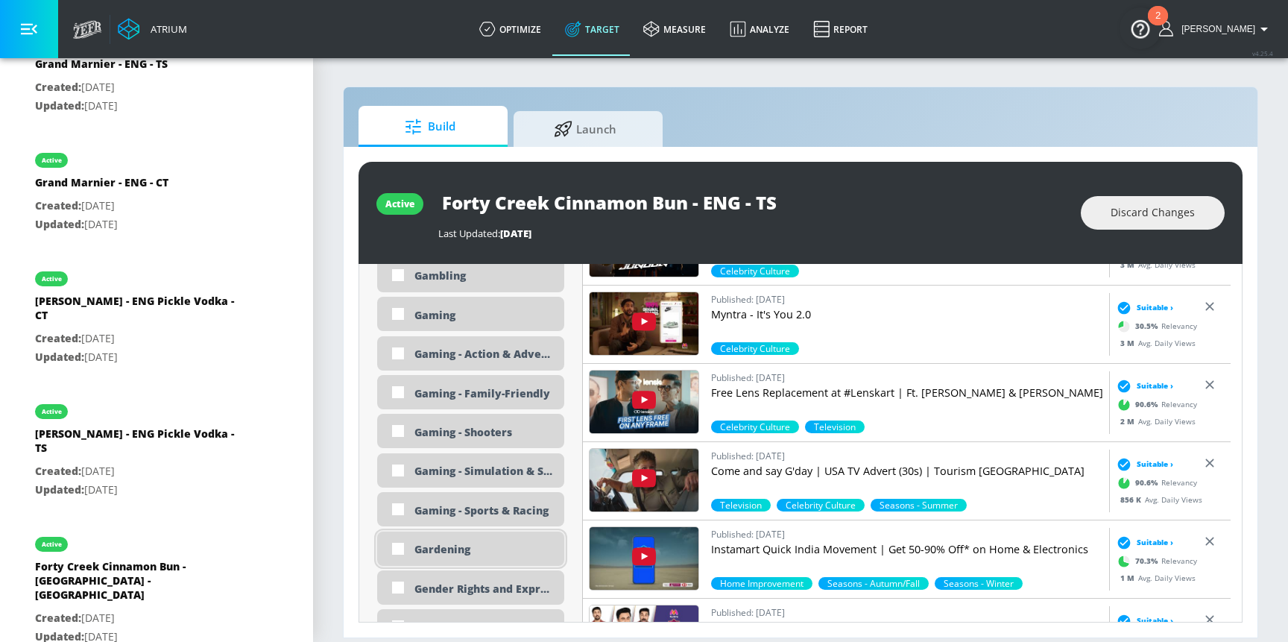
click at [458, 544] on div "Gardening" at bounding box center [484, 549] width 139 height 14
checkbox input "true"
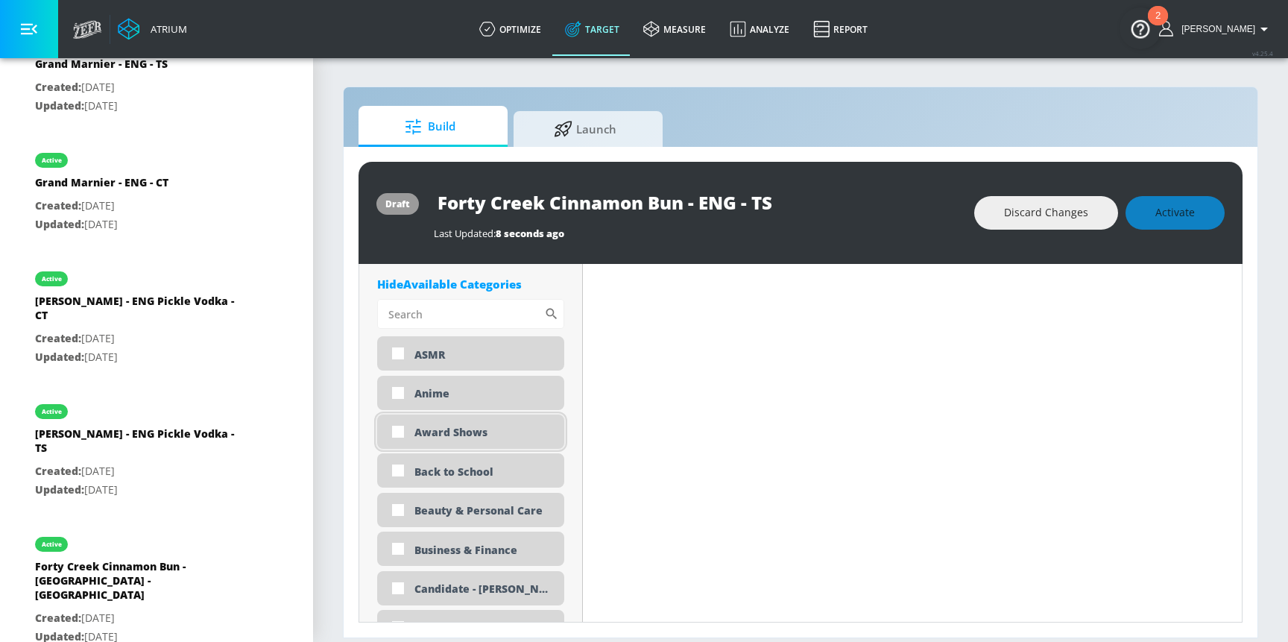
scroll to position [968, 0]
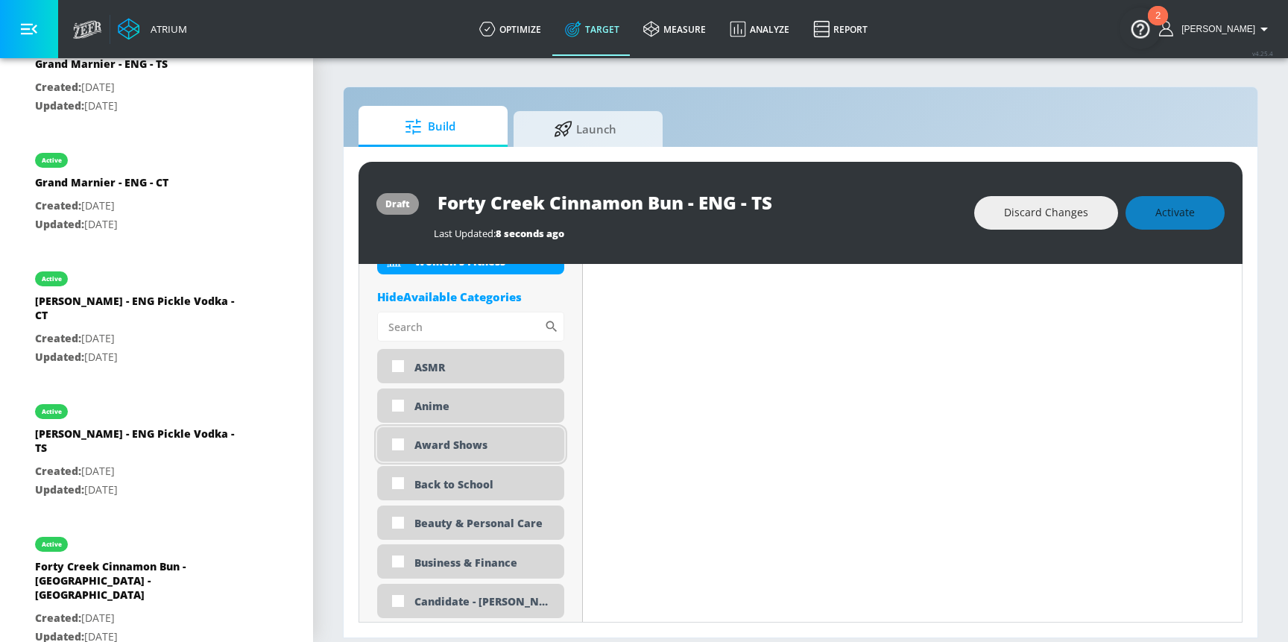
click at [441, 446] on div "Award Shows" at bounding box center [484, 445] width 139 height 14
checkbox input "true"
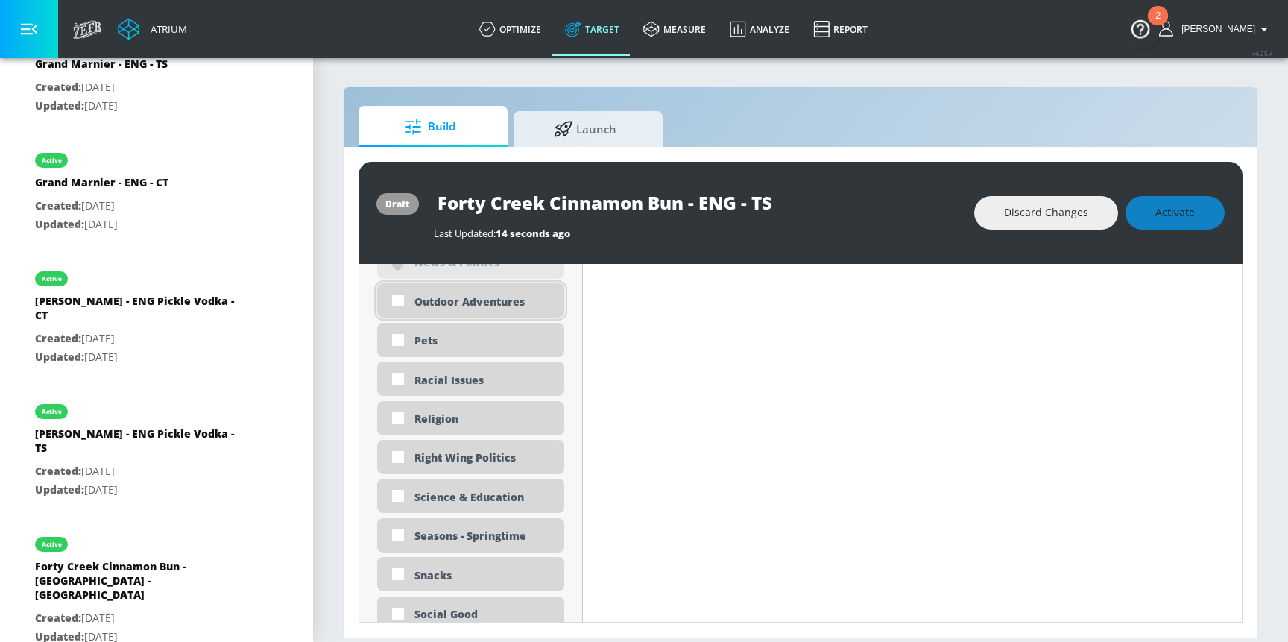
scroll to position [3435, 0]
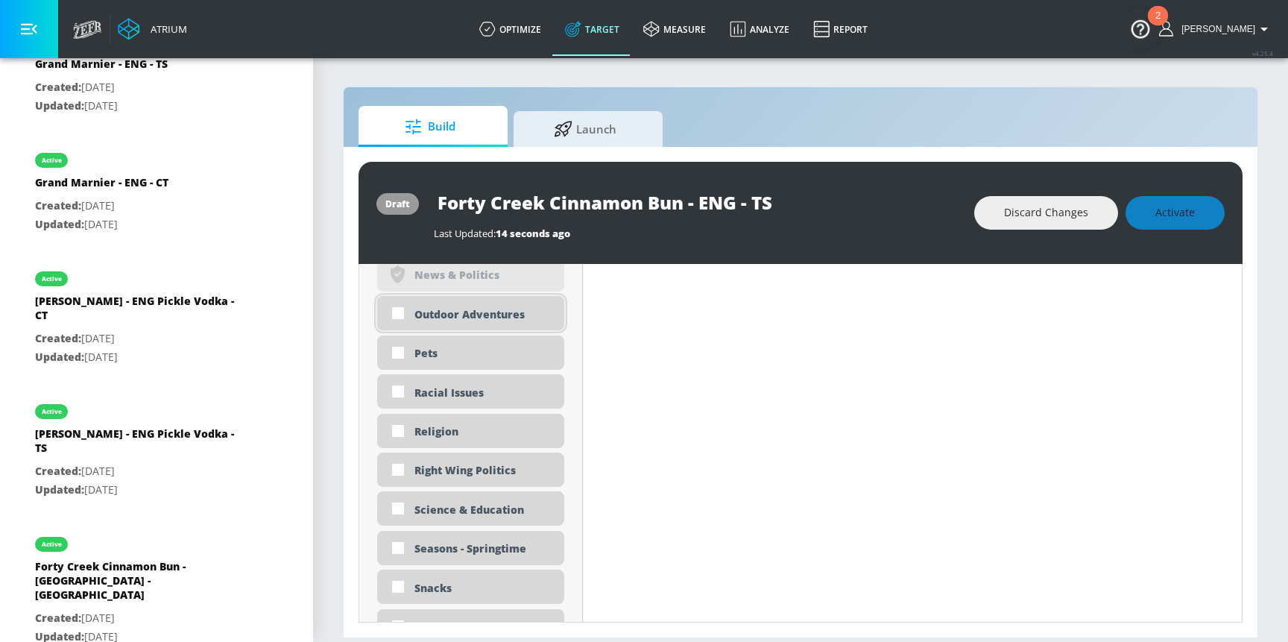
click at [435, 319] on div "Outdoor Adventures" at bounding box center [484, 314] width 139 height 14
checkbox input "true"
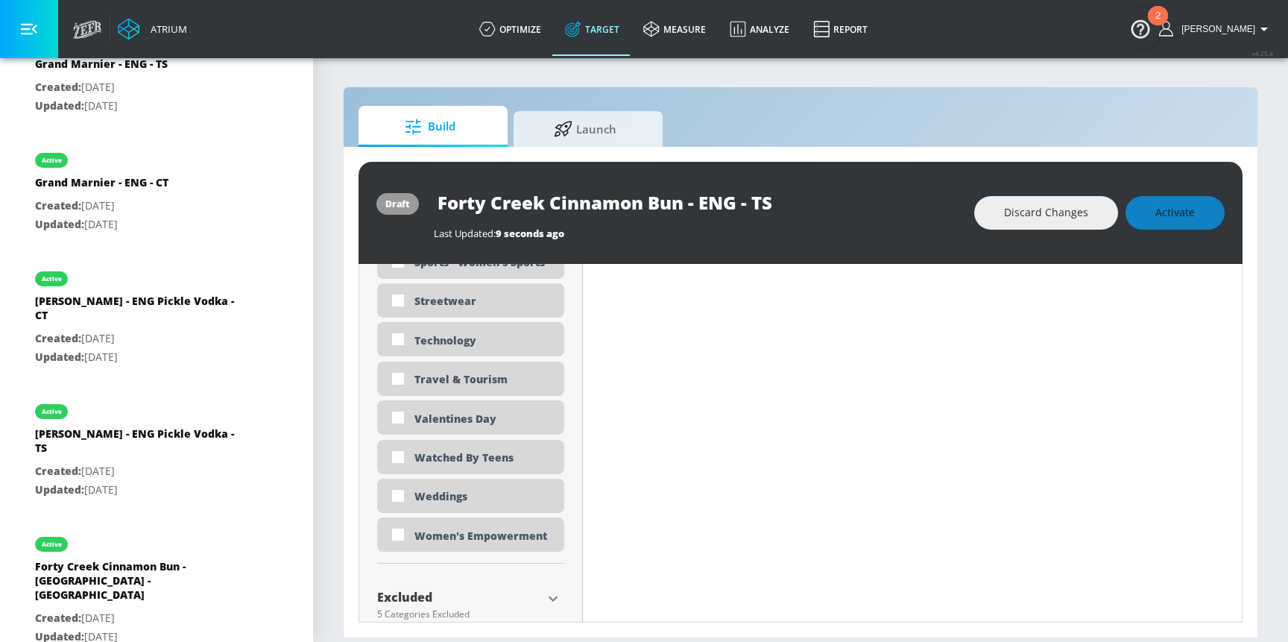
scroll to position [4331, 0]
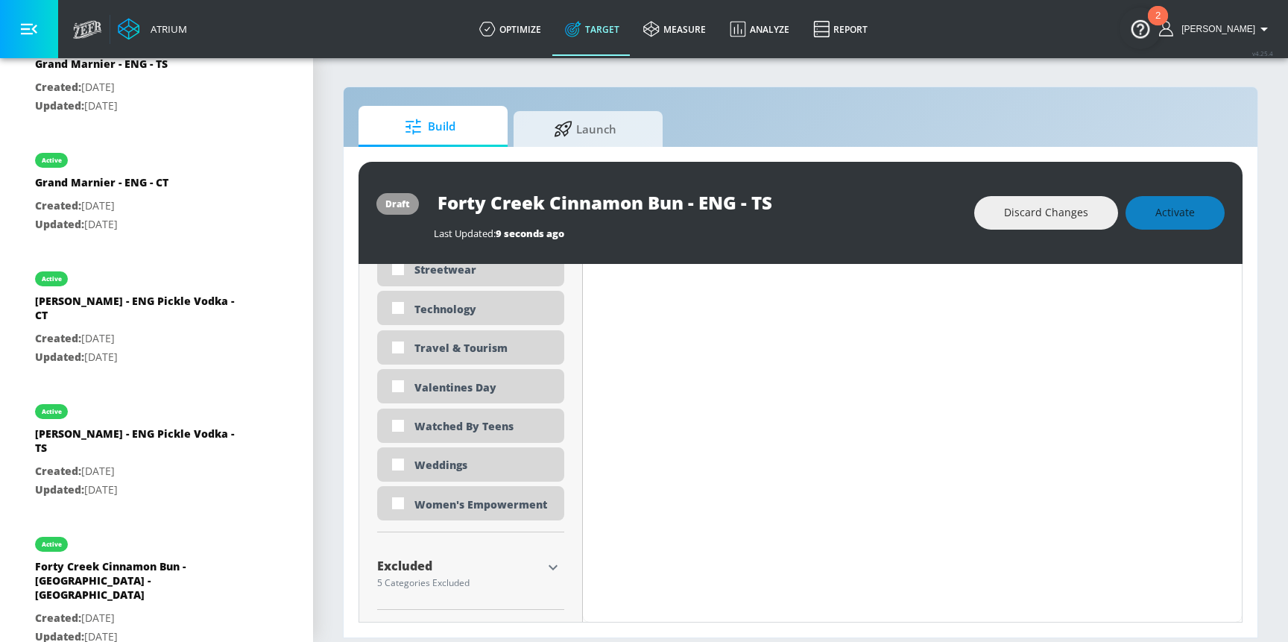
click at [554, 569] on icon "button" at bounding box center [553, 567] width 18 height 18
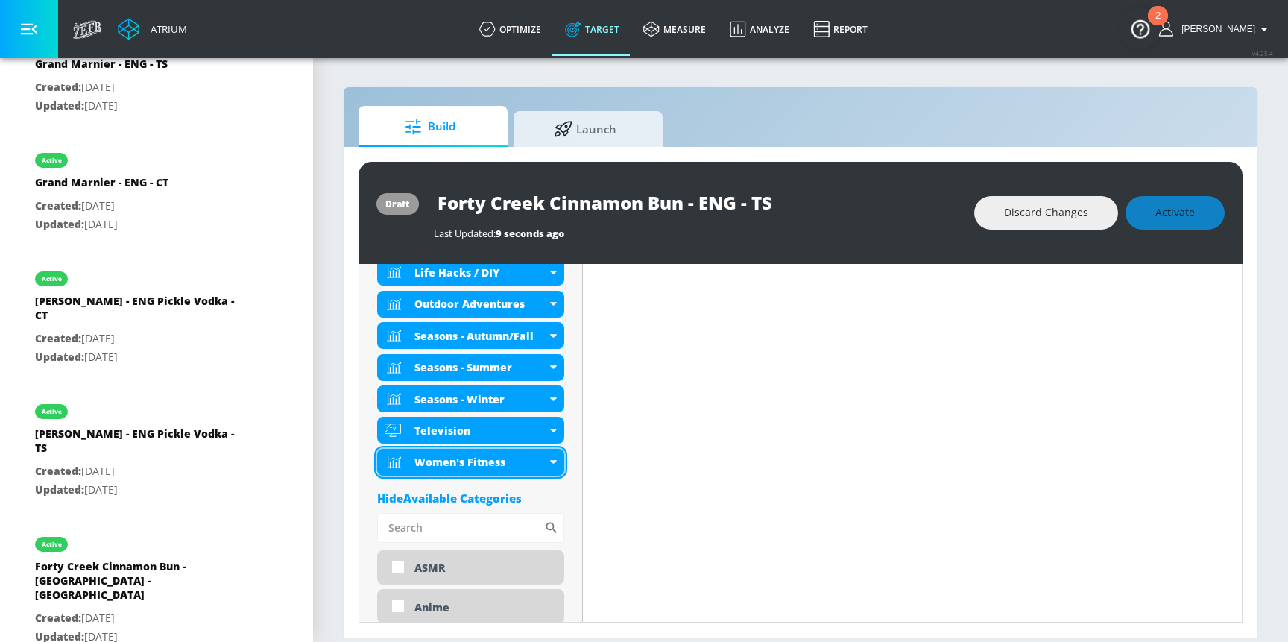
scroll to position [841, 0]
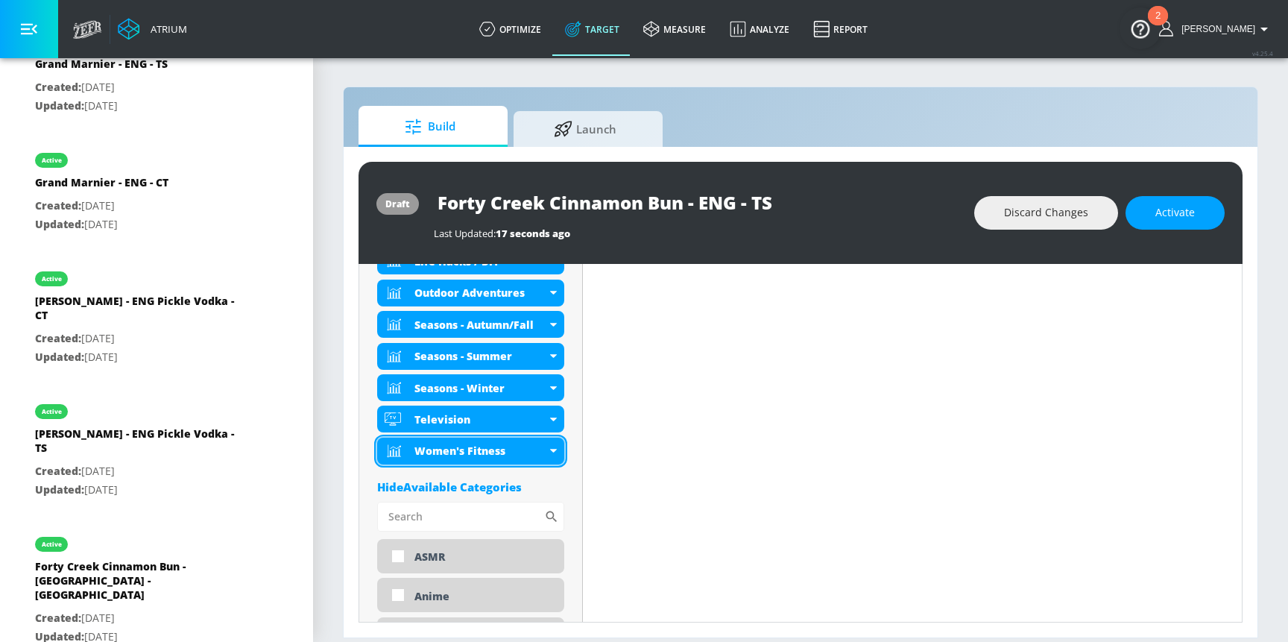
click at [496, 489] on div "Hide Available Categories" at bounding box center [470, 486] width 187 height 15
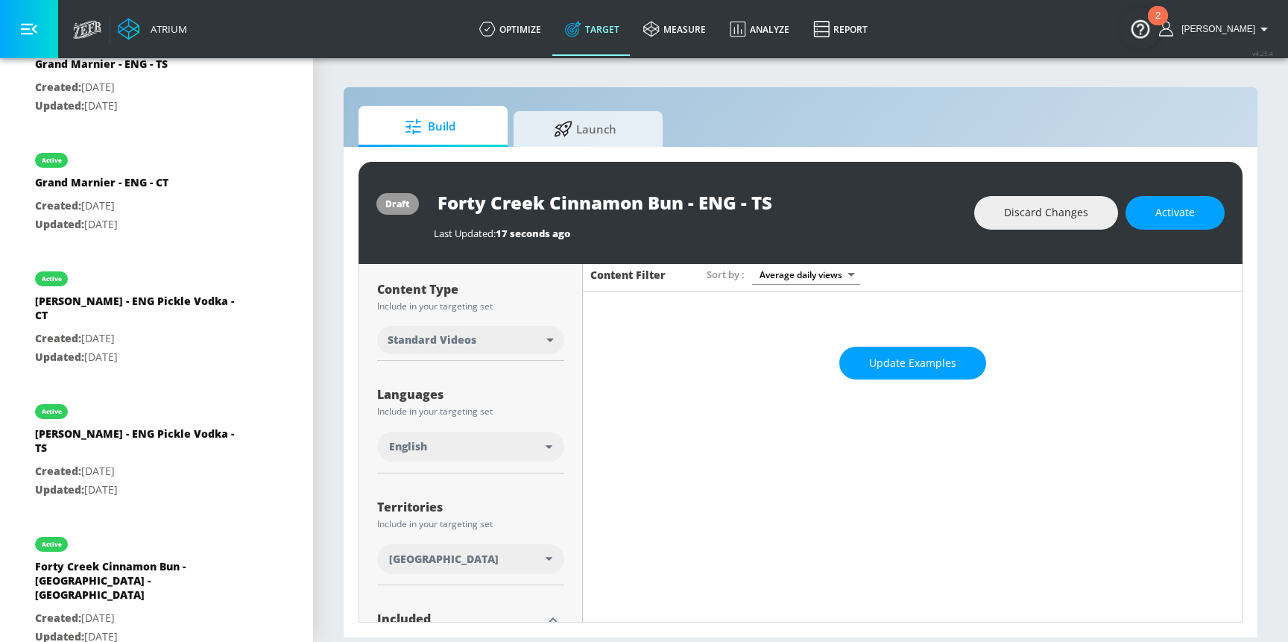
scroll to position [2, 0]
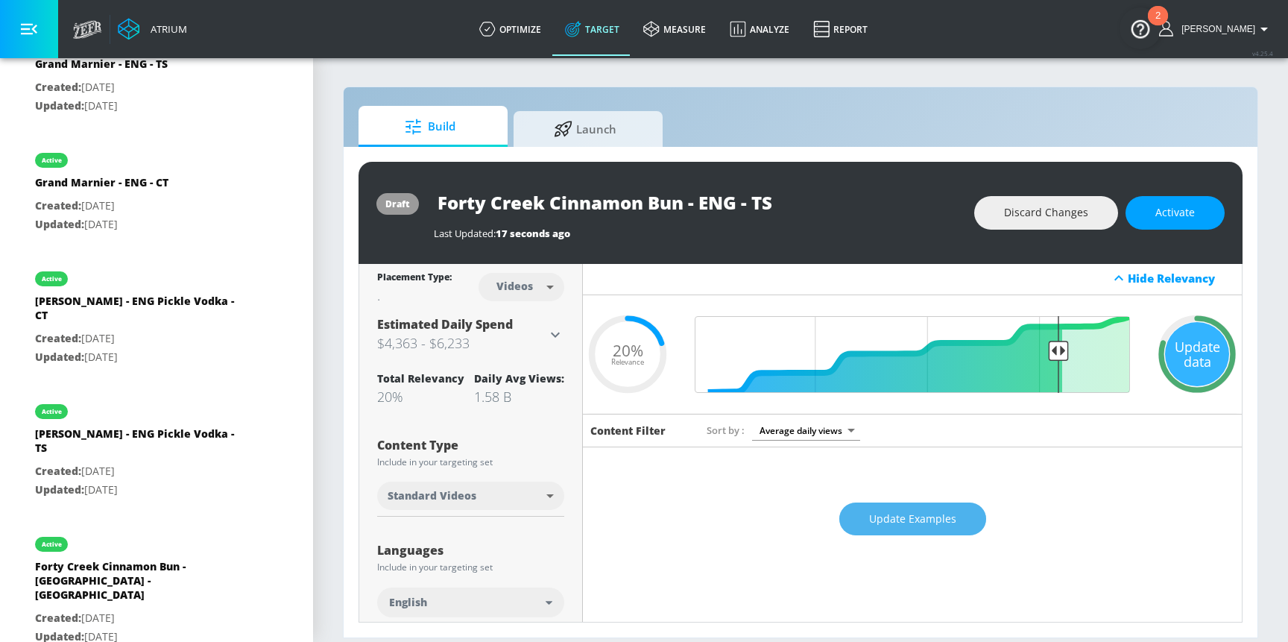
click at [928, 508] on button "Update Examples" at bounding box center [913, 520] width 147 height 34
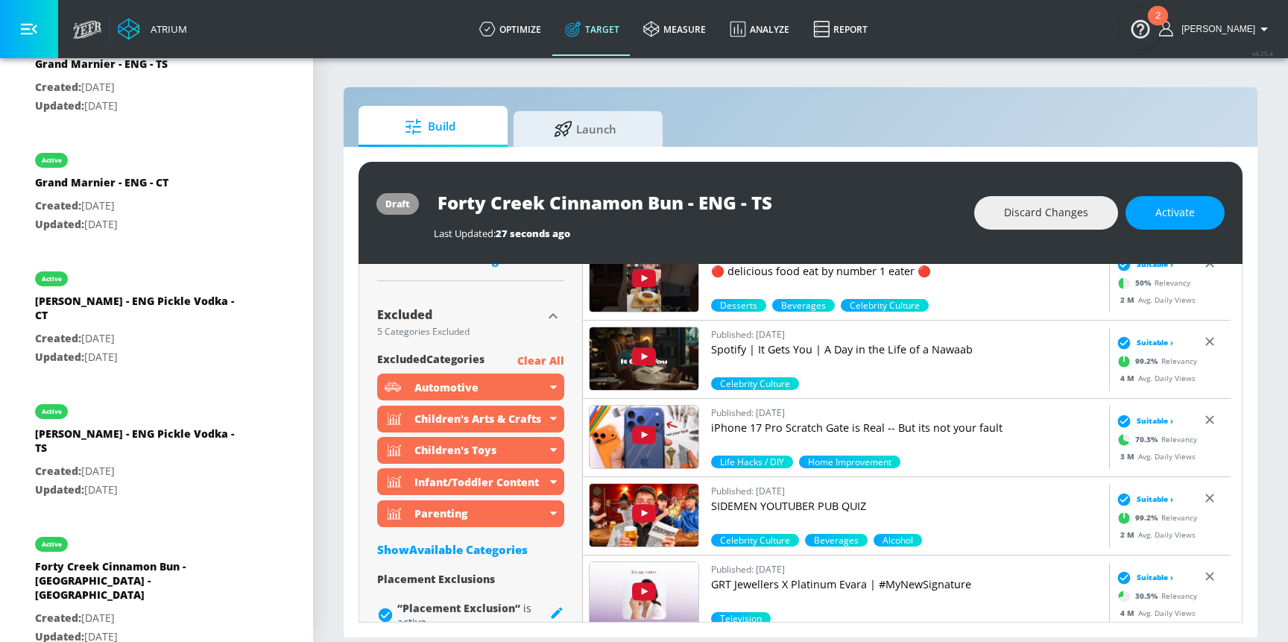
scroll to position [1102, 0]
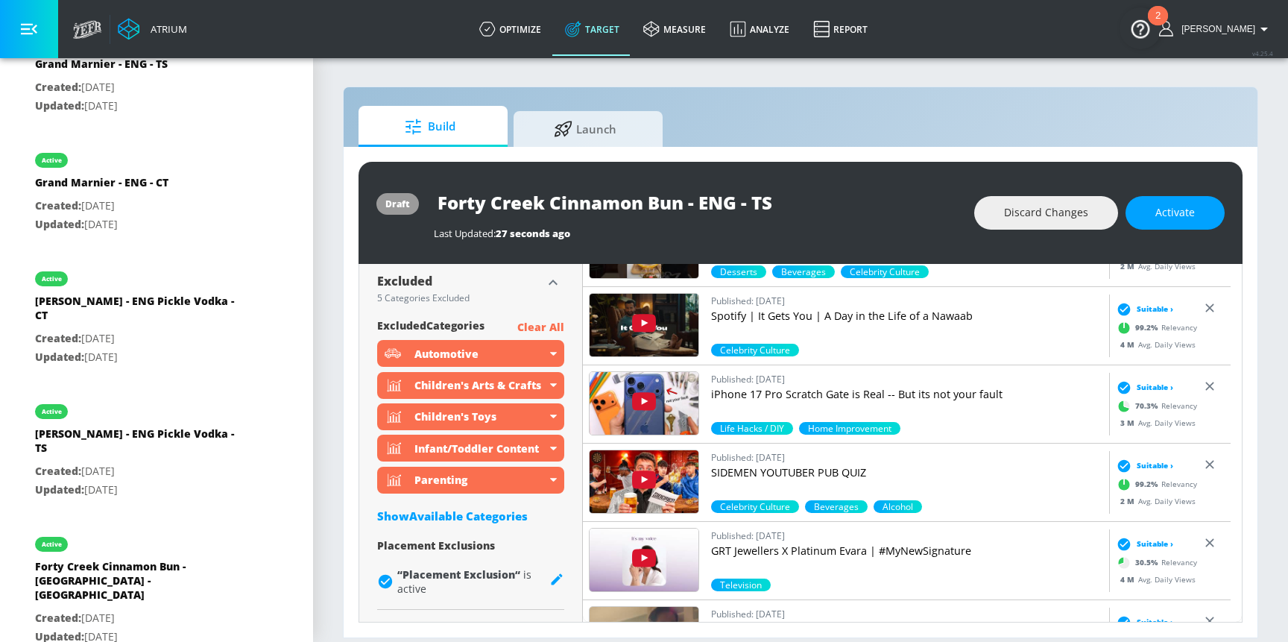
click at [457, 522] on div "Show Available Categories" at bounding box center [470, 516] width 187 height 15
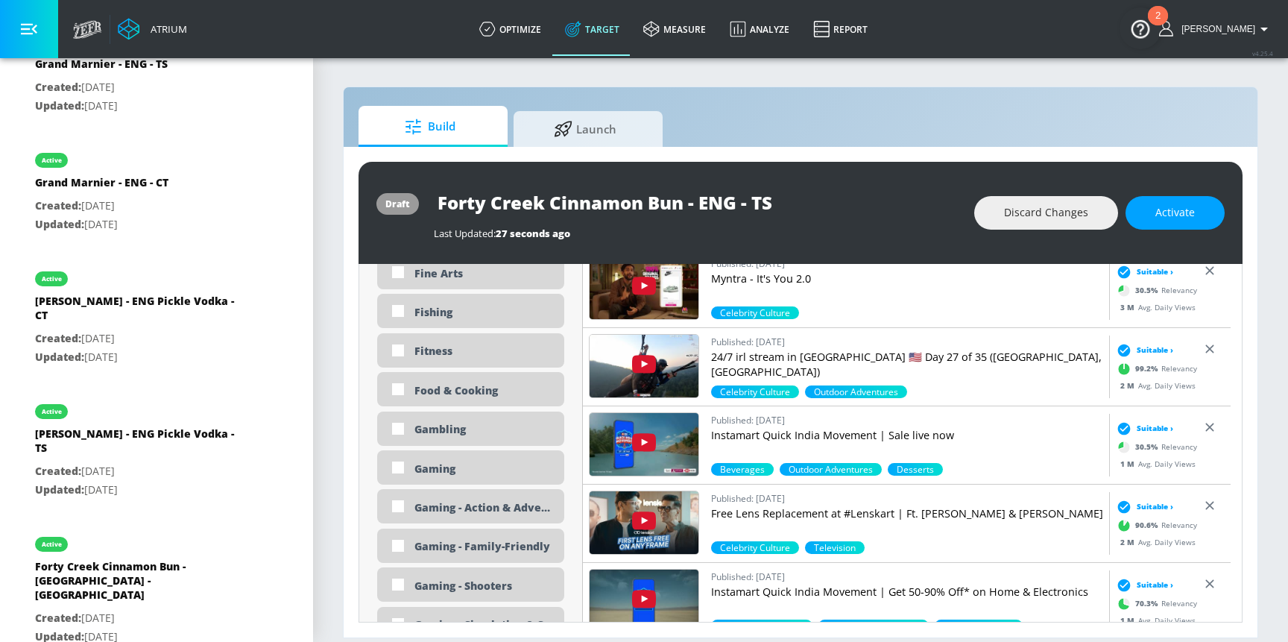
scroll to position [2385, 0]
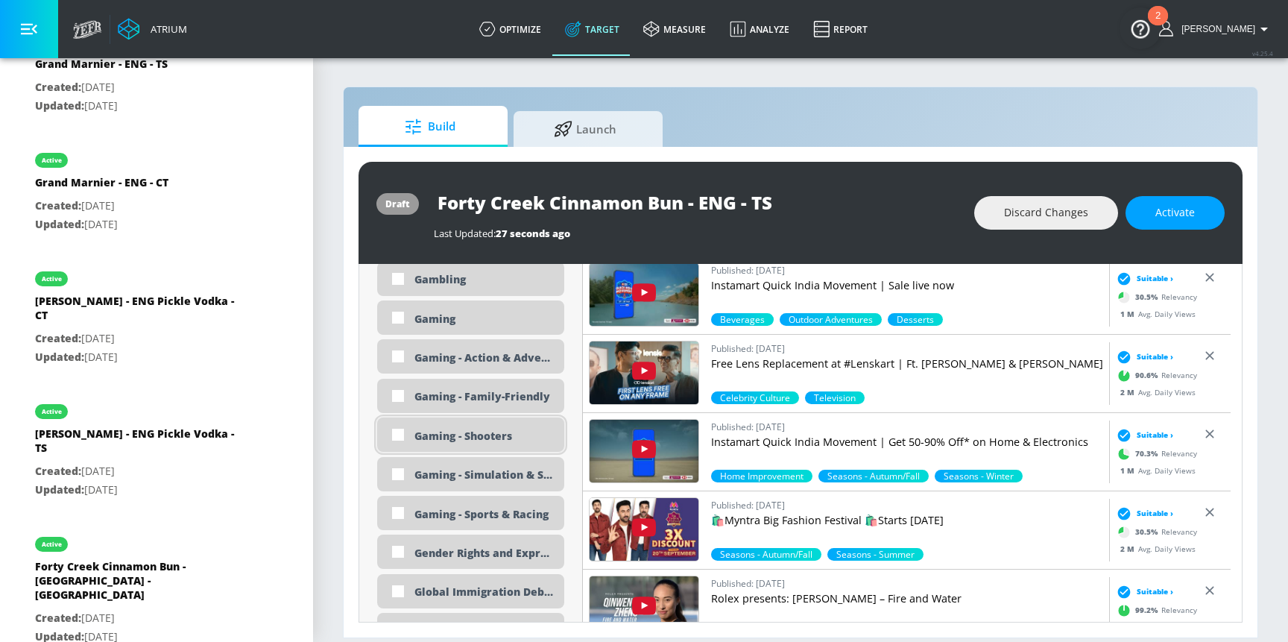
click at [470, 441] on div "Gaming - Shooters" at bounding box center [484, 436] width 139 height 14
checkbox input "true"
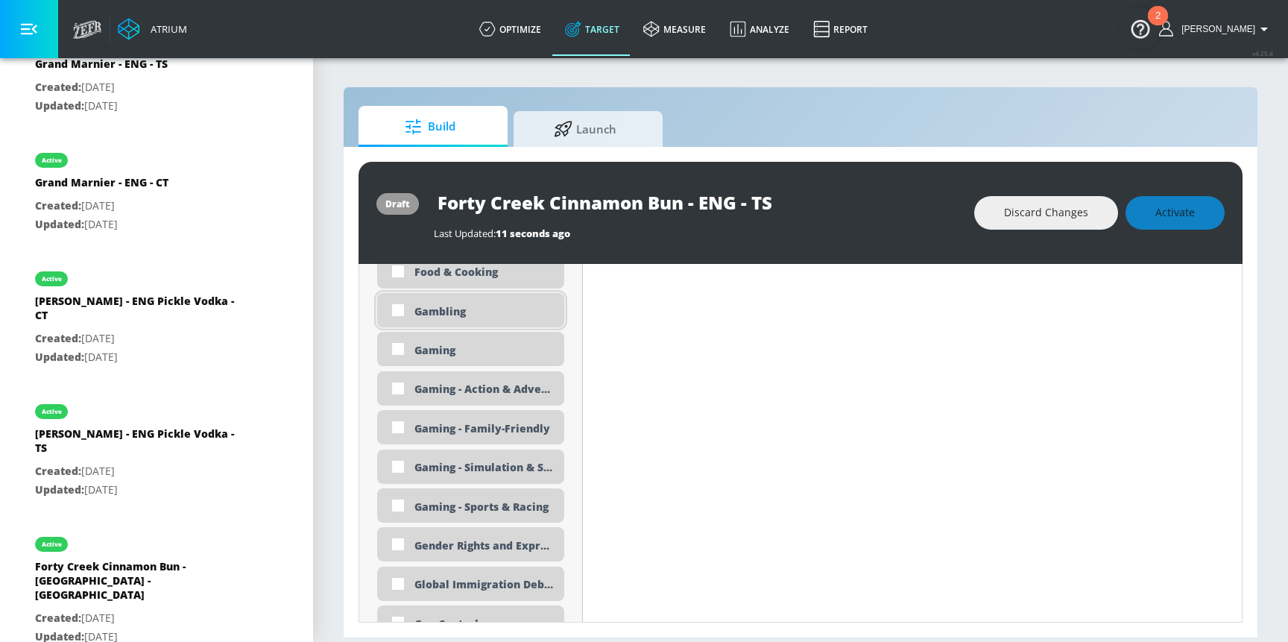
click at [412, 306] on div "Gambling" at bounding box center [470, 310] width 187 height 34
checkbox input "true"
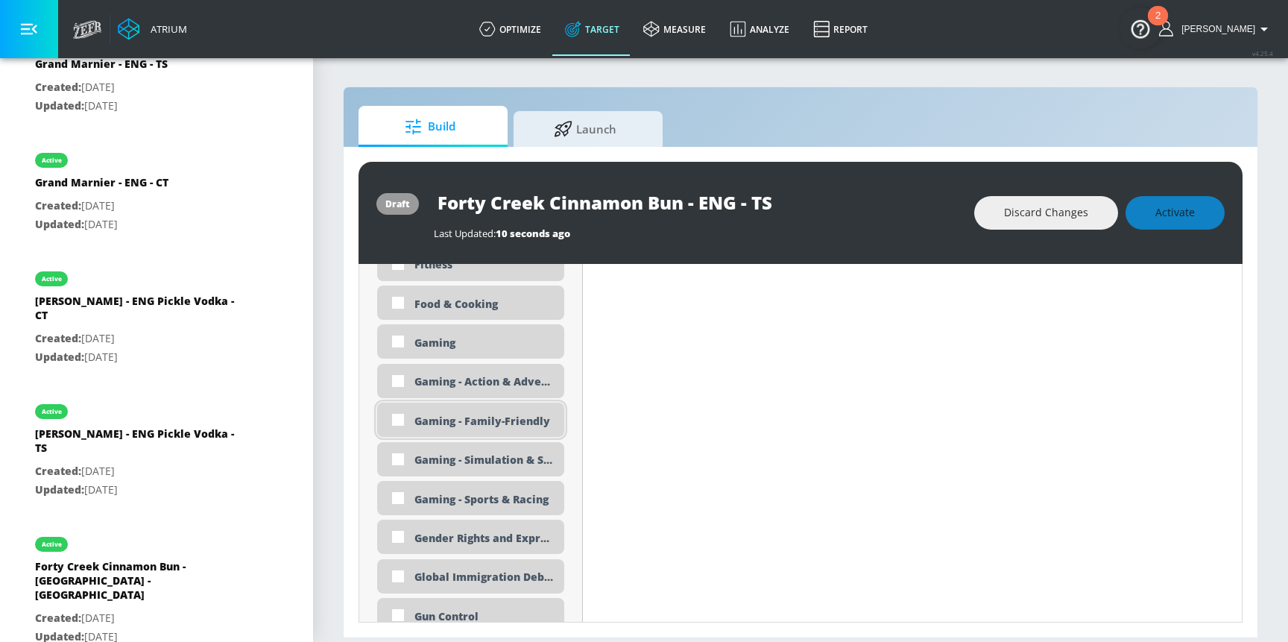
click at [428, 423] on div "Gaming - Family-Friendly" at bounding box center [484, 421] width 139 height 14
checkbox input "true"
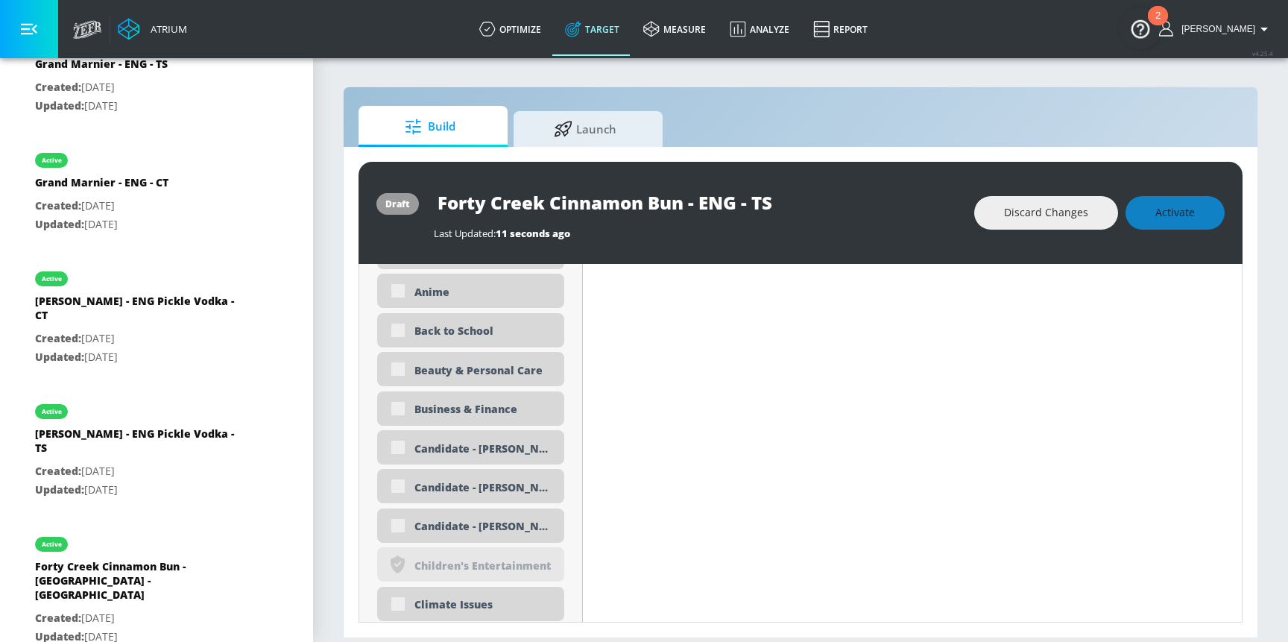
scroll to position [1449, 0]
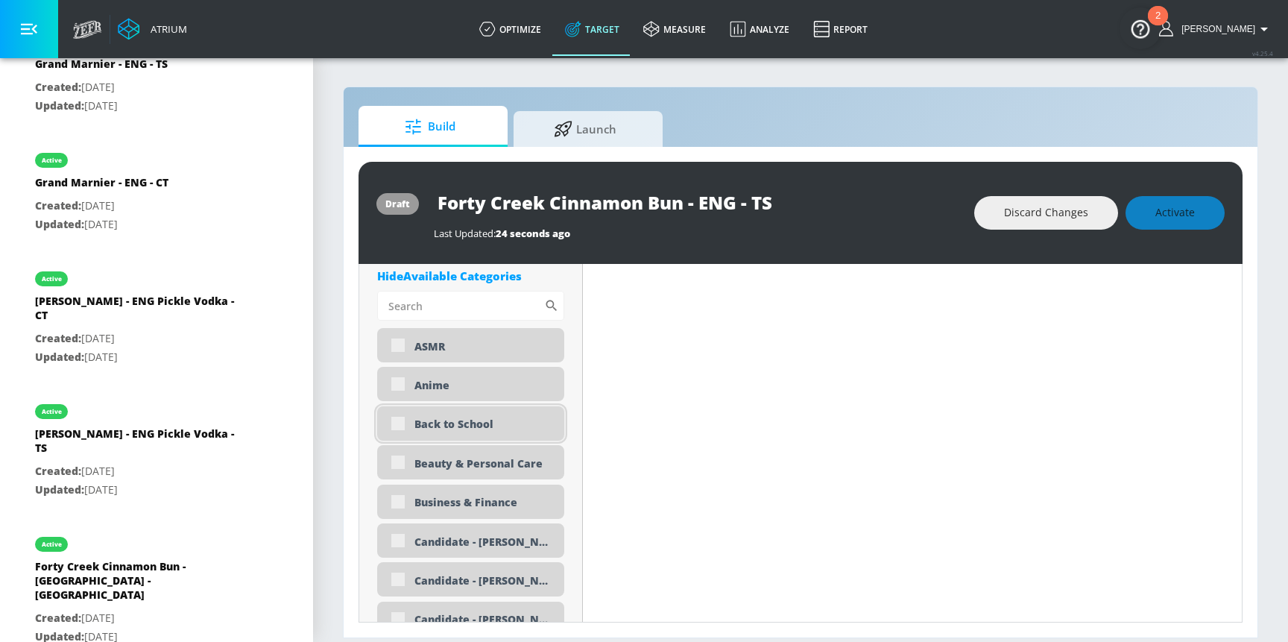
click at [400, 423] on div "Back to School" at bounding box center [470, 423] width 187 height 34
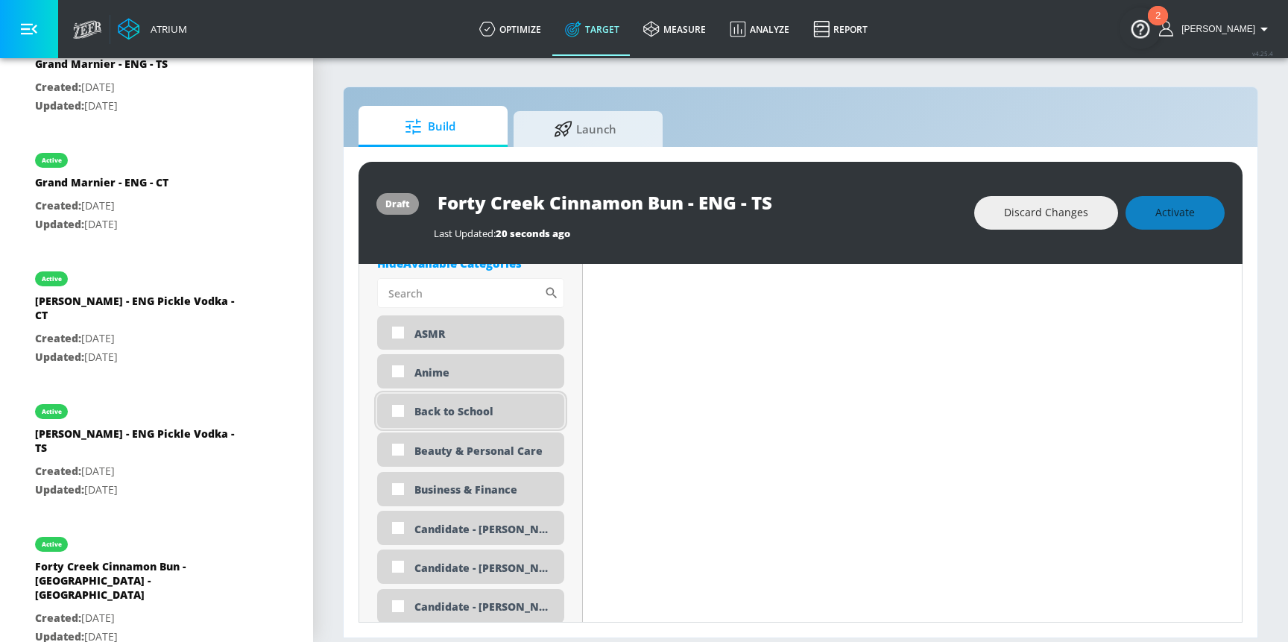
scroll to position [1437, 0]
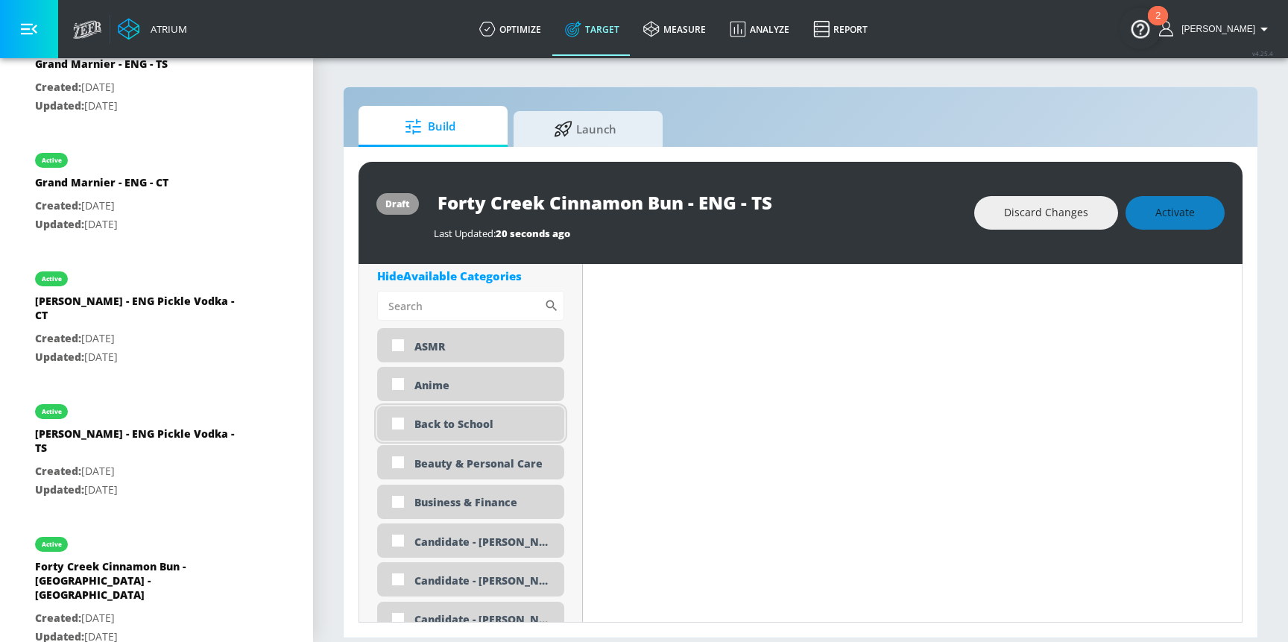
click at [427, 417] on div "Back to School" at bounding box center [484, 424] width 139 height 14
checkbox input "true"
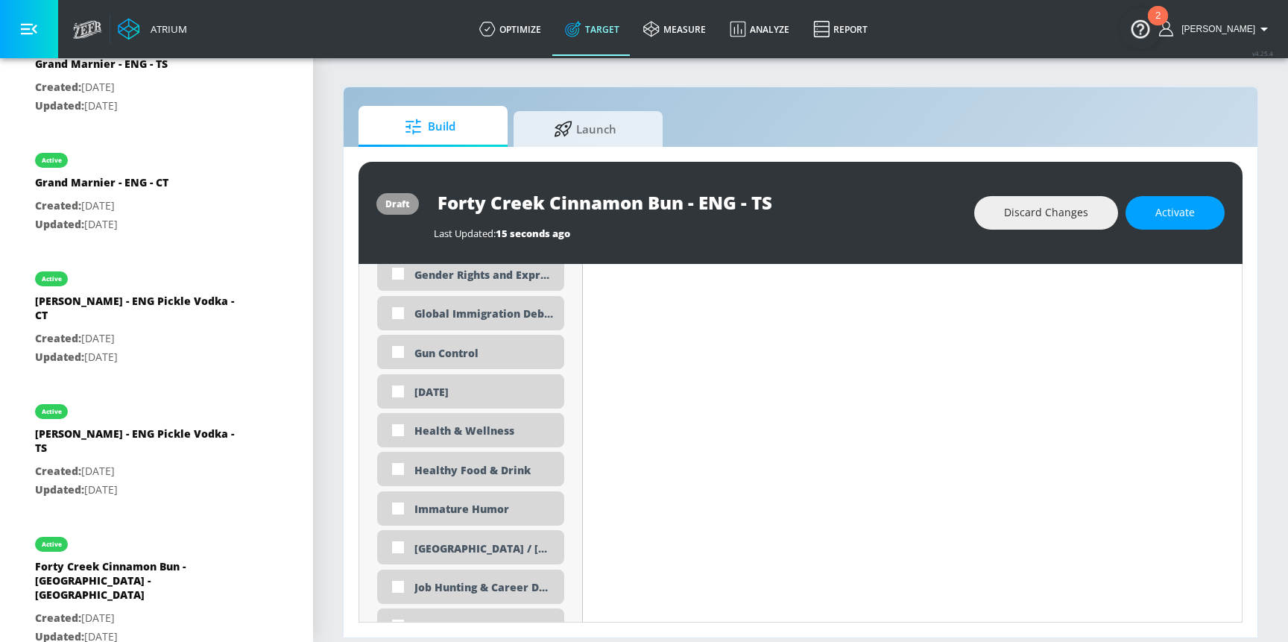
scroll to position [2641, 0]
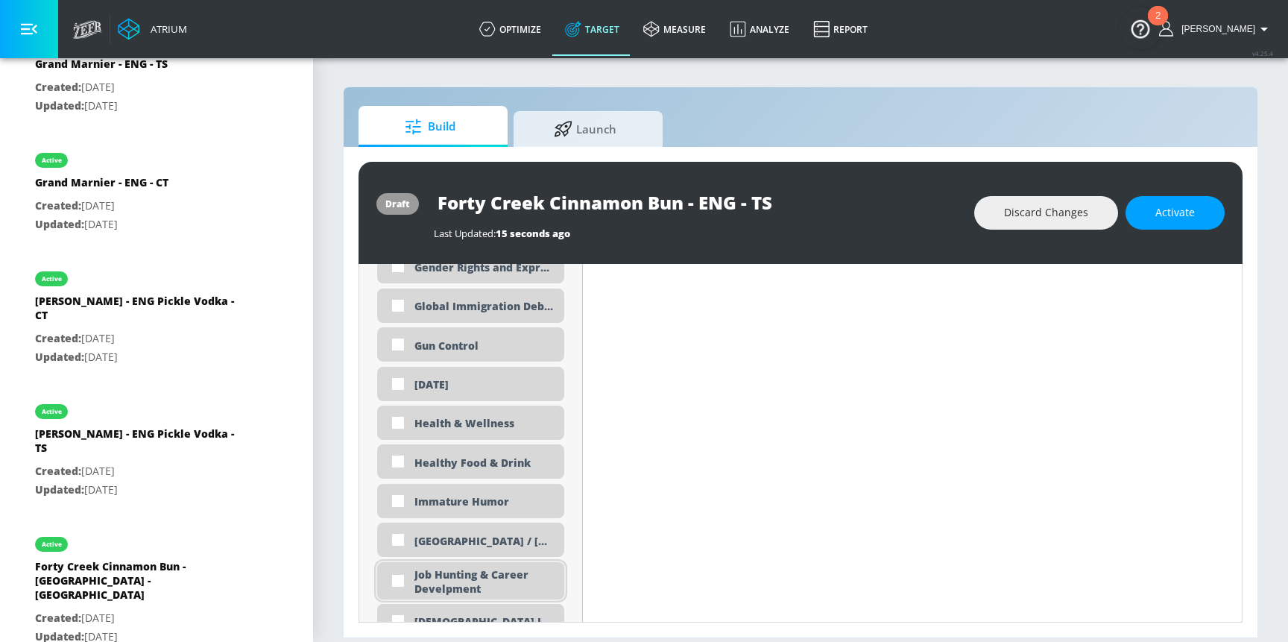
click at [479, 581] on div "Job Hunting & Career Develpment" at bounding box center [484, 581] width 139 height 28
checkbox input "true"
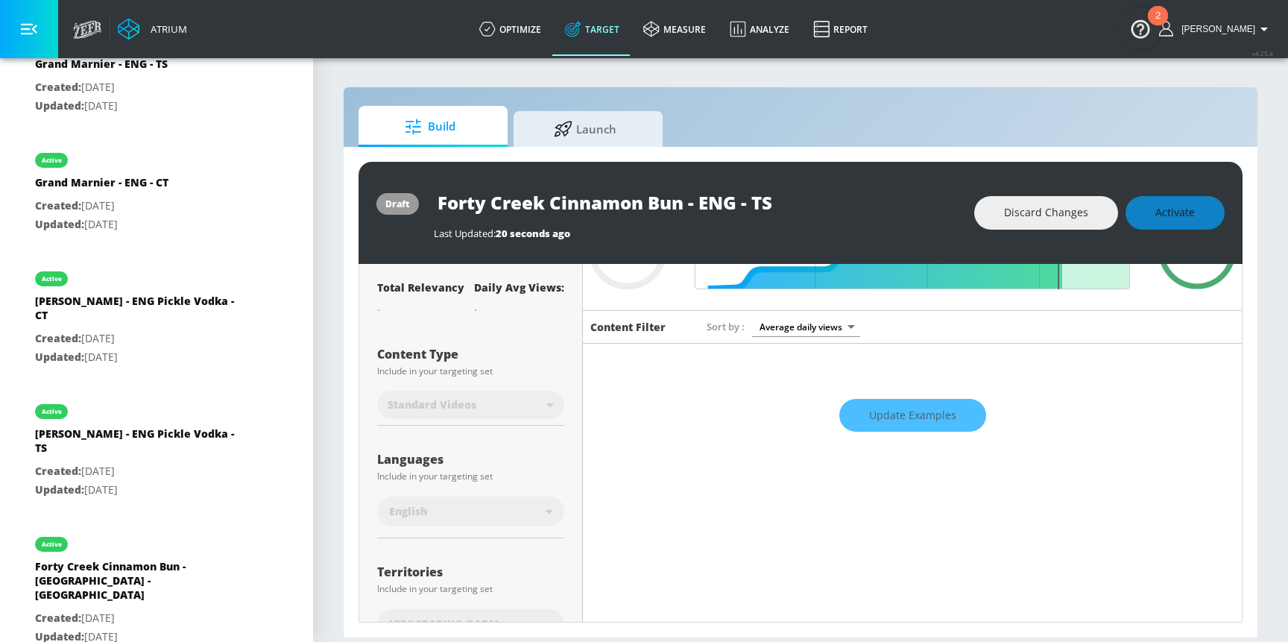
scroll to position [33, 0]
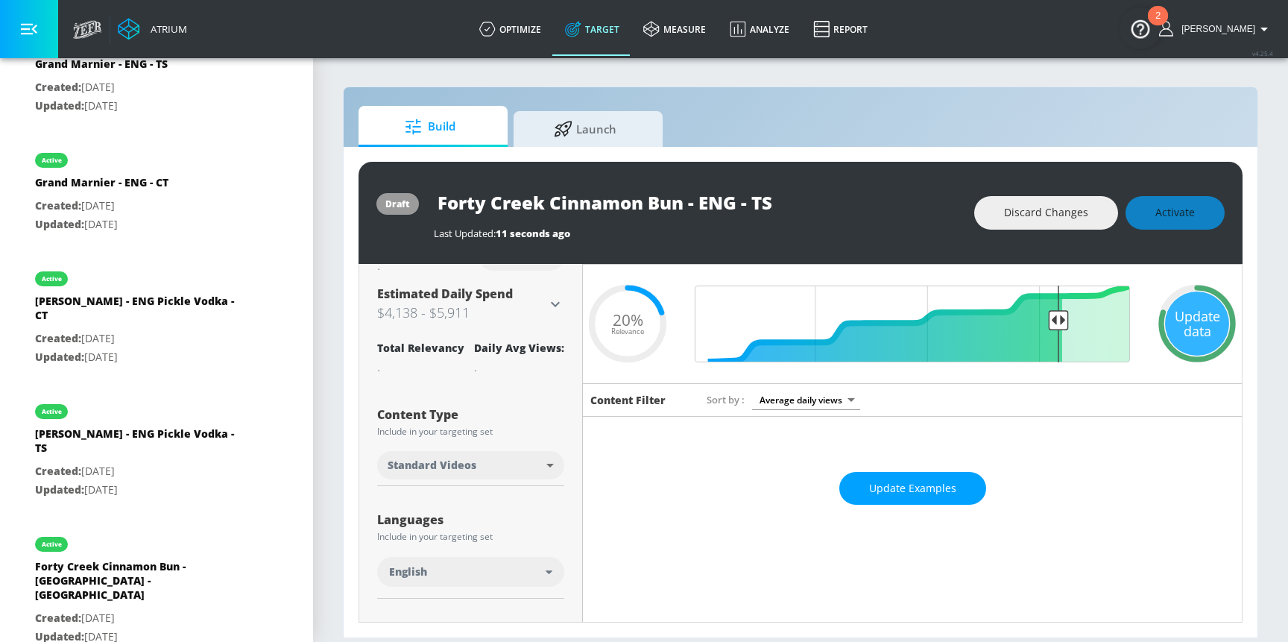
click at [924, 488] on span "Update Examples" at bounding box center [912, 488] width 87 height 19
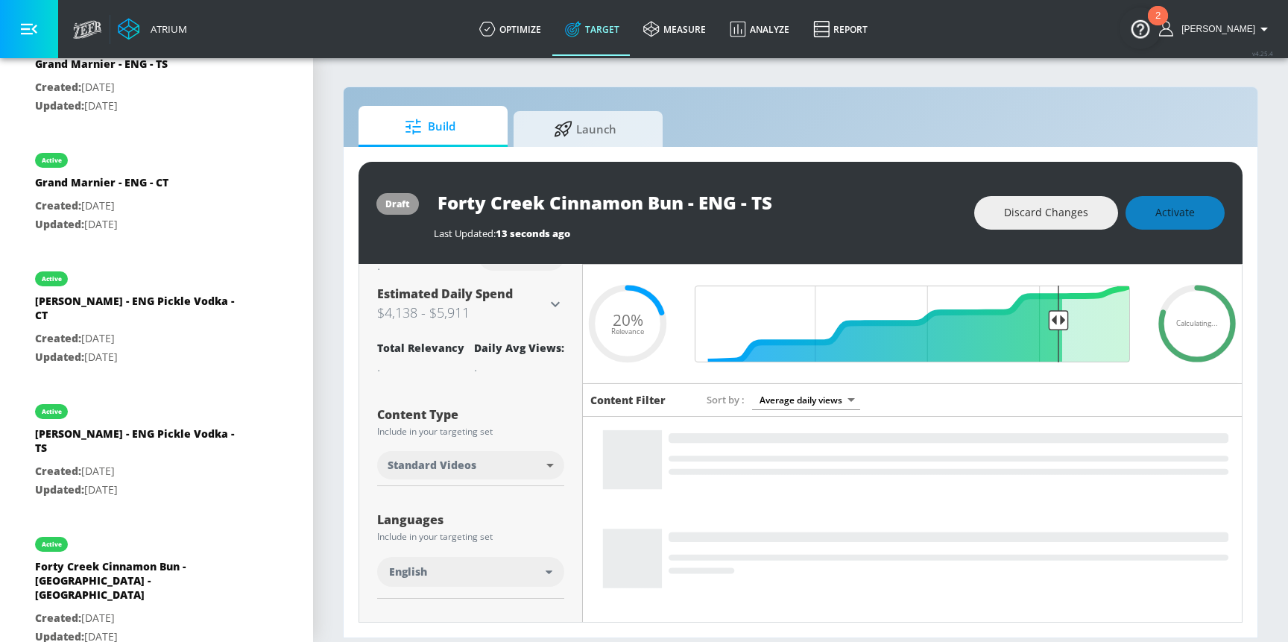
click at [890, 215] on div "Forty Creek Cinnamon Bun - ENG - TS" at bounding box center [697, 203] width 526 height 34
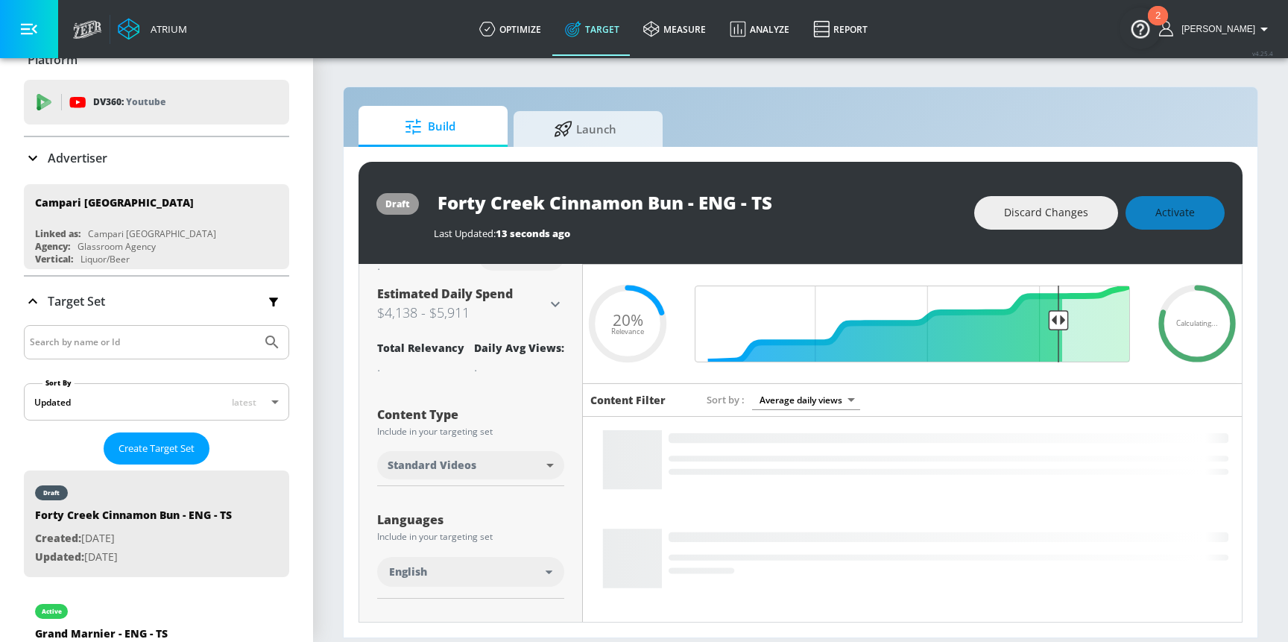
scroll to position [119, 0]
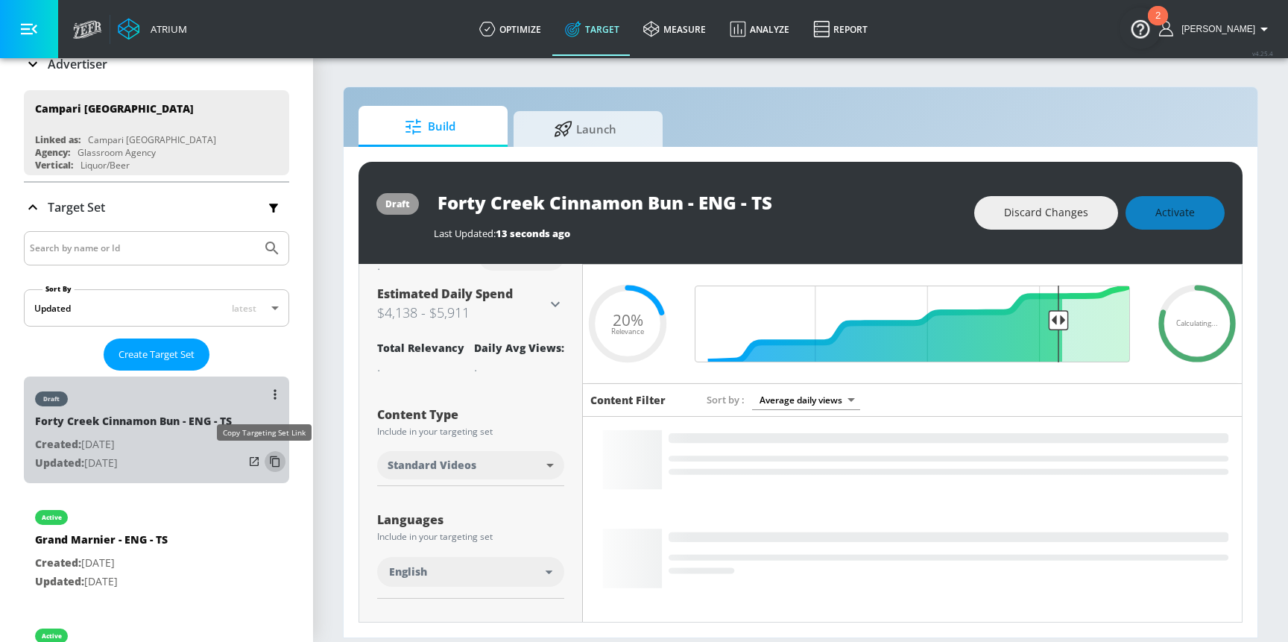
click at [264, 462] on icon "list of Target Set" at bounding box center [275, 462] width 24 height 24
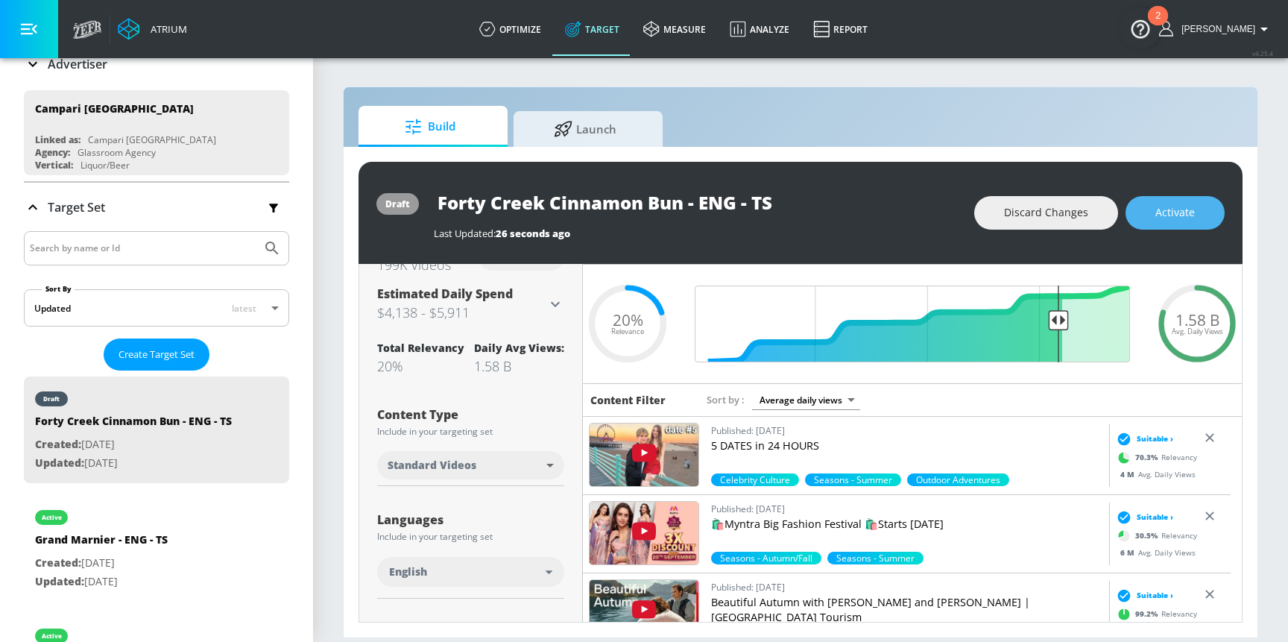
click at [1162, 218] on span "Activate" at bounding box center [1176, 213] width 40 height 19
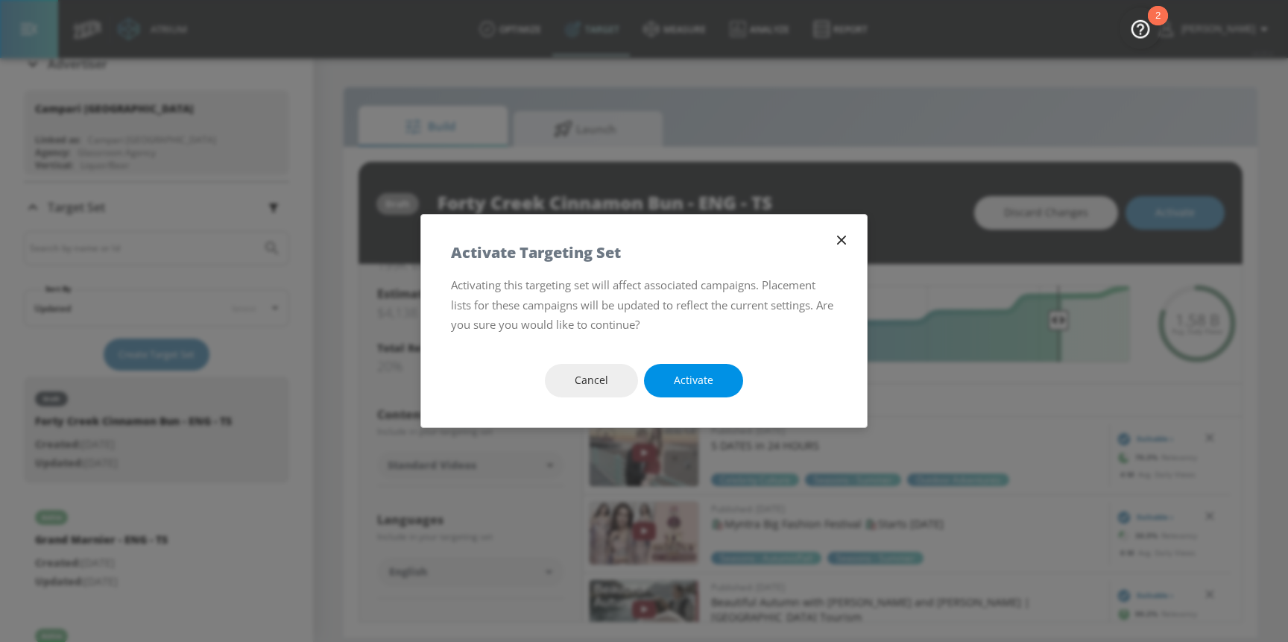
click at [693, 365] on button "Activate" at bounding box center [693, 381] width 99 height 34
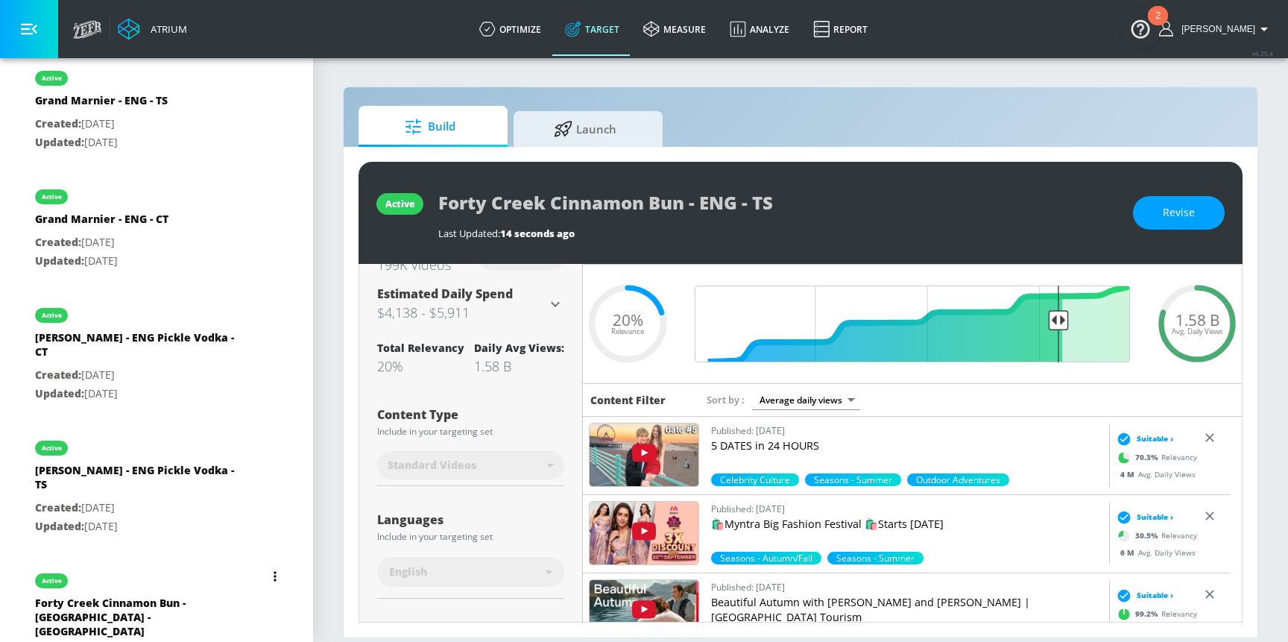
scroll to position [612, 0]
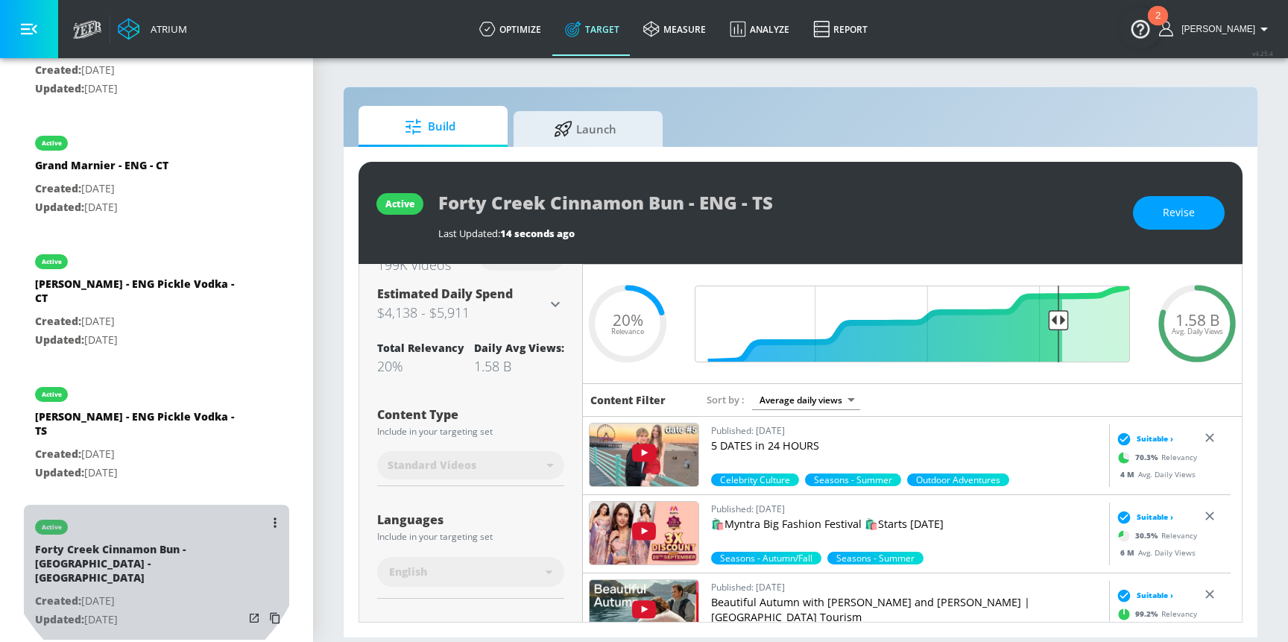
click at [154, 507] on div "active" at bounding box center [139, 523] width 209 height 37
type input "Forty Creek Cinnamon Bun - [GEOGRAPHIC_DATA] - [GEOGRAPHIC_DATA]"
type input "channels"
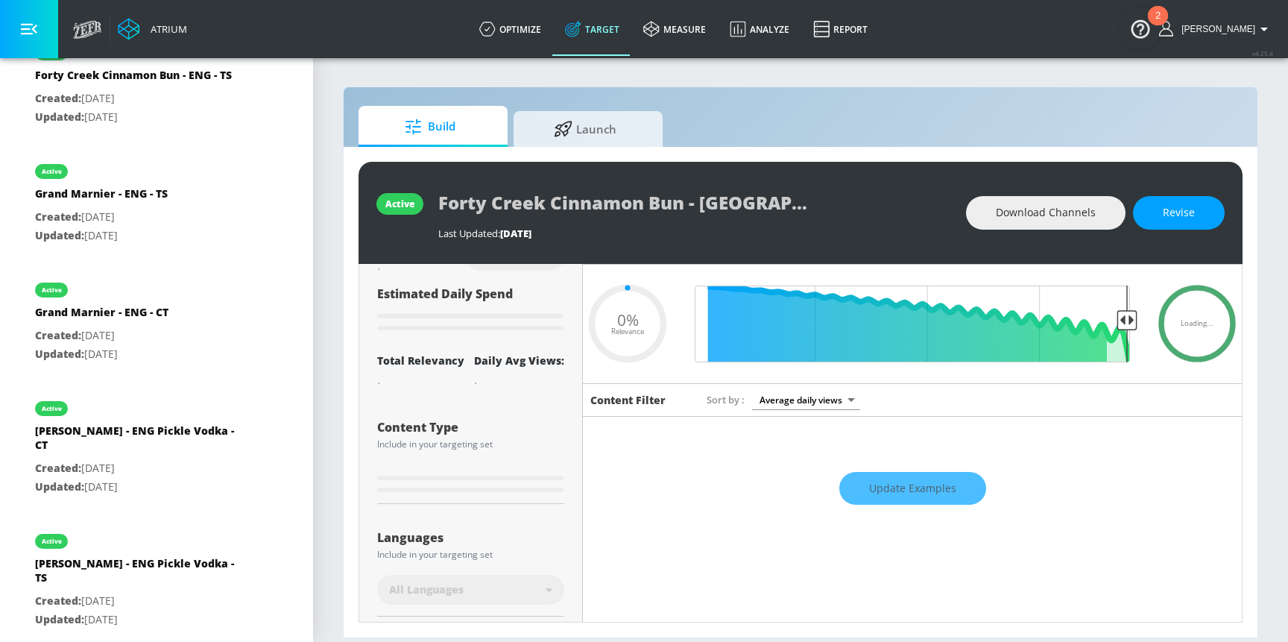
type input "0.52"
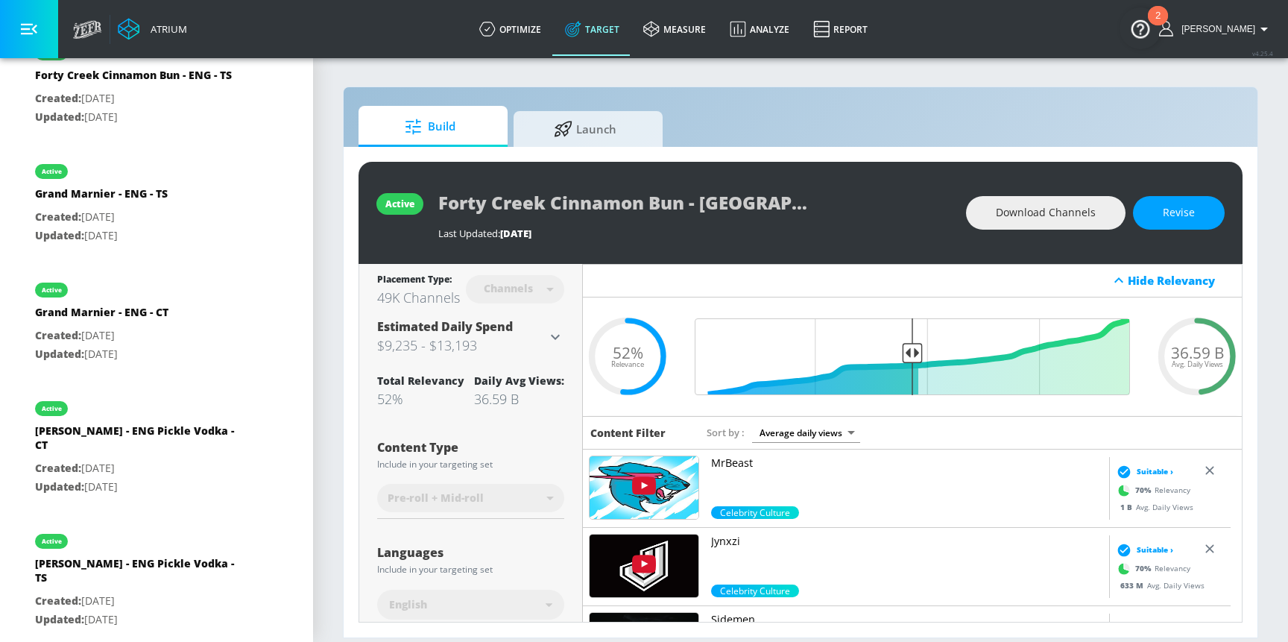
scroll to position [33, 0]
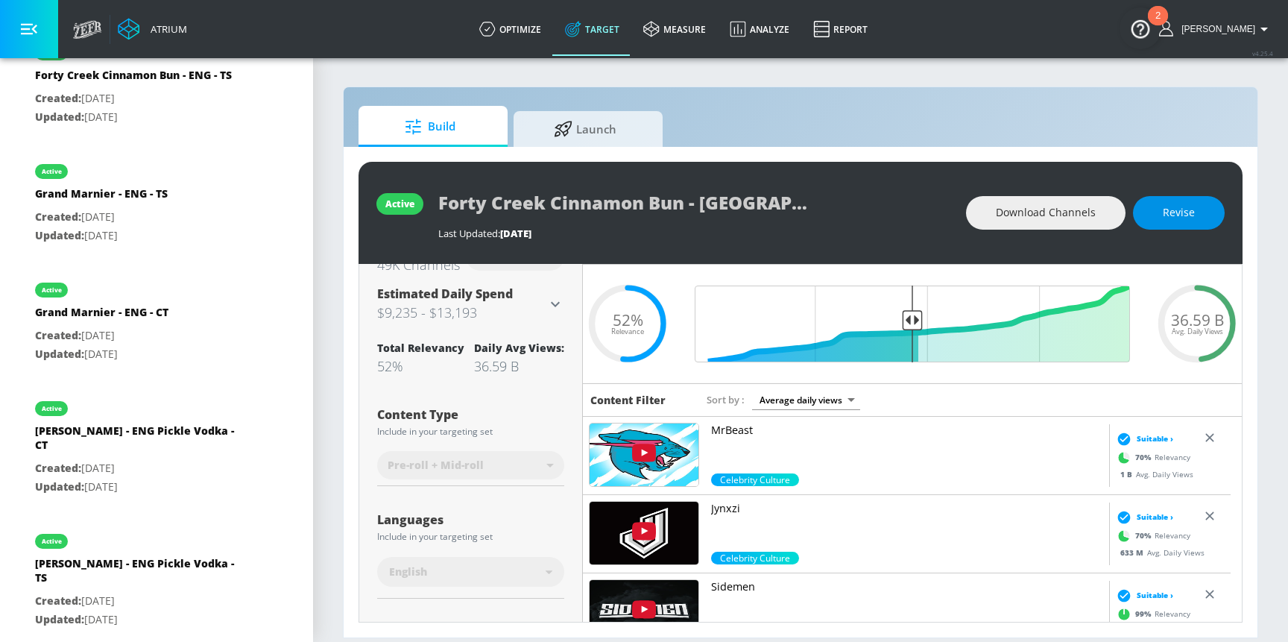
click at [1186, 224] on button "Revise" at bounding box center [1179, 213] width 92 height 34
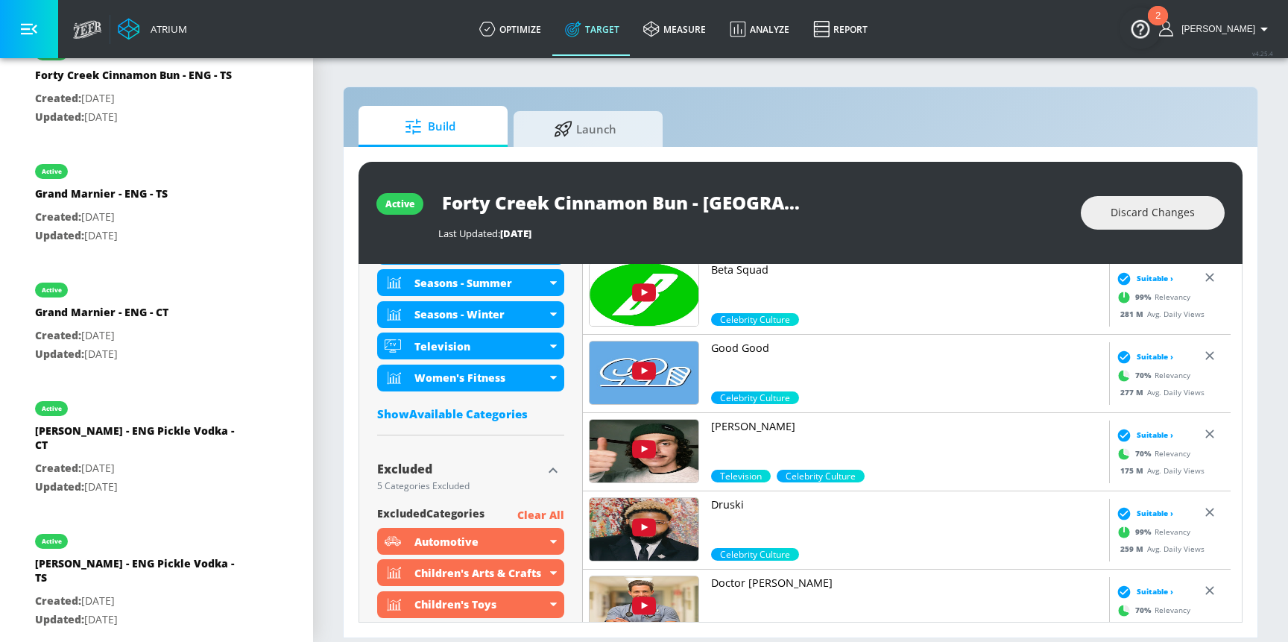
scroll to position [869, 0]
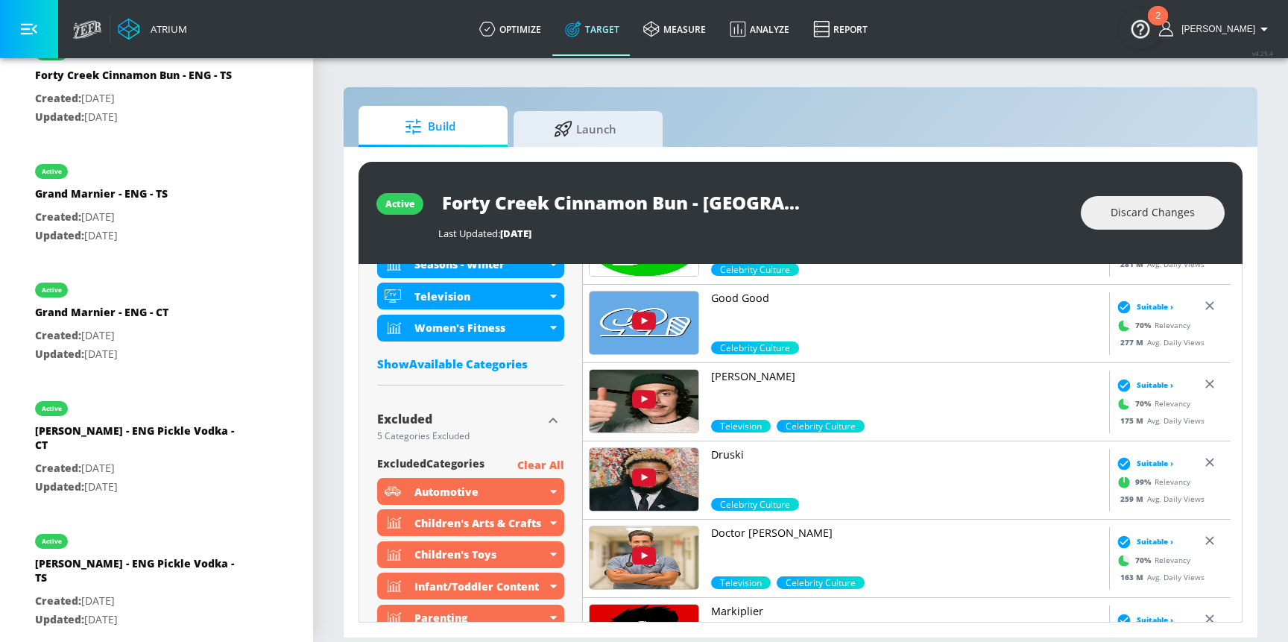
click at [449, 358] on div "Show Available Categories" at bounding box center [470, 363] width 187 height 15
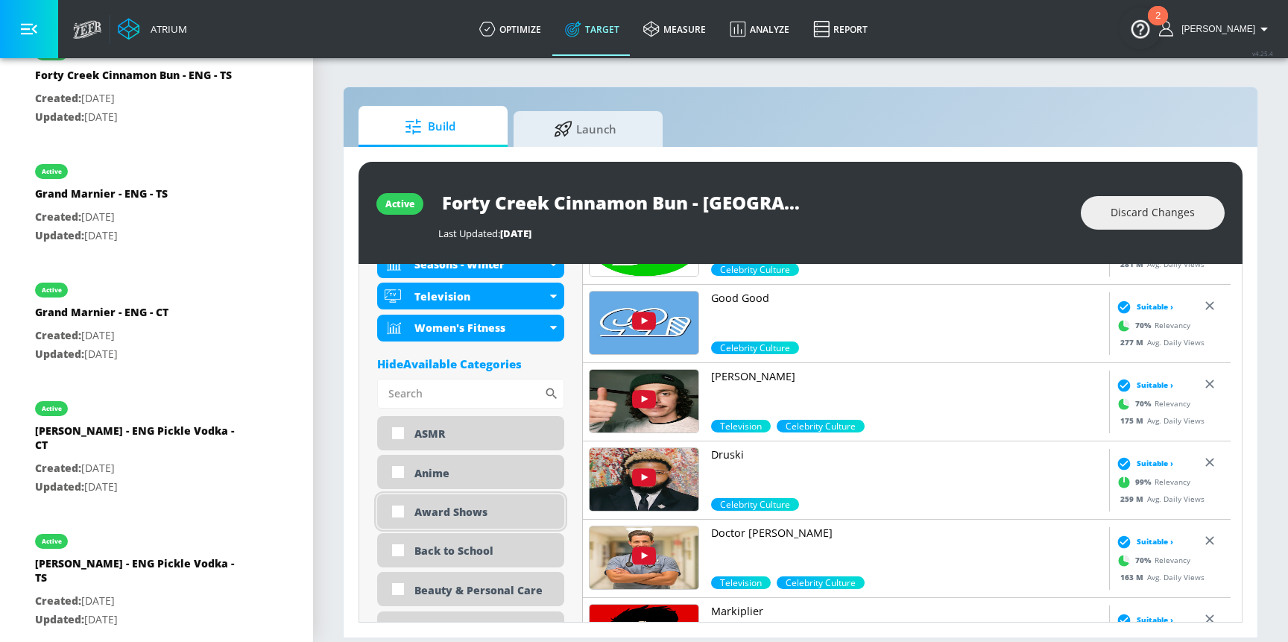
click at [435, 511] on div "Award Shows" at bounding box center [484, 512] width 139 height 14
checkbox input "true"
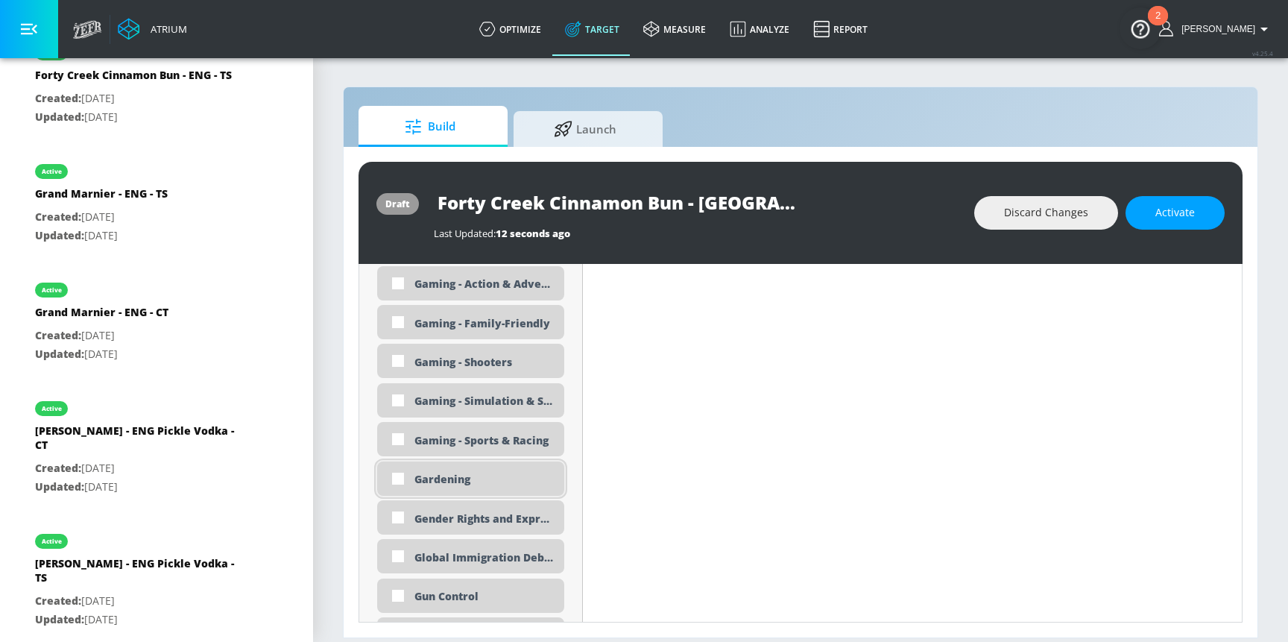
scroll to position [2093, 0]
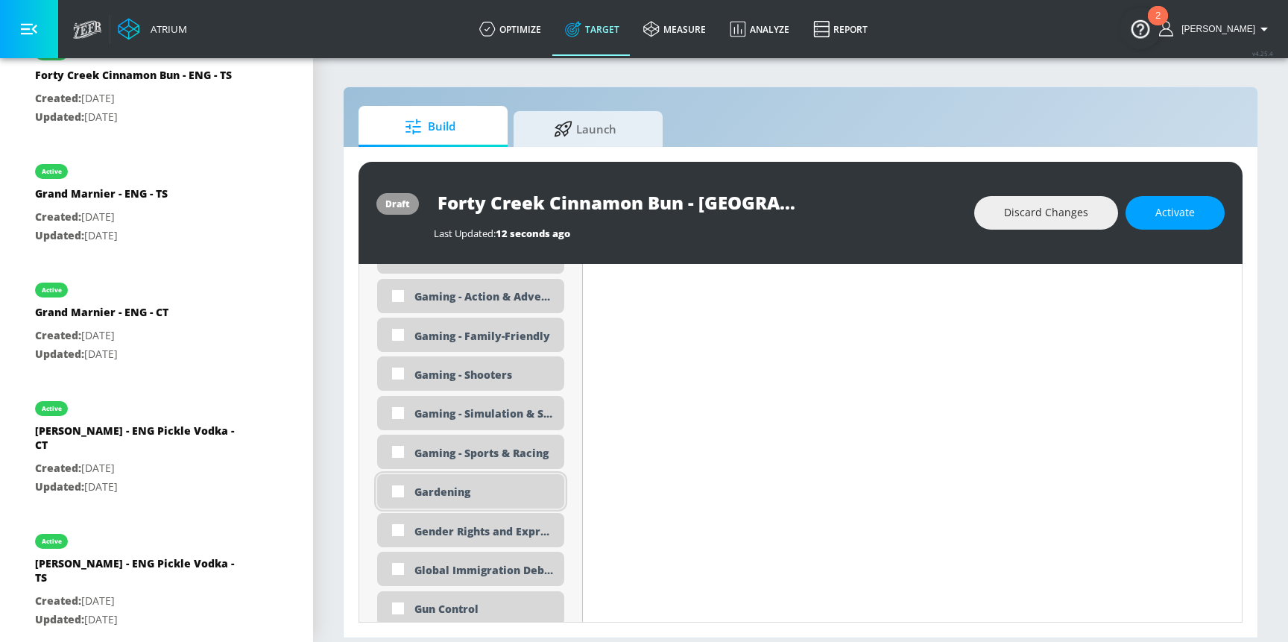
click at [482, 497] on div "Gardening" at bounding box center [484, 492] width 139 height 14
checkbox input "true"
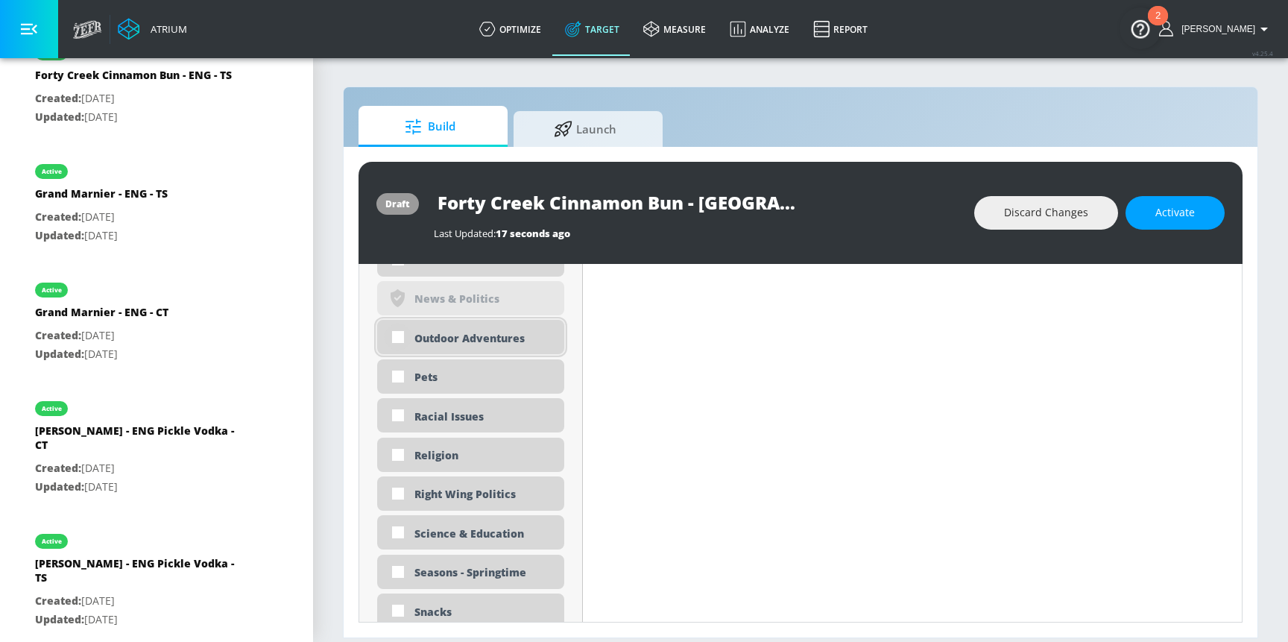
scroll to position [3398, 0]
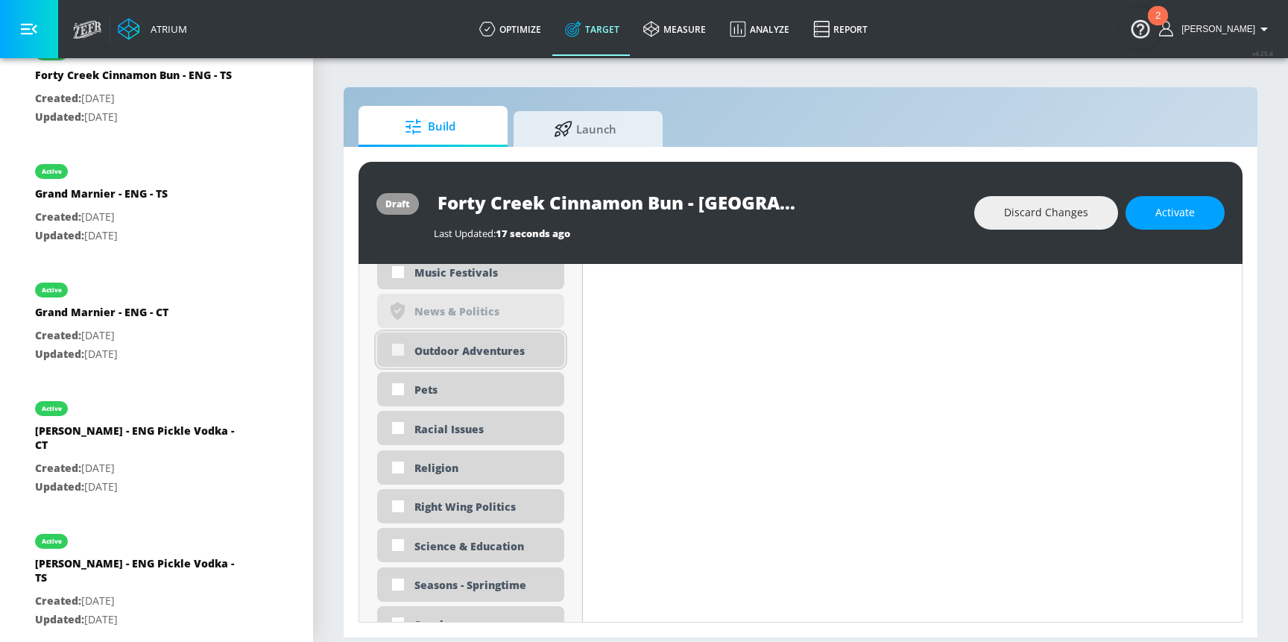
click at [393, 351] on input "checkbox" at bounding box center [398, 349] width 27 height 27
checkbox input "true"
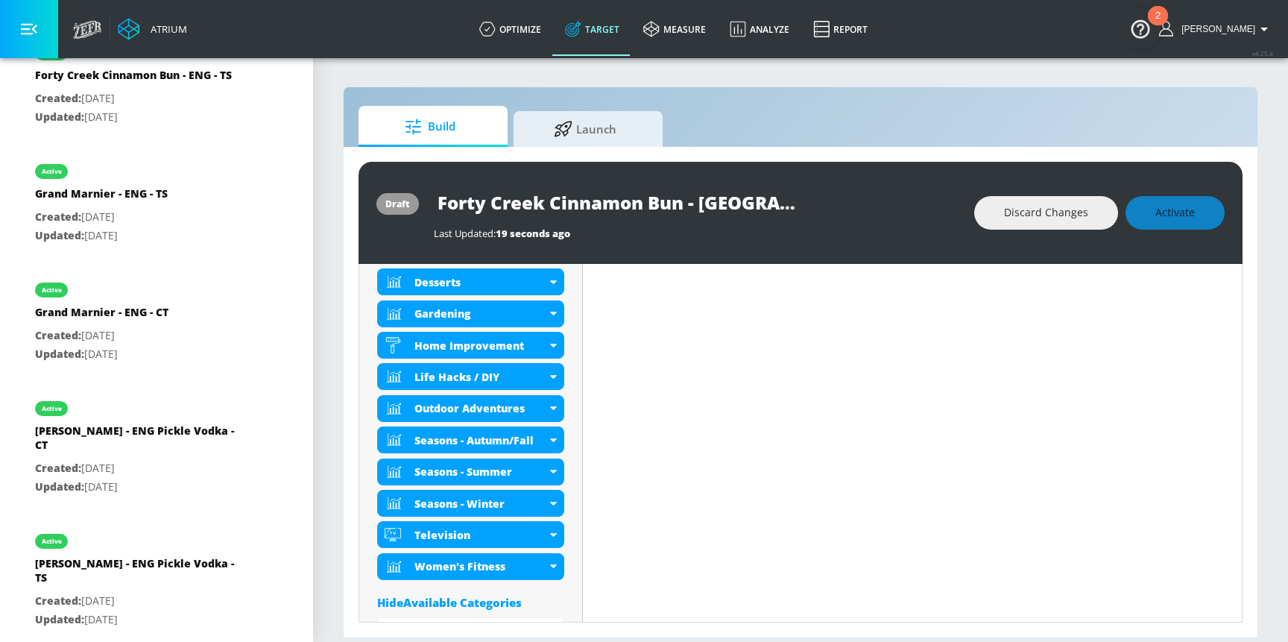
scroll to position [919, 0]
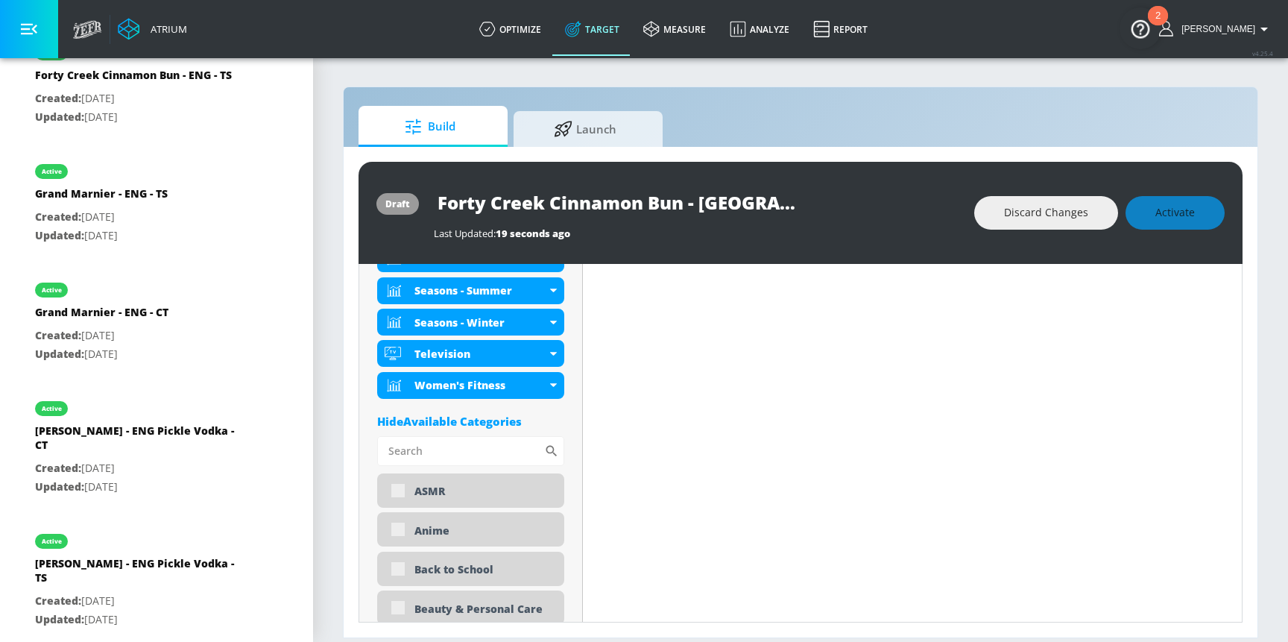
click at [435, 422] on div "Hide Available Categories" at bounding box center [470, 421] width 187 height 15
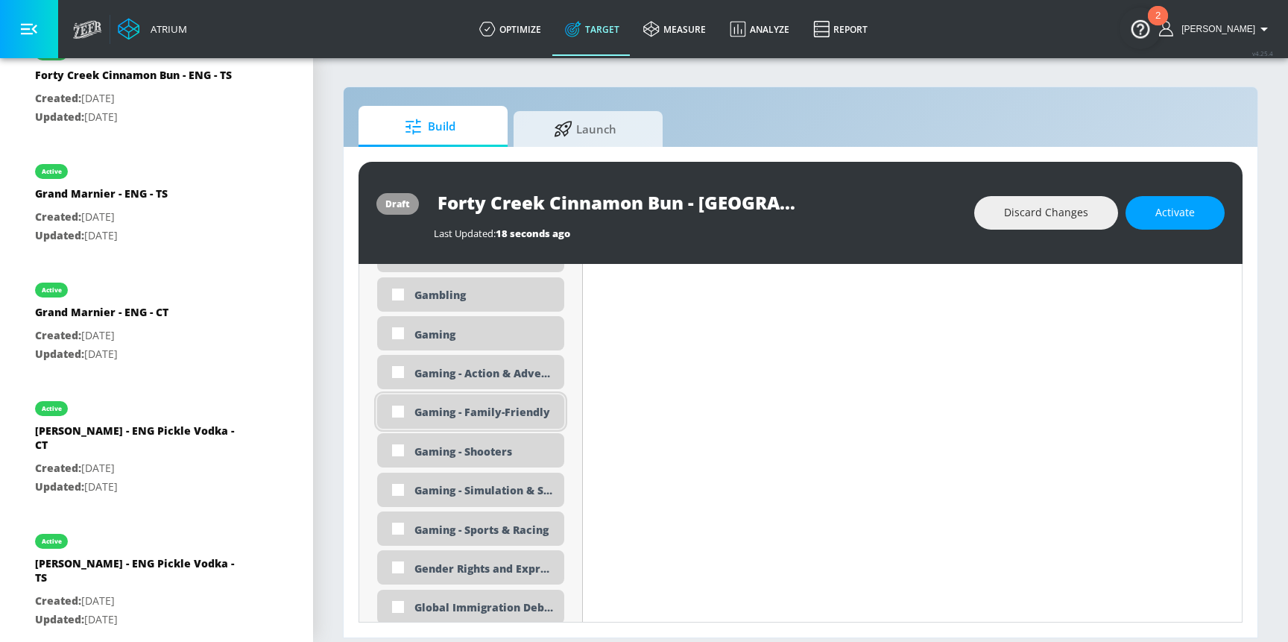
scroll to position [2357, 0]
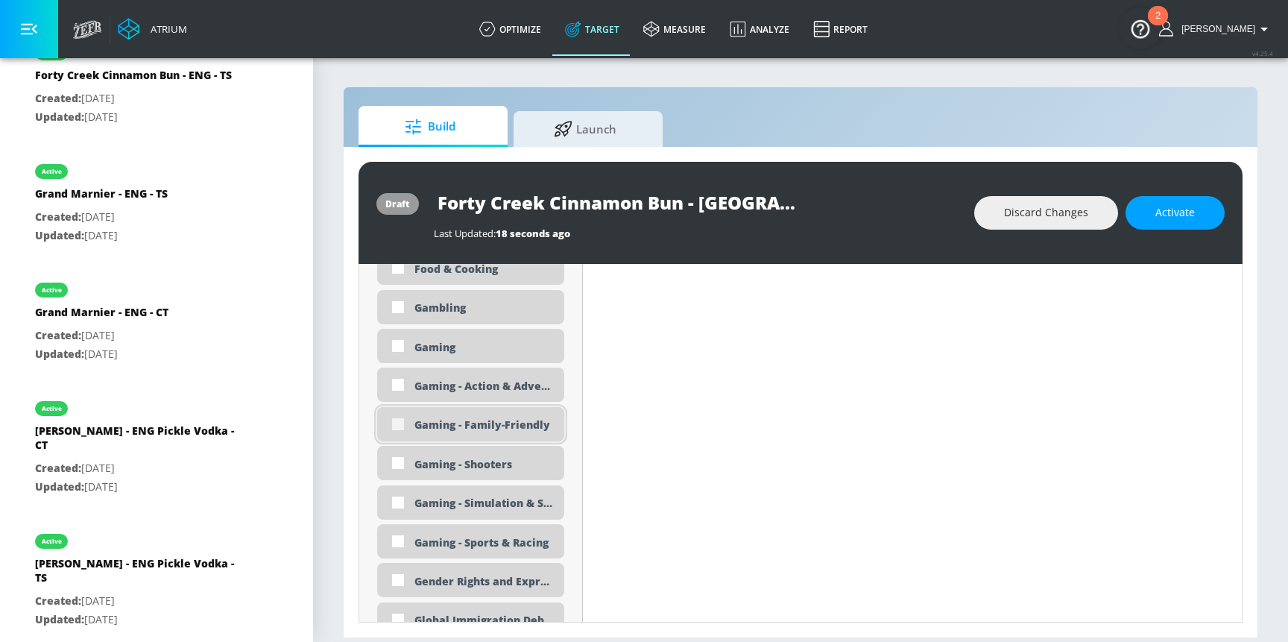
click at [396, 419] on input "checkbox" at bounding box center [398, 424] width 27 height 27
checkbox input "true"
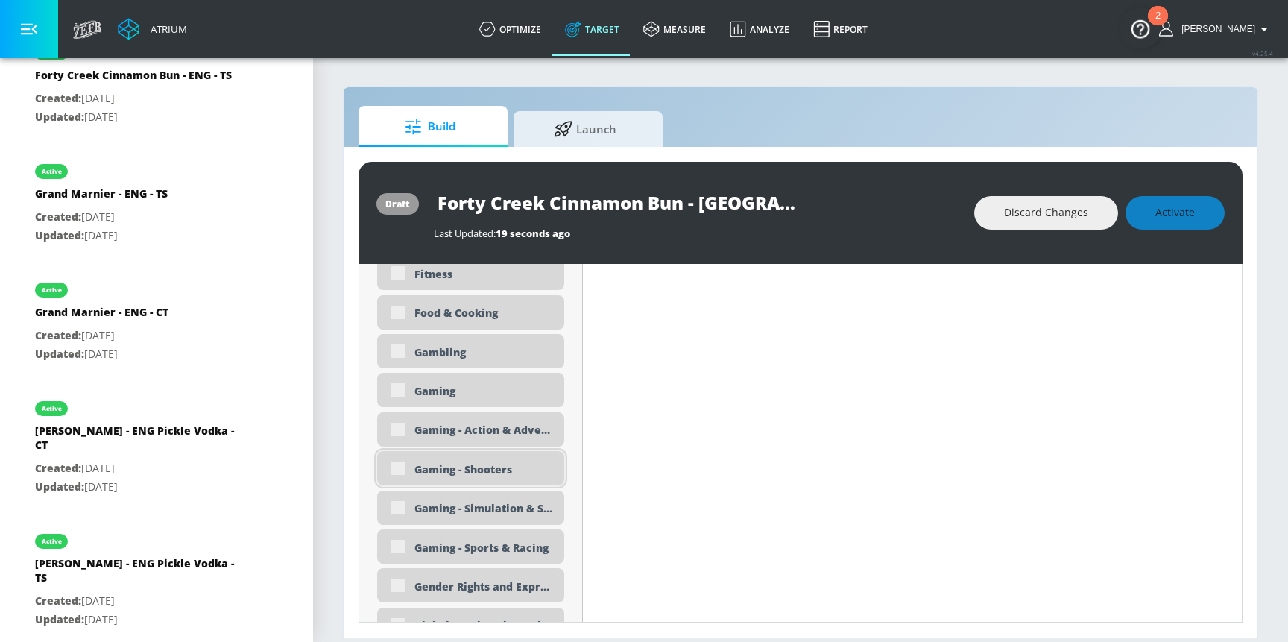
scroll to position [2370, 0]
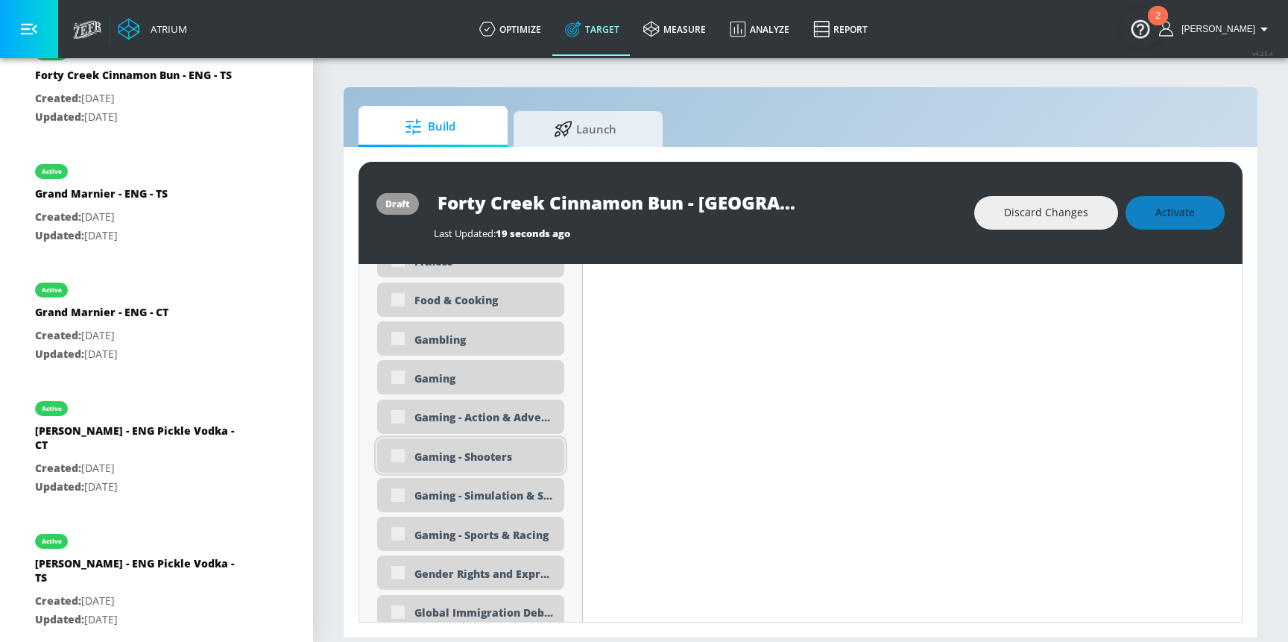
click at [397, 454] on div "Gaming - Shooters" at bounding box center [470, 455] width 187 height 34
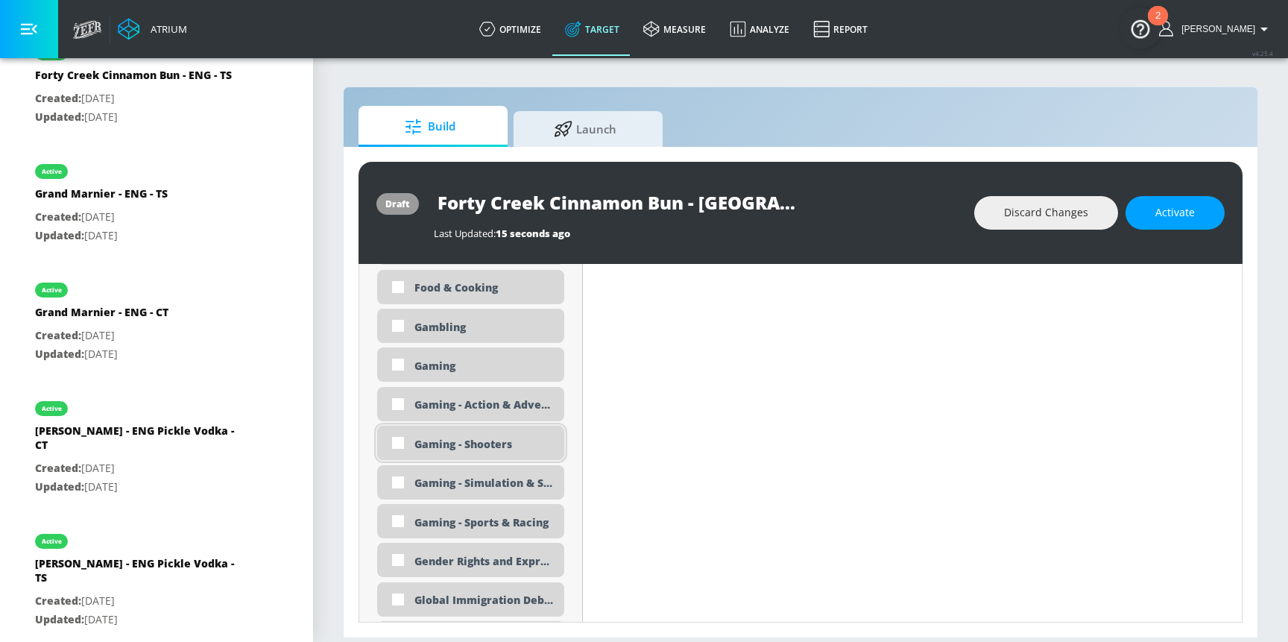
scroll to position [2357, 0]
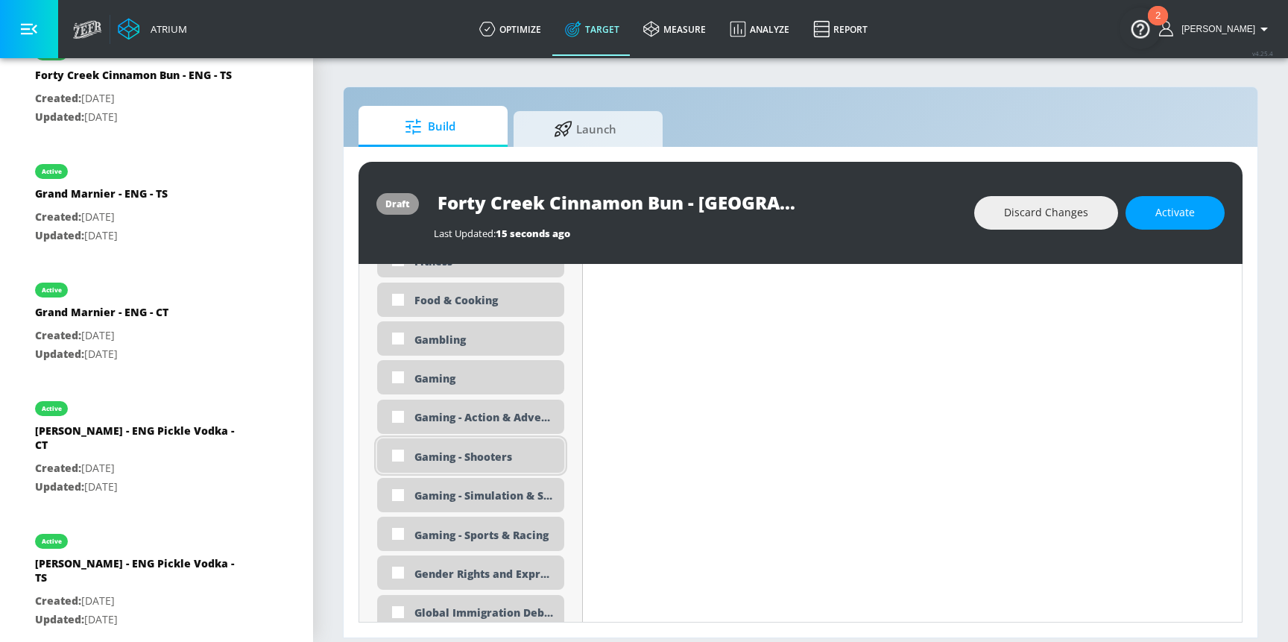
click at [405, 454] on input "checkbox" at bounding box center [398, 455] width 27 height 27
checkbox input "true"
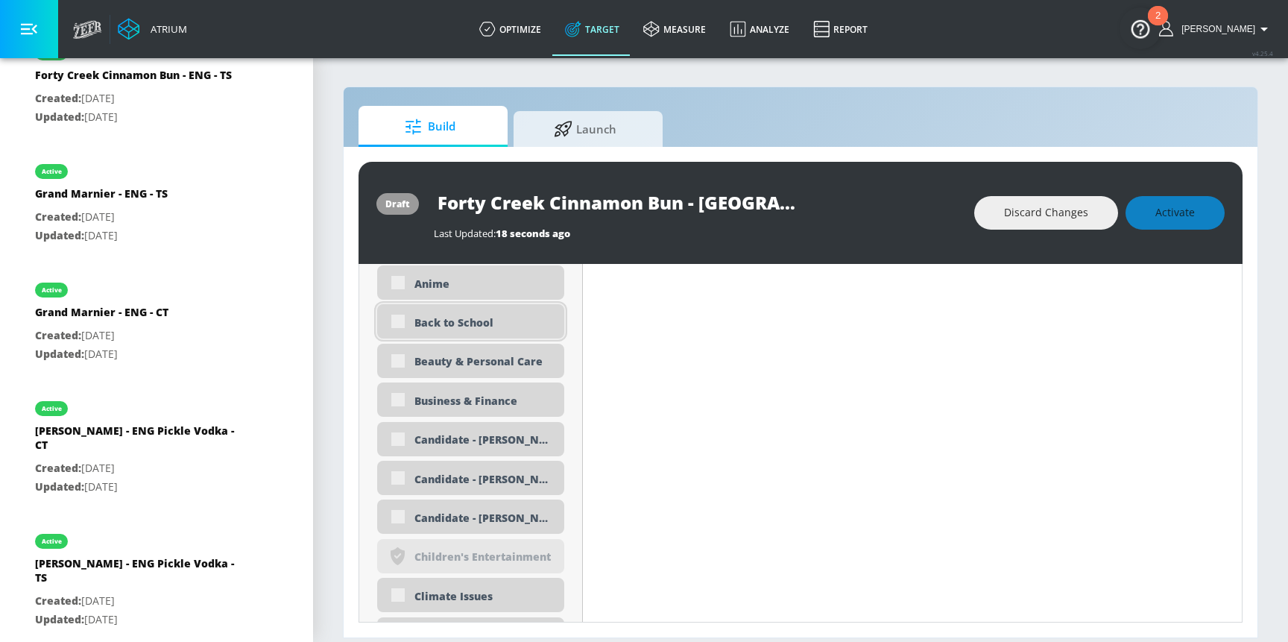
scroll to position [1507, 0]
click at [399, 321] on input "checkbox" at bounding box center [398, 321] width 27 height 27
checkbox input "true"
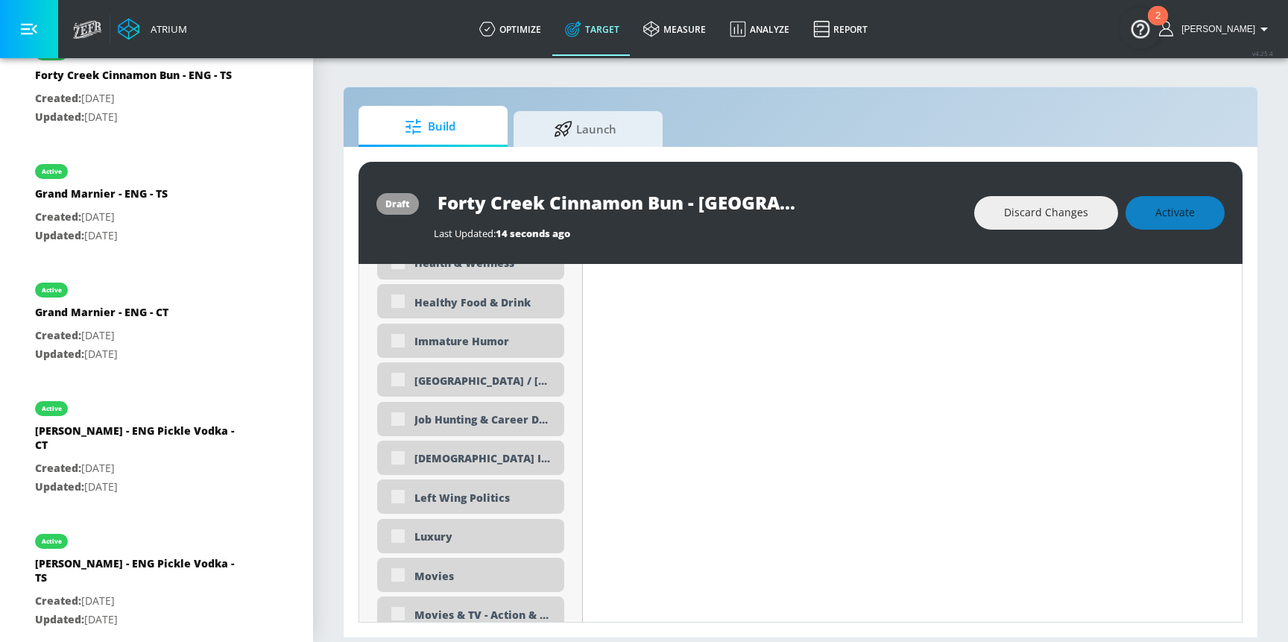
scroll to position [2850, 0]
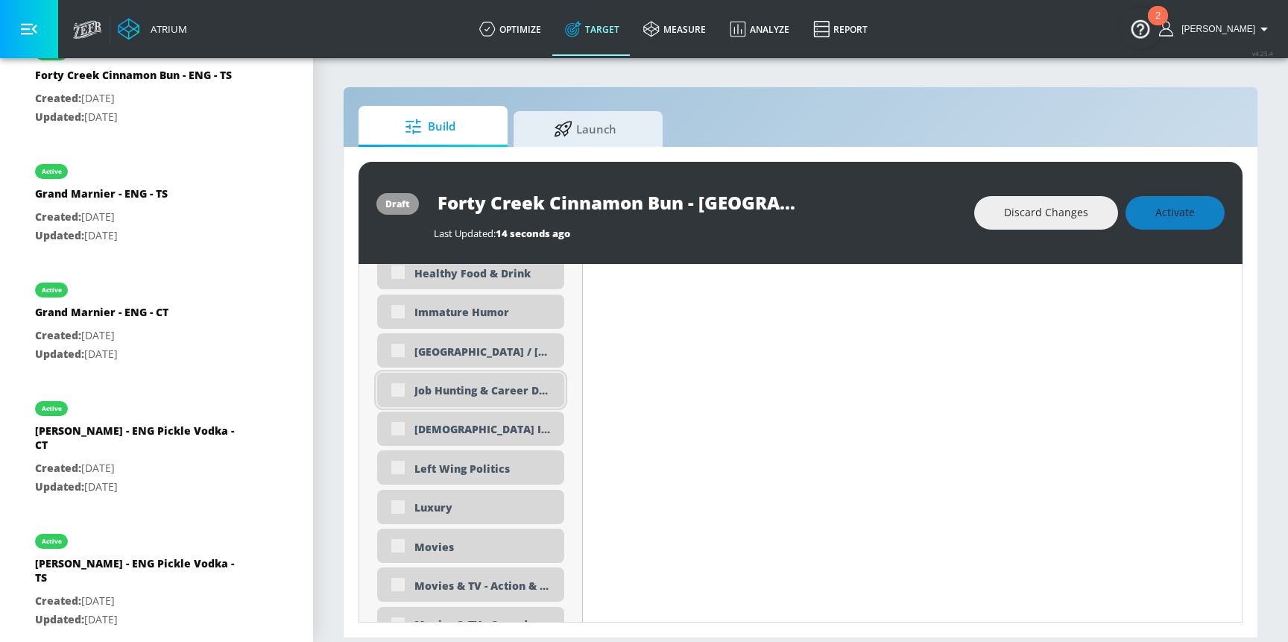
click at [401, 389] on div "Job Hunting & Career Develpment" at bounding box center [470, 390] width 187 height 34
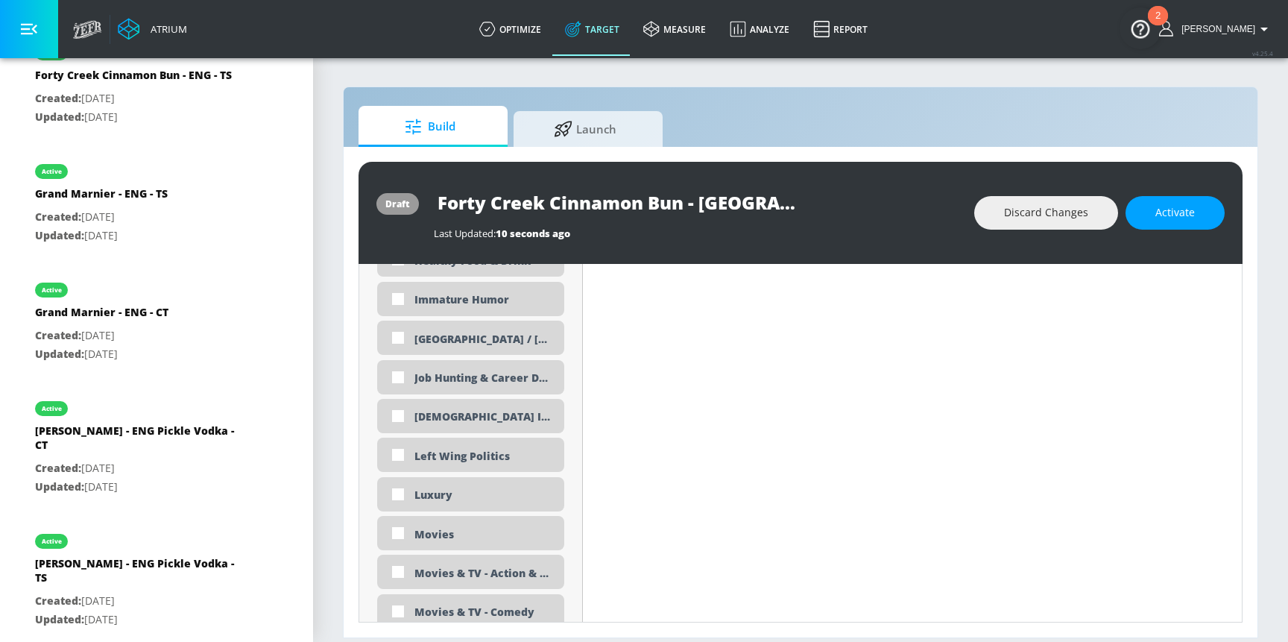
scroll to position [2838, 0]
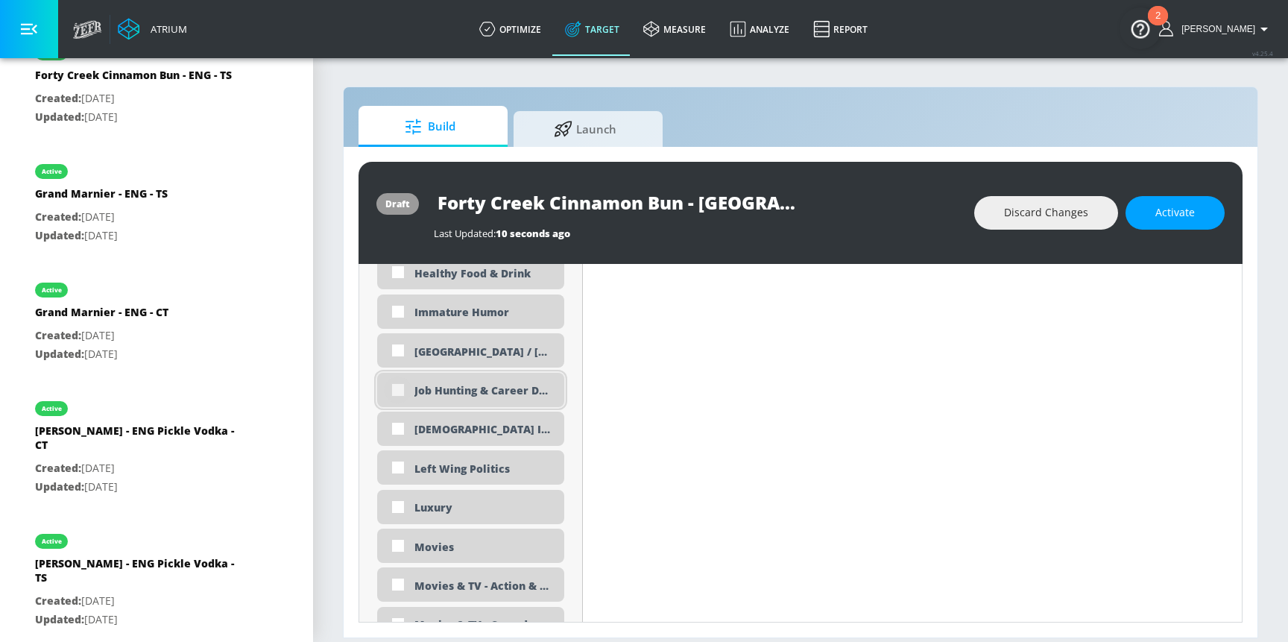
click at [399, 389] on input "checkbox" at bounding box center [398, 390] width 27 height 27
checkbox input "true"
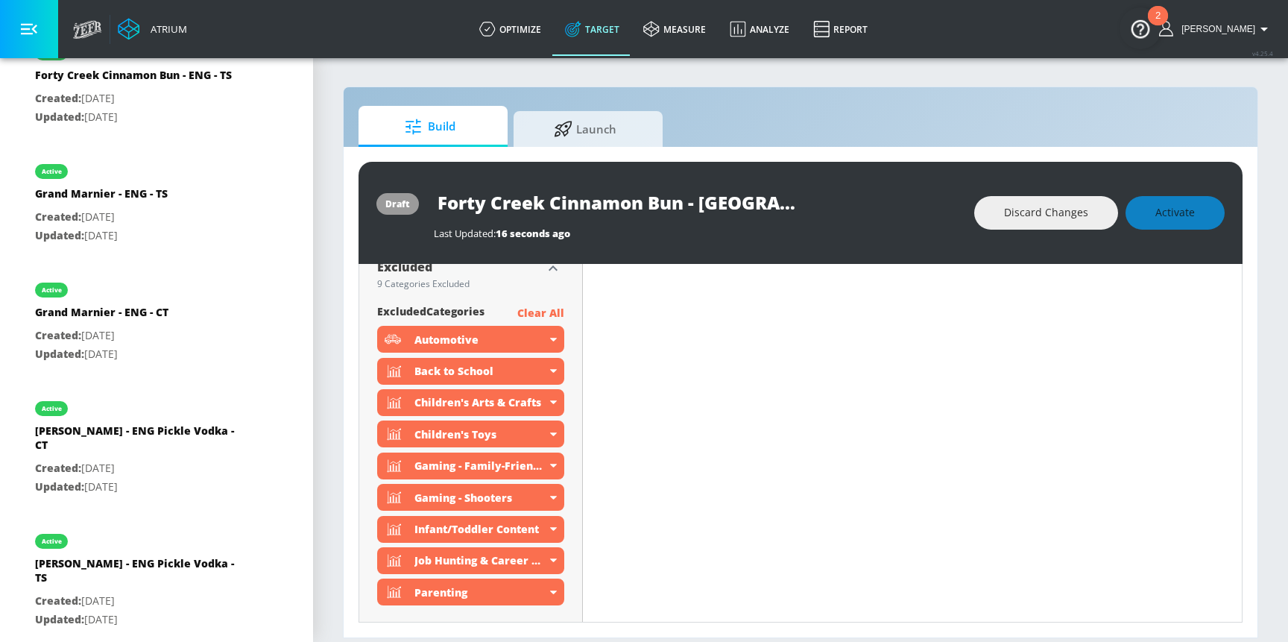
scroll to position [0, 0]
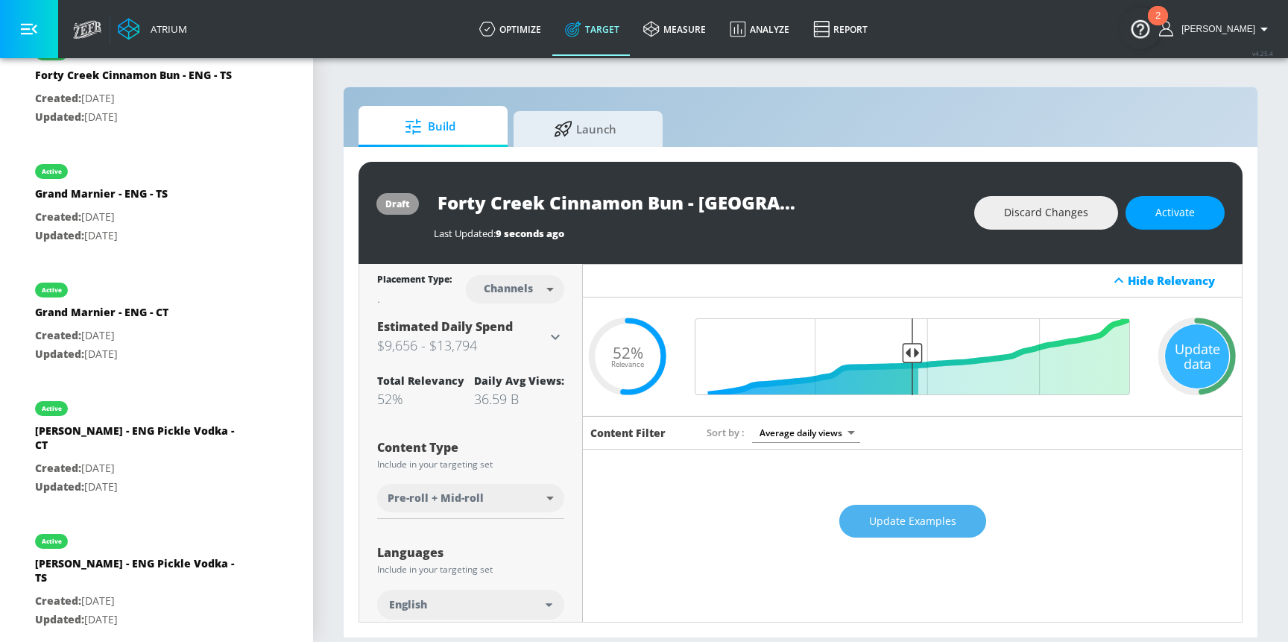
click at [935, 525] on span "Update Examples" at bounding box center [912, 521] width 87 height 19
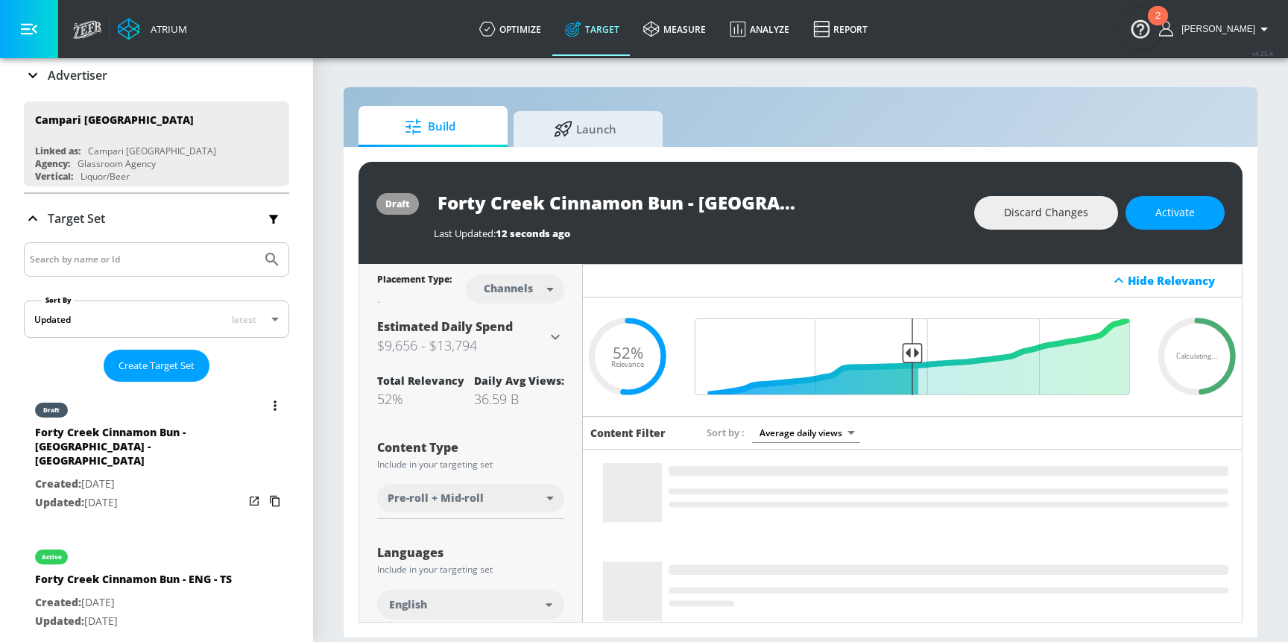
scroll to position [207, 0]
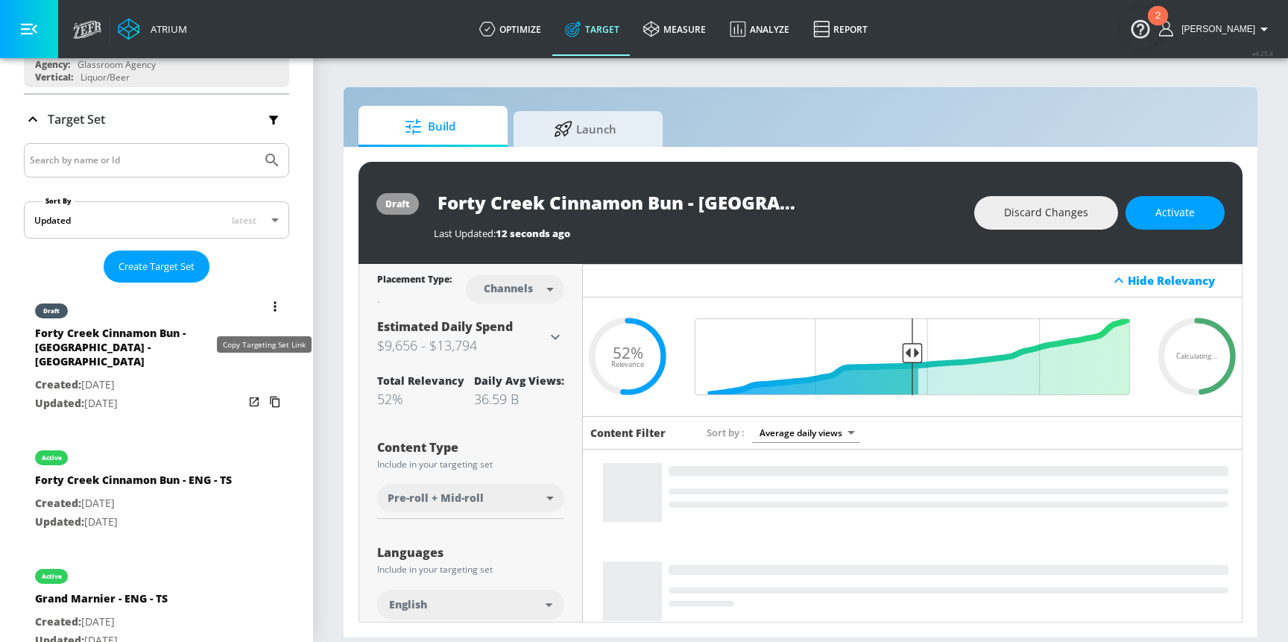
click at [263, 390] on icon "list of Target Set" at bounding box center [275, 402] width 24 height 24
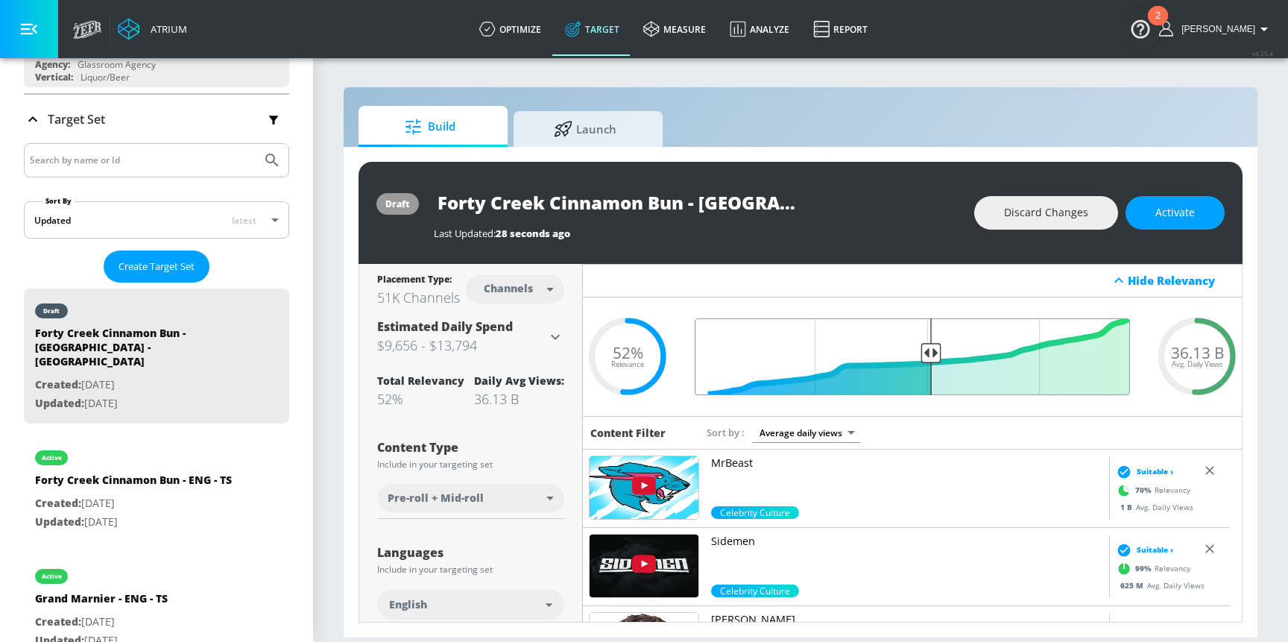
drag, startPoint x: 916, startPoint y: 351, endPoint x: 932, endPoint y: 354, distance: 16.7
click at [924, 353] on input "Final Threshold" at bounding box center [912, 356] width 450 height 77
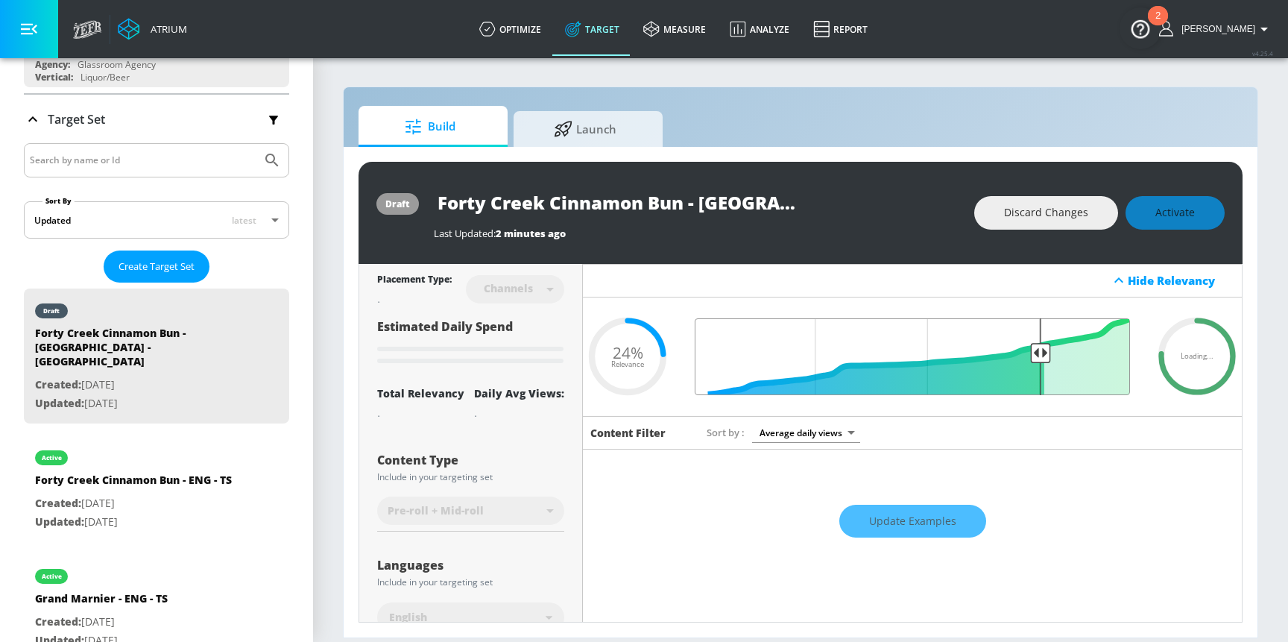
drag, startPoint x: 932, startPoint y: 354, endPoint x: 1032, endPoint y: 350, distance: 100.0
click at [1032, 350] on input "Final Threshold" at bounding box center [912, 356] width 450 height 77
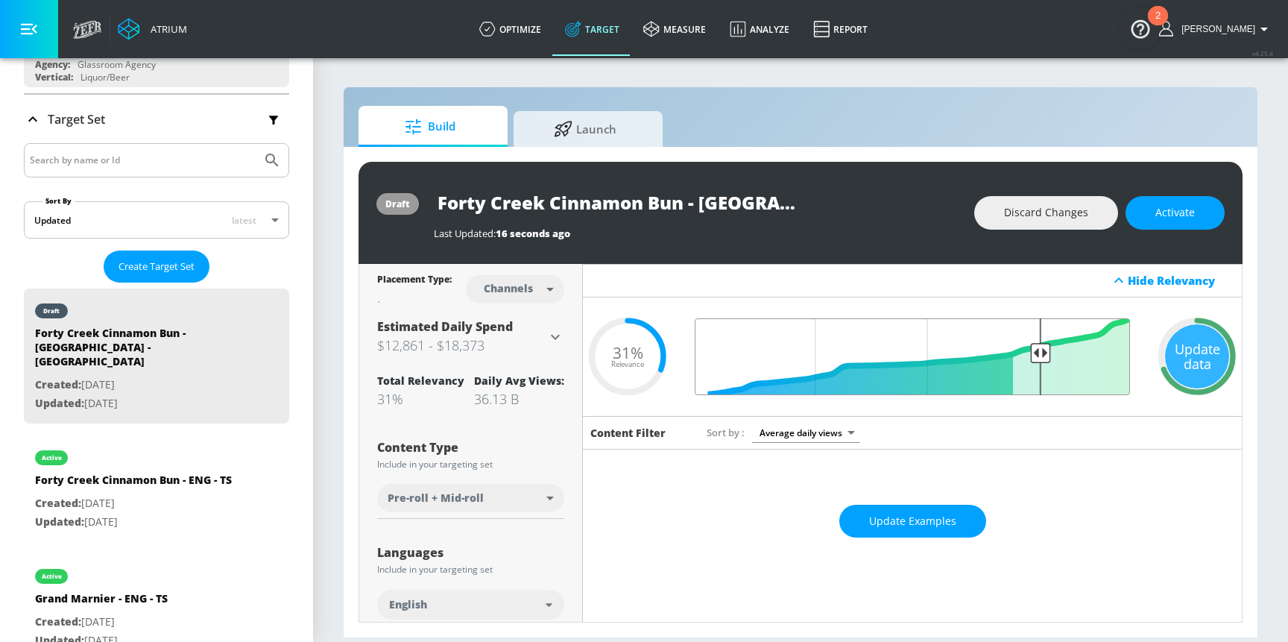
type input "0.31"
click at [935, 519] on span "Update Examples" at bounding box center [912, 521] width 87 height 19
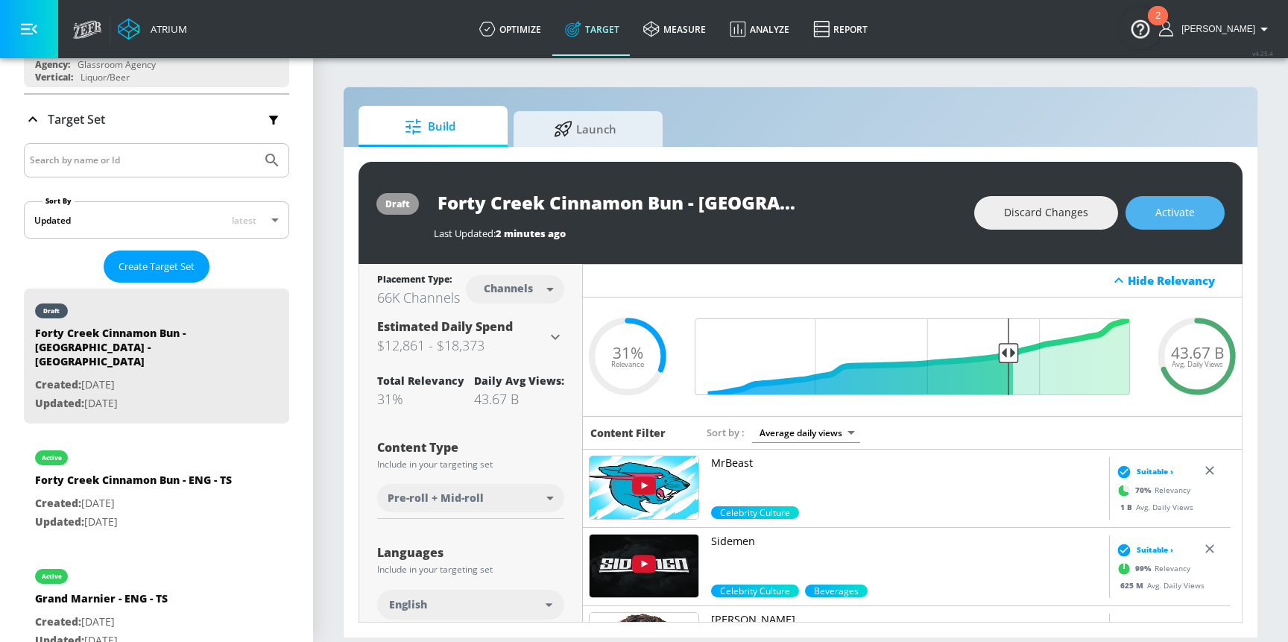
click at [1153, 217] on button "Activate" at bounding box center [1175, 213] width 99 height 34
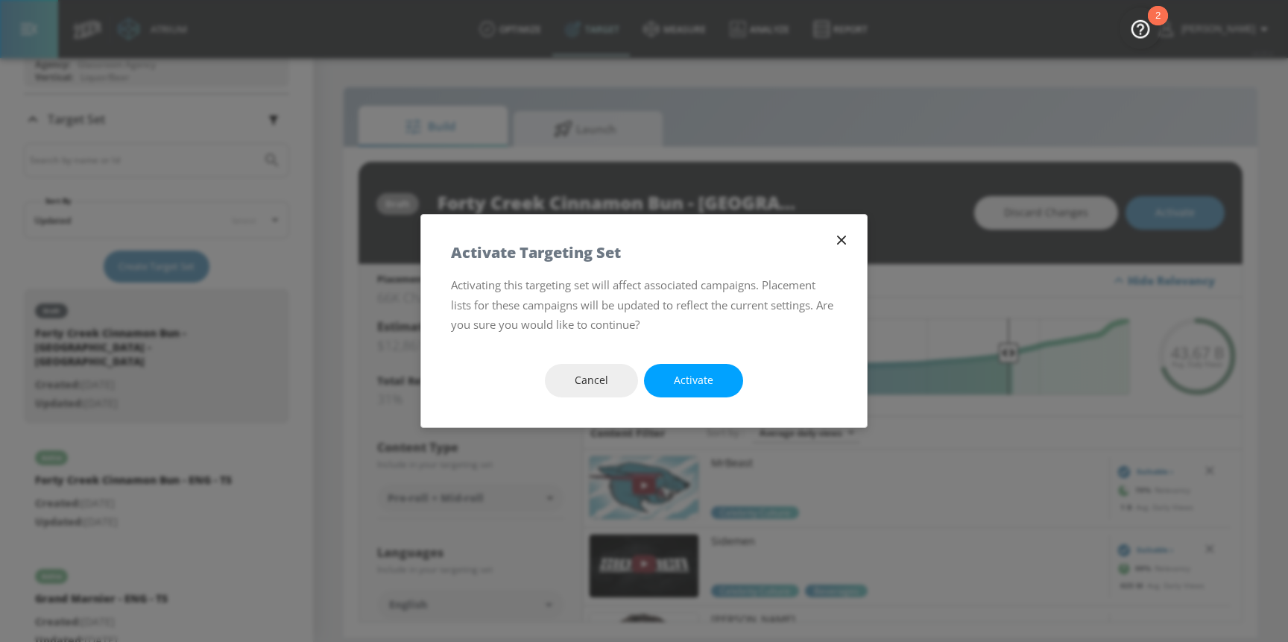
click at [746, 372] on div "Cancel Activate" at bounding box center [644, 380] width 446 height 93
click at [719, 380] on button "Activate" at bounding box center [693, 381] width 99 height 34
